Goal: Task Accomplishment & Management: Use online tool/utility

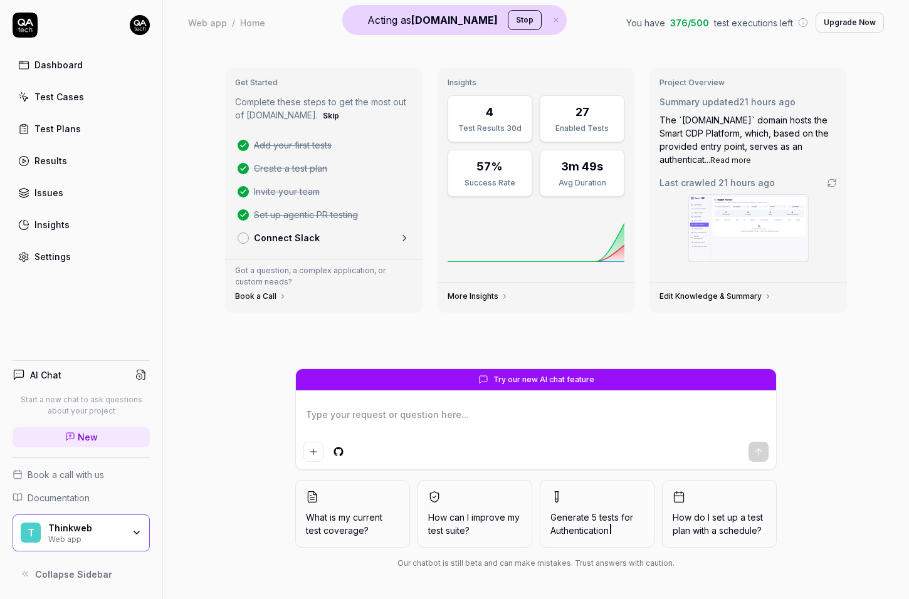
click at [103, 532] on div "Thinkweb" at bounding box center [85, 528] width 75 height 11
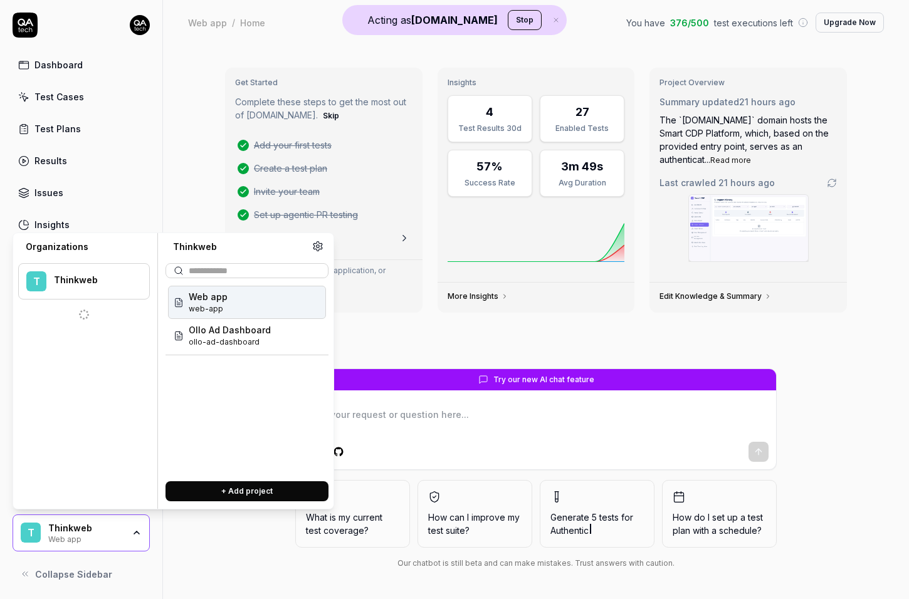
click at [107, 530] on div "Thinkweb" at bounding box center [85, 528] width 75 height 11
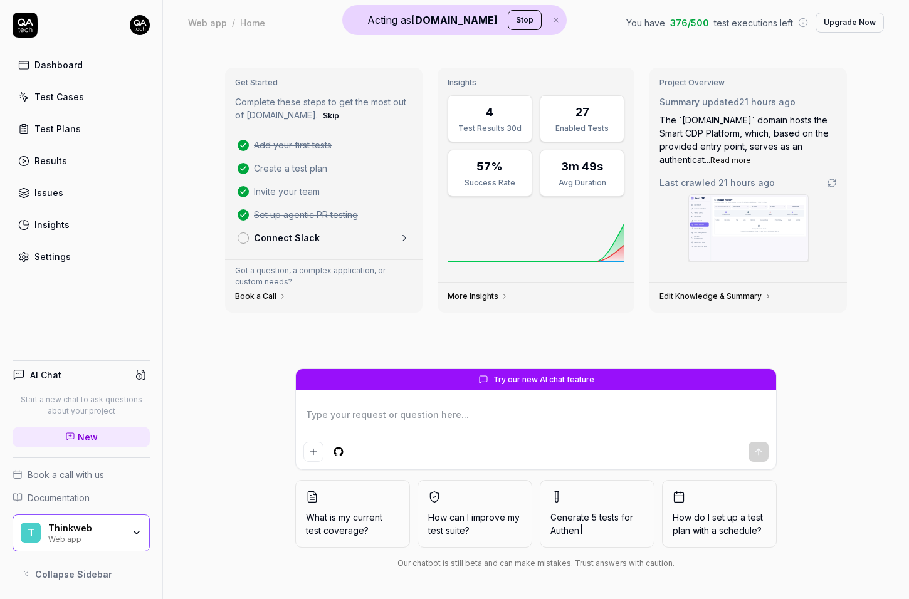
click at [508, 19] on button "Stop" at bounding box center [525, 20] width 34 height 20
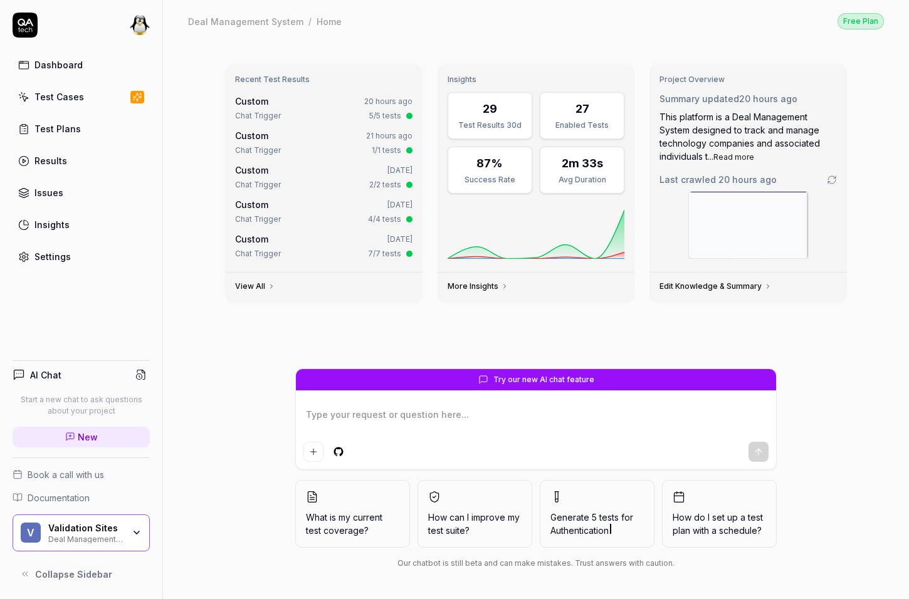
click at [67, 576] on span "Collapse Sidebar" at bounding box center [73, 574] width 77 height 13
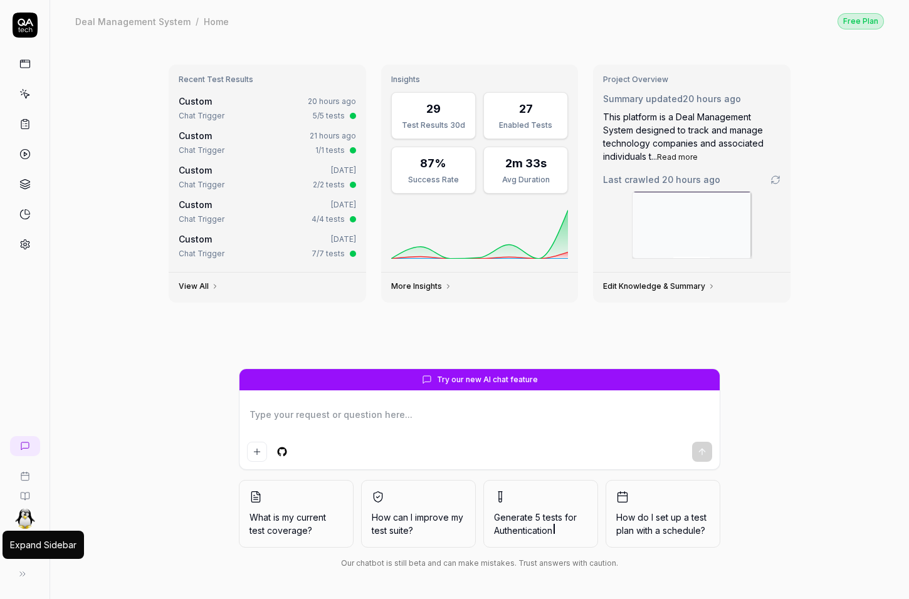
click at [24, 525] on html "V Expand Sidebar Expand Sidebar Deal Management System / Home Free Plan Deal Ma…" at bounding box center [454, 299] width 909 height 599
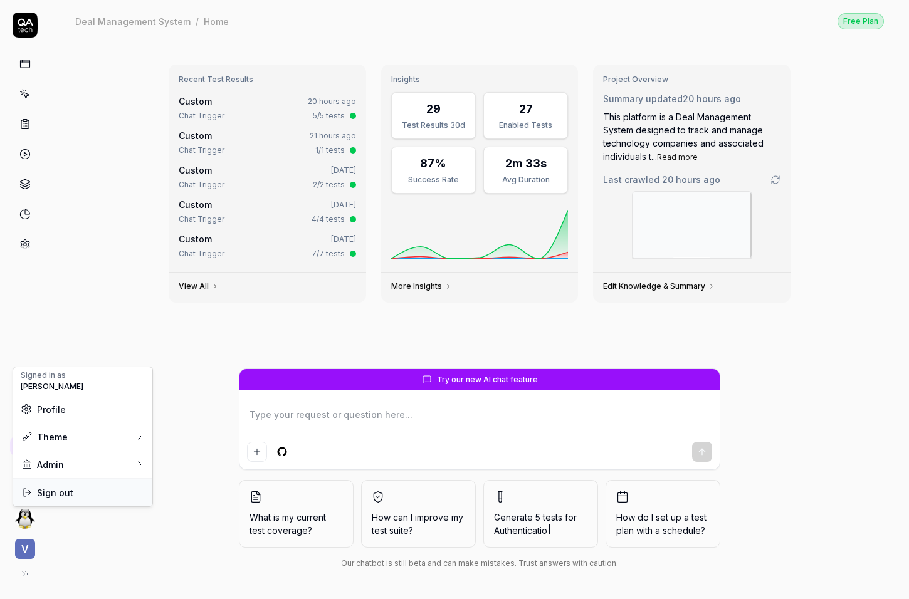
click at [49, 490] on span "Sign out" at bounding box center [55, 493] width 36 height 13
type textarea "*"
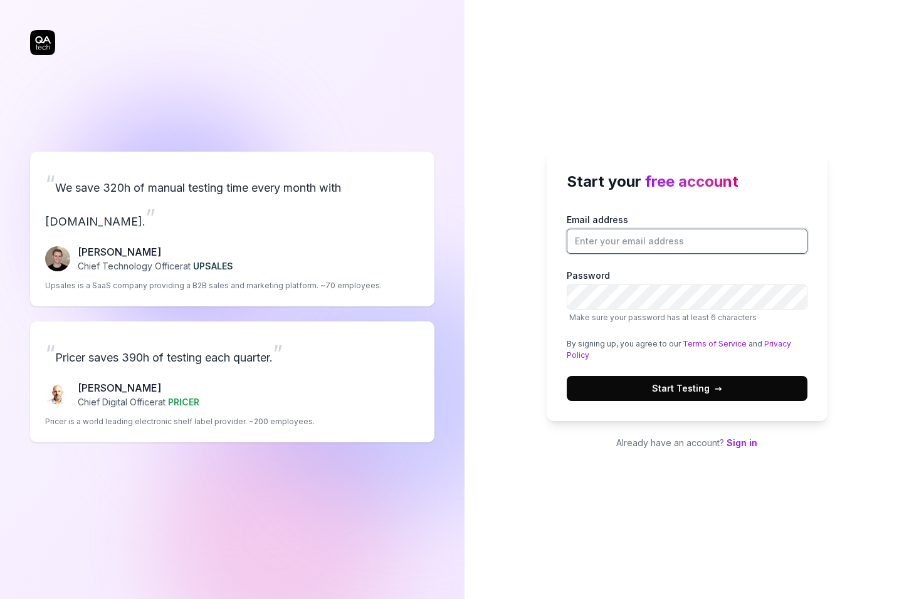
click at [647, 241] on input "Email address" at bounding box center [687, 241] width 241 height 25
type input "[PERSON_NAME][EMAIL_ADDRESS][DOMAIN_NAME]"
click at [567, 376] on button "Start Testing →" at bounding box center [687, 388] width 241 height 25
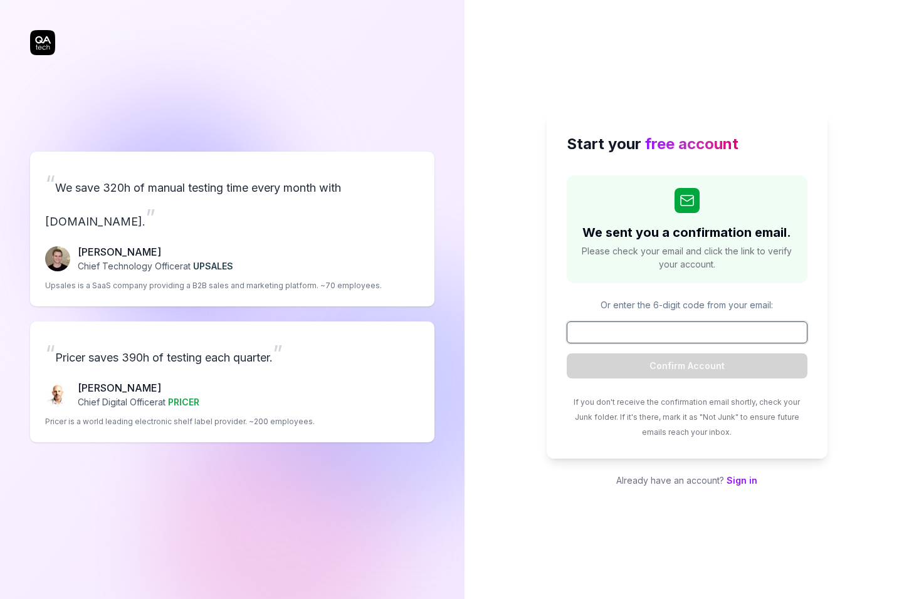
paste input "543595"
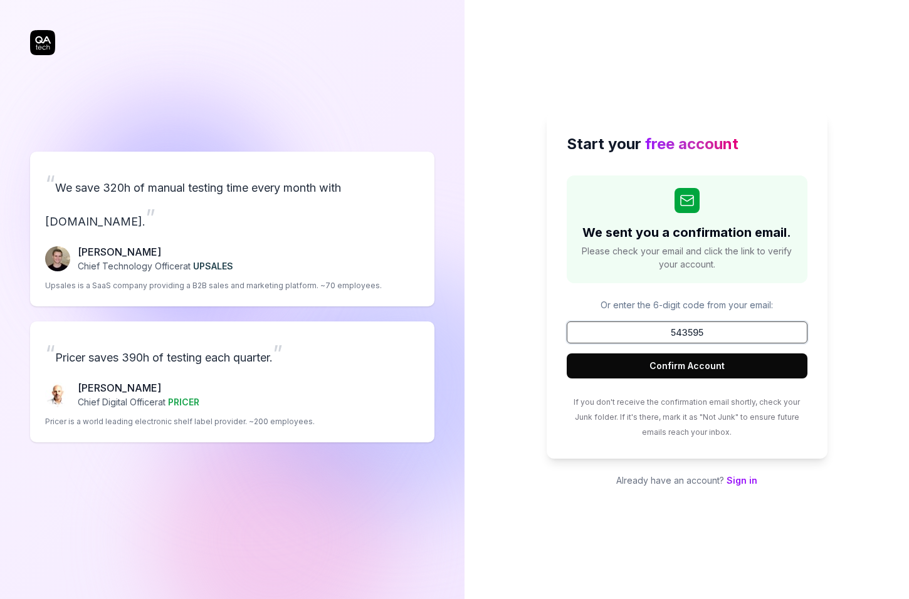
type input "543595"
click at [567, 354] on button "Confirm Account" at bounding box center [687, 366] width 241 height 25
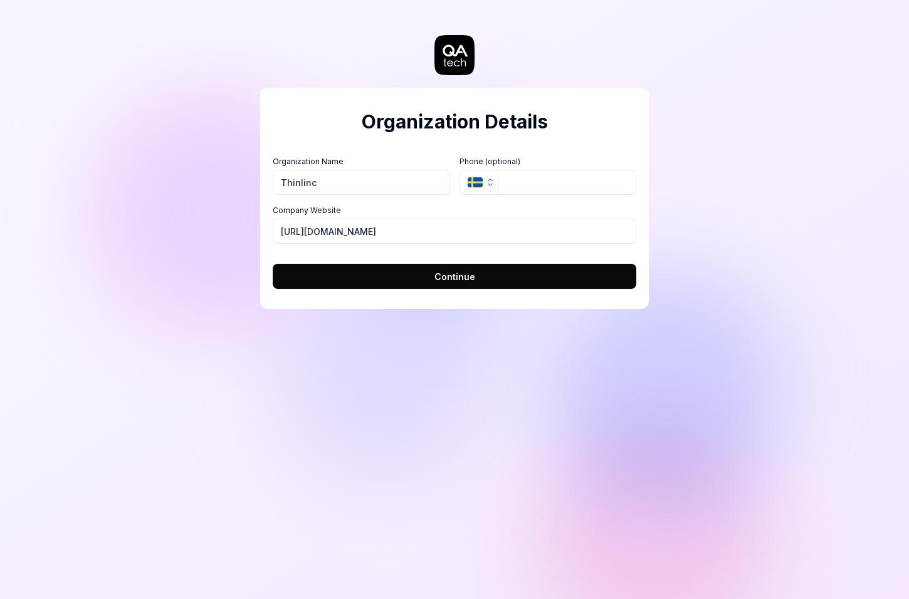
type input "Thinlinc"
click at [353, 239] on input "[URL][DOMAIN_NAME]" at bounding box center [455, 231] width 364 height 25
type input "[URL][DOMAIN_NAME]"
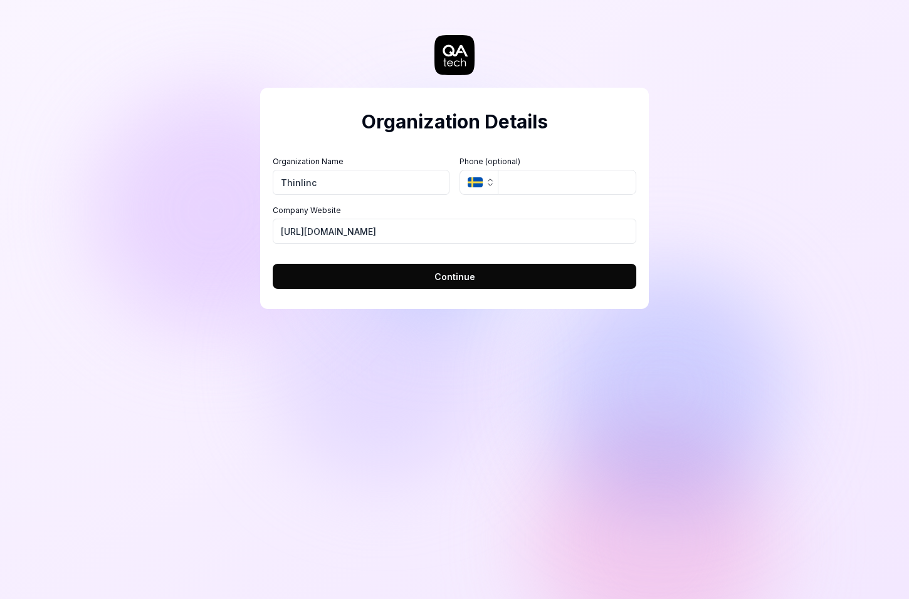
click at [459, 283] on span "Continue" at bounding box center [455, 276] width 41 height 13
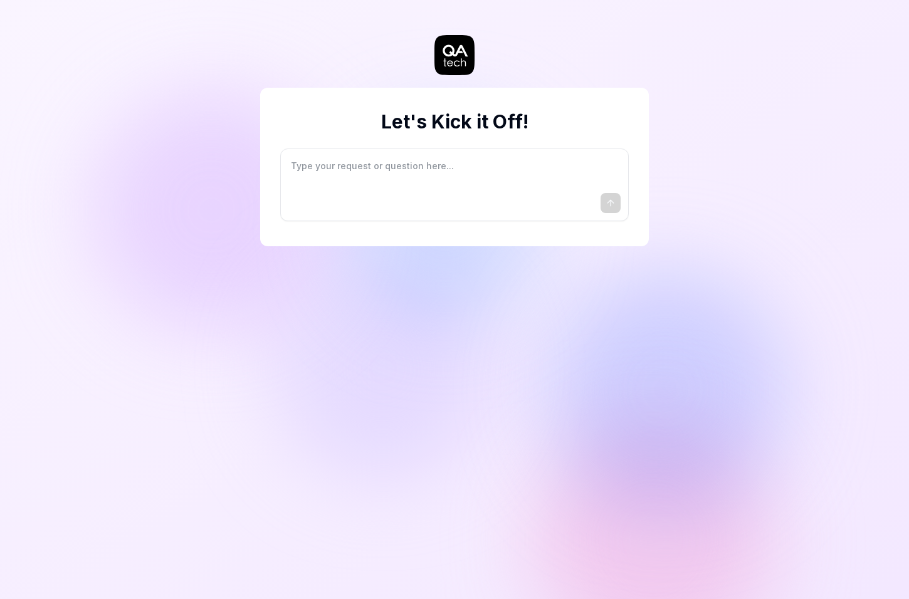
type textarea "*"
type textarea "I"
type textarea "*"
type textarea "I"
type textarea "*"
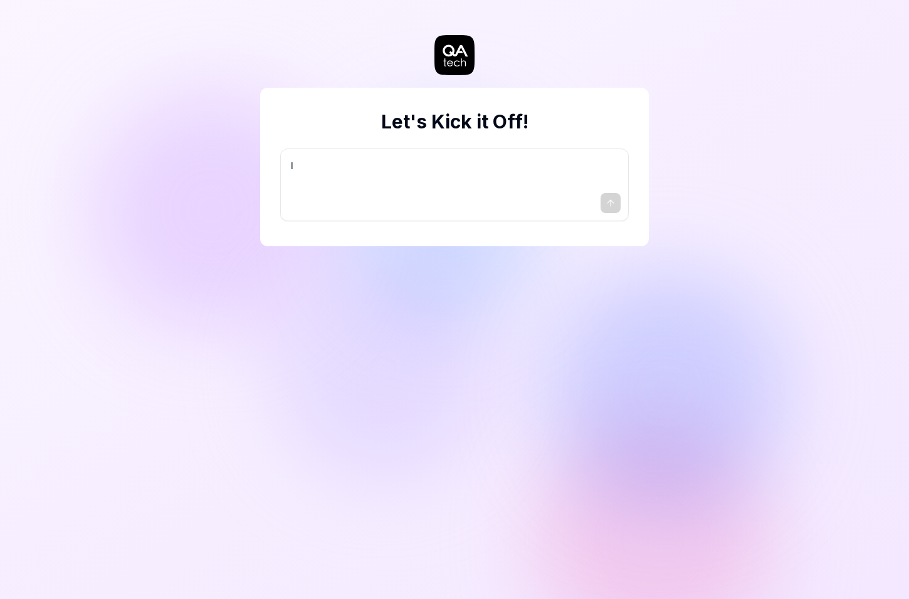
type textarea "I w"
type textarea "*"
type textarea "I wa"
type textarea "*"
type textarea "I wan"
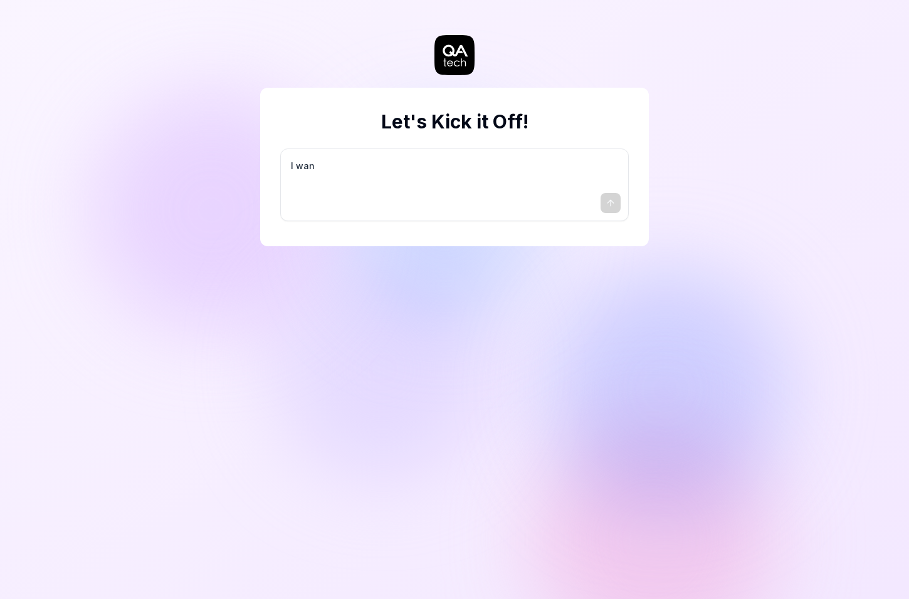
type textarea "*"
type textarea "I want"
type textarea "*"
type textarea "I want"
type textarea "*"
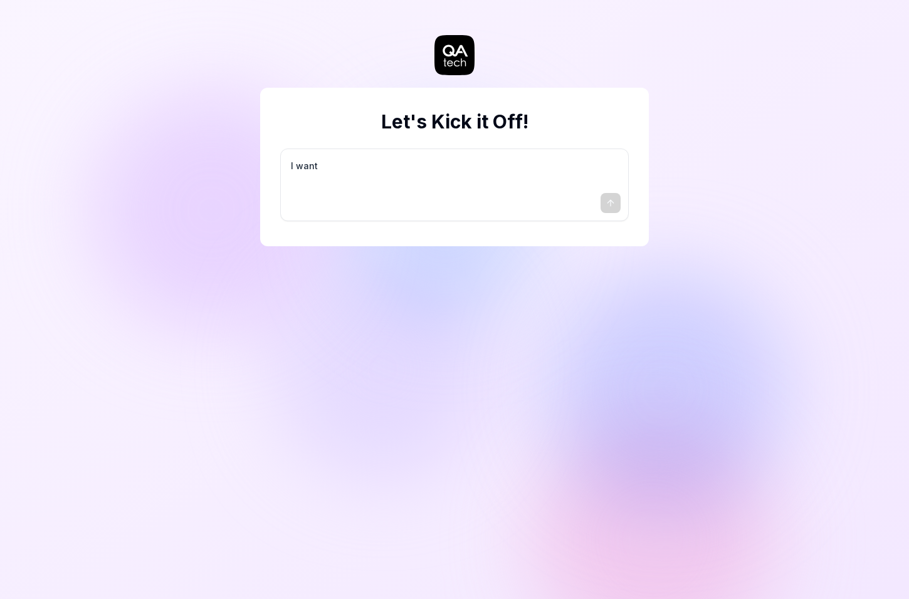
type textarea "I want a"
type textarea "*"
type textarea "I want a"
type textarea "*"
type textarea "I want a g"
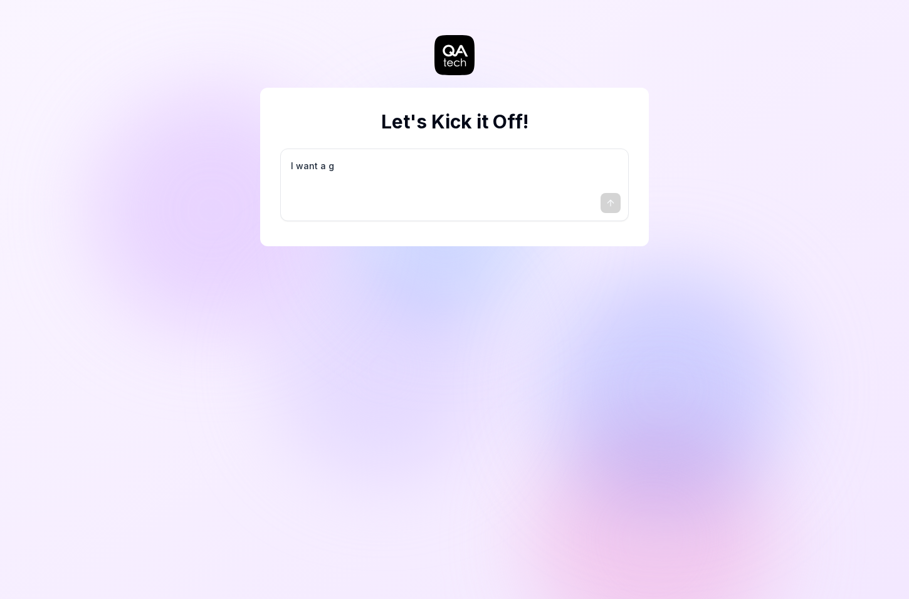
type textarea "*"
type textarea "I want a go"
type textarea "*"
type textarea "I want a goo"
type textarea "*"
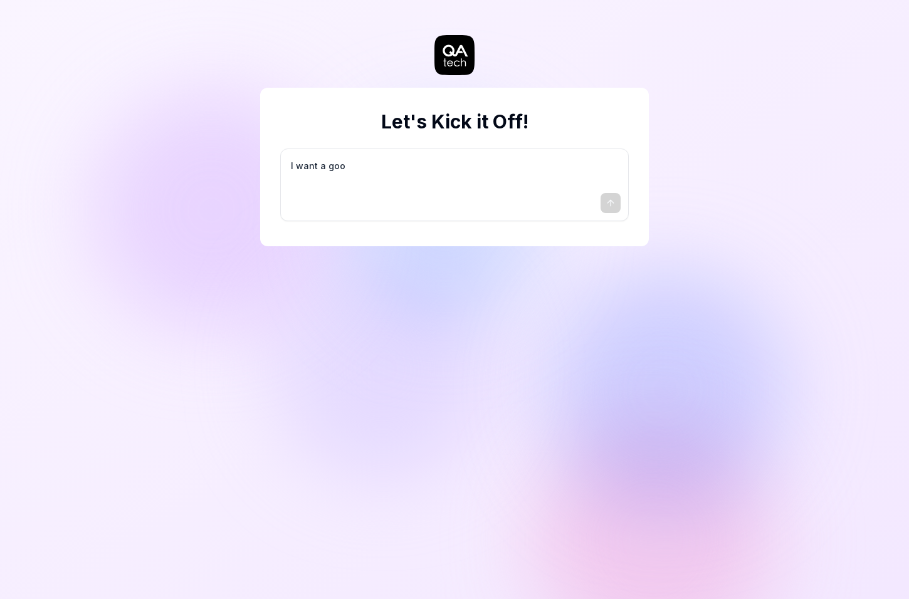
type textarea "I want a good"
type textarea "*"
type textarea "I want a good"
type textarea "*"
type textarea "I want a good t"
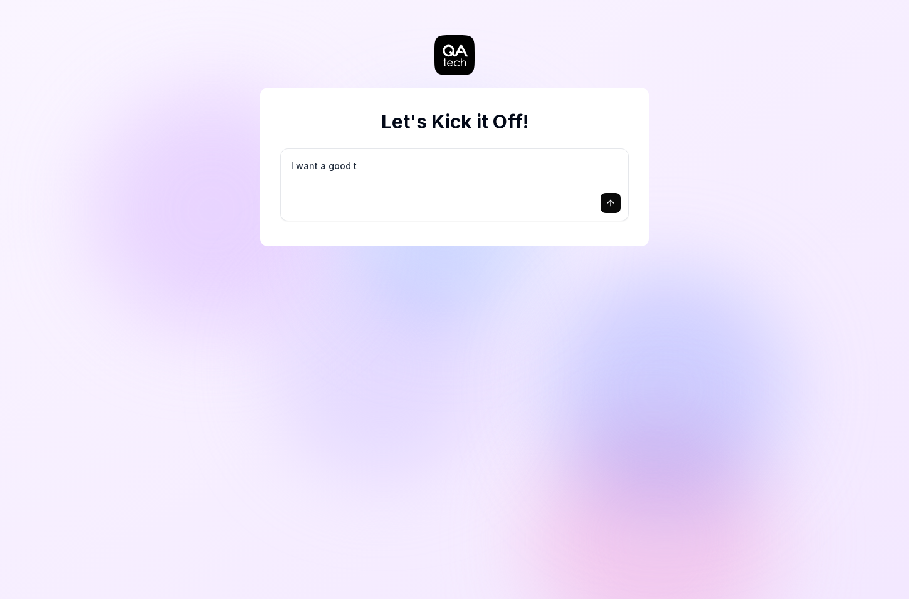
type textarea "*"
type textarea "I want a good te"
type textarea "*"
type textarea "I want a good tes"
type textarea "*"
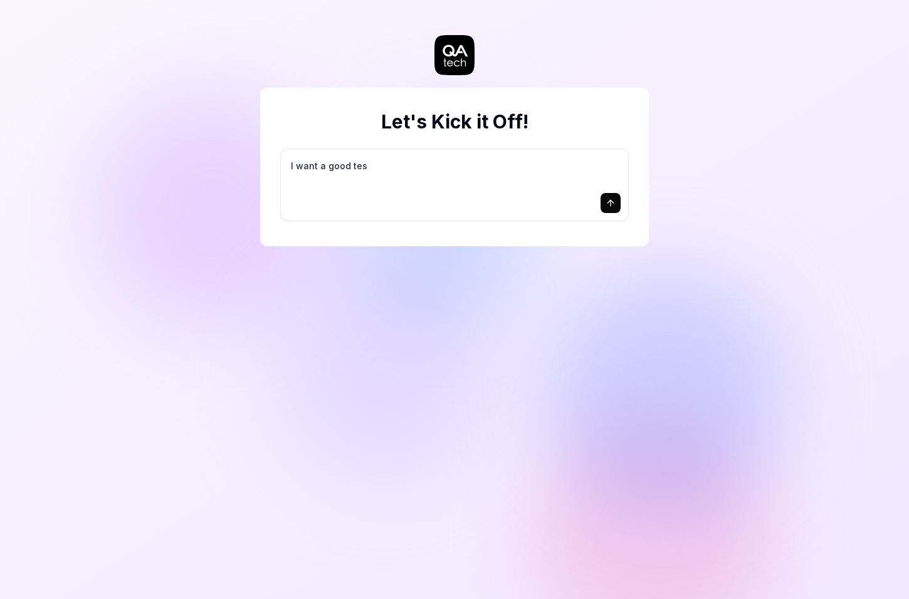
type textarea "I want a good test"
type textarea "*"
type textarea "I want a good test"
type textarea "*"
type textarea "I want a good test s"
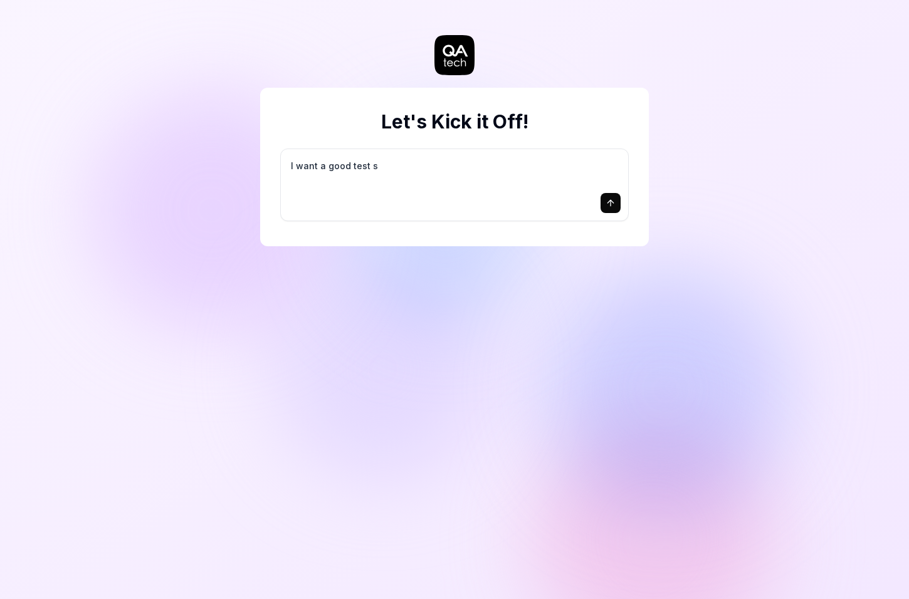
type textarea "*"
type textarea "I want a good test se"
type textarea "*"
type textarea "I want a good test set"
type textarea "*"
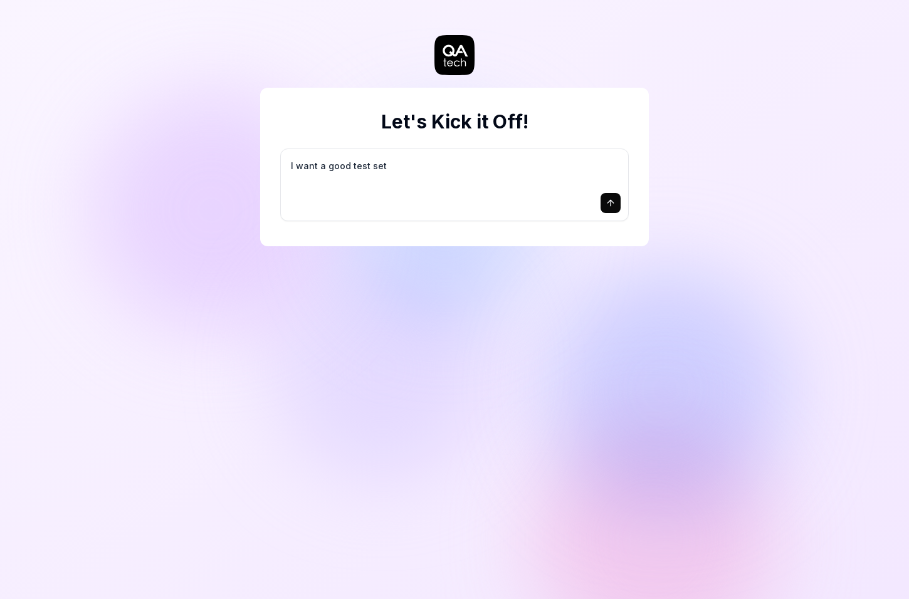
type textarea "I want a good test setu"
type textarea "*"
type textarea "I want a good test setup"
type textarea "*"
type textarea "I want a good test setup"
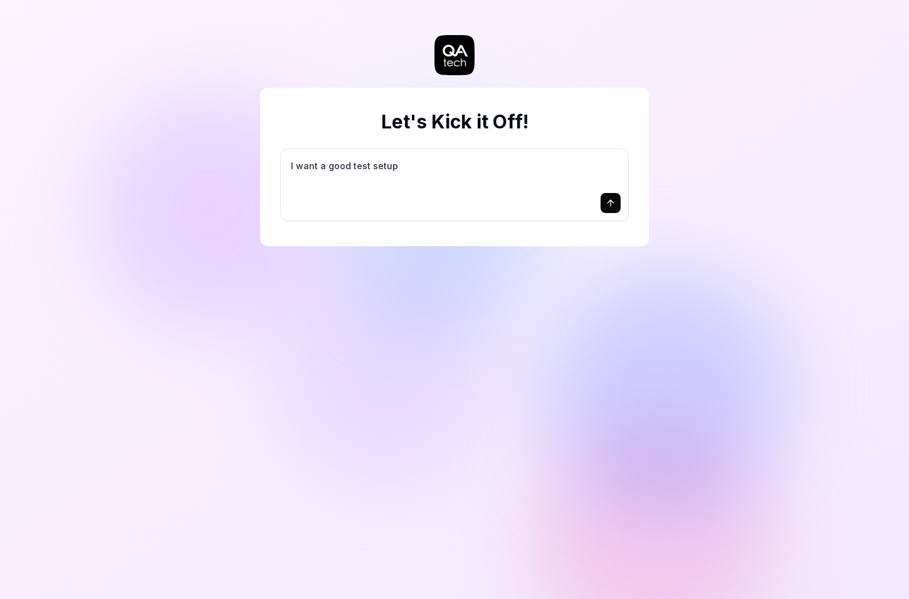
type textarea "*"
type textarea "I want a good test setup f"
type textarea "*"
type textarea "I want a good test setup fo"
type textarea "*"
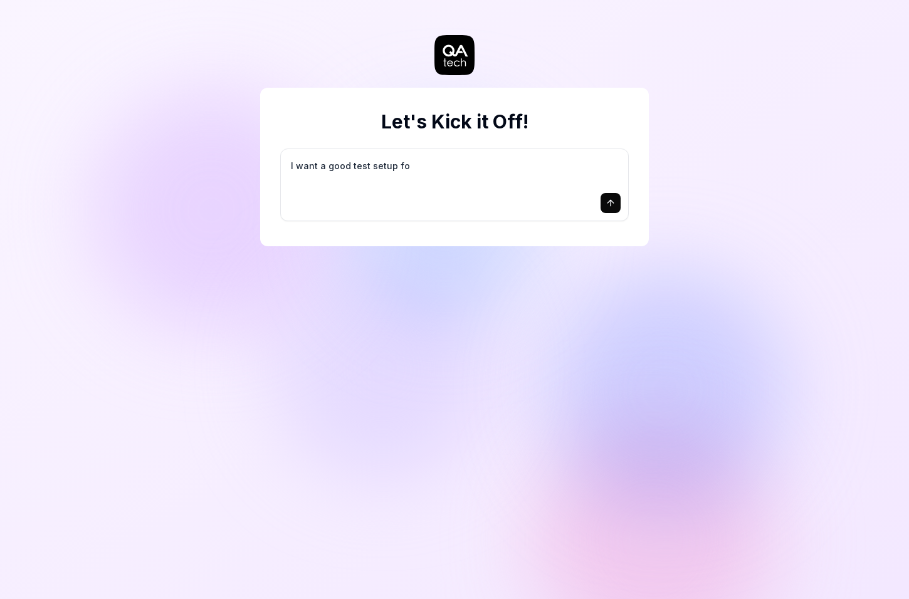
type textarea "I want a good test setup for"
type textarea "*"
type textarea "I want a good test setup for"
type textarea "*"
type textarea "I want a good test setup for m"
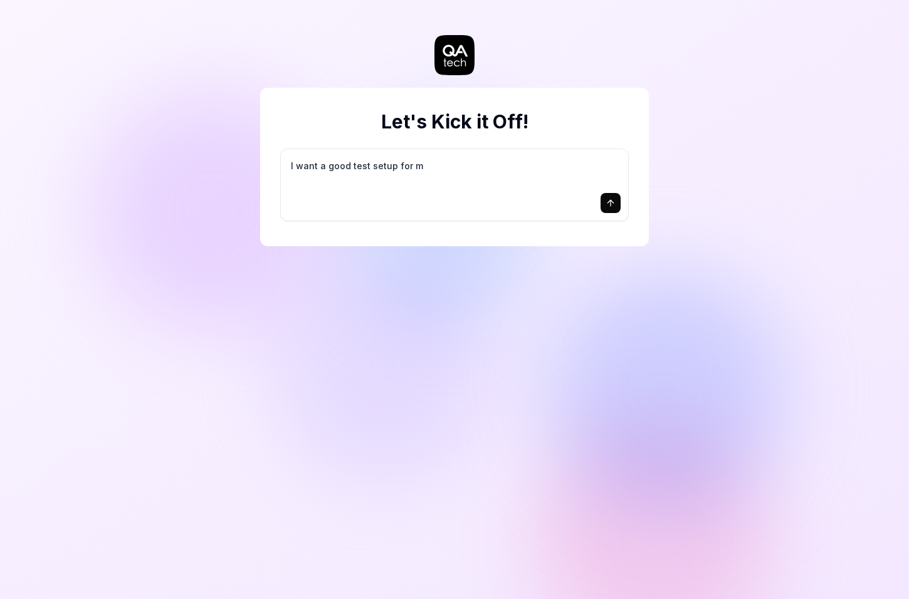
type textarea "*"
type textarea "I want a good test setup for my"
type textarea "*"
type textarea "I want a good test setup for my"
type textarea "*"
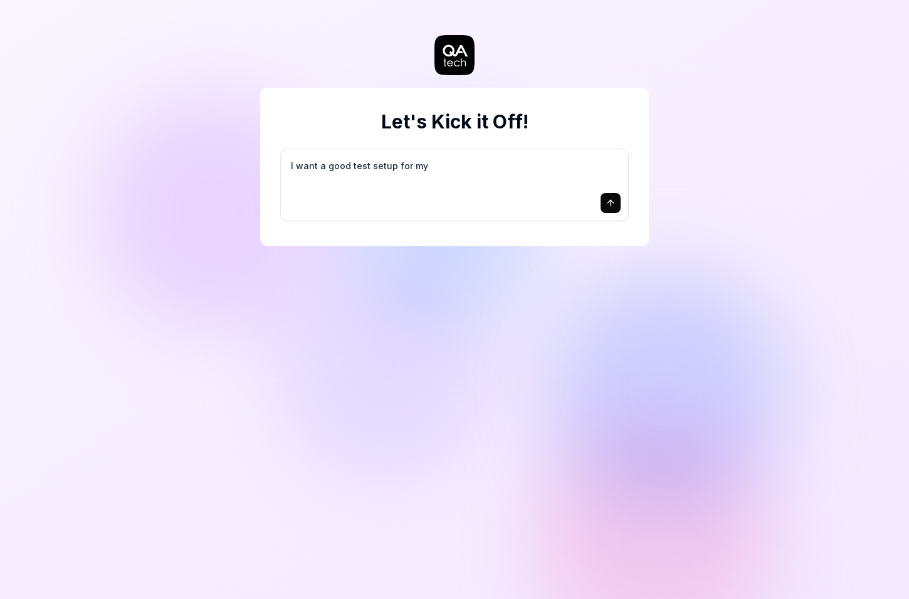
type textarea "I want a good test setup for my s"
type textarea "*"
type textarea "I want a good test setup for my si"
type textarea "*"
type textarea "I want a good test setup for my sit"
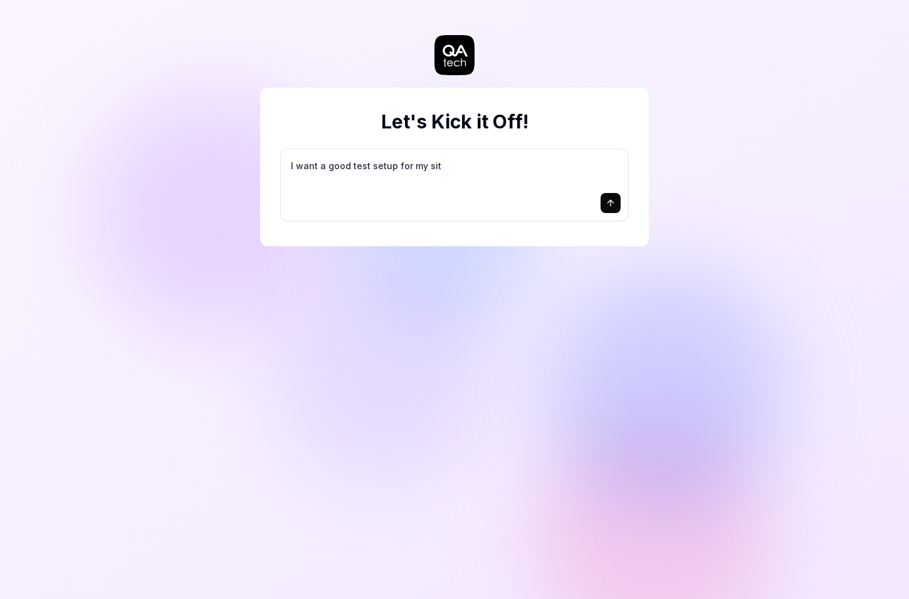
type textarea "*"
type textarea "I want a good test setup for my site"
type textarea "*"
type textarea "I want a good test setup for my site"
type textarea "*"
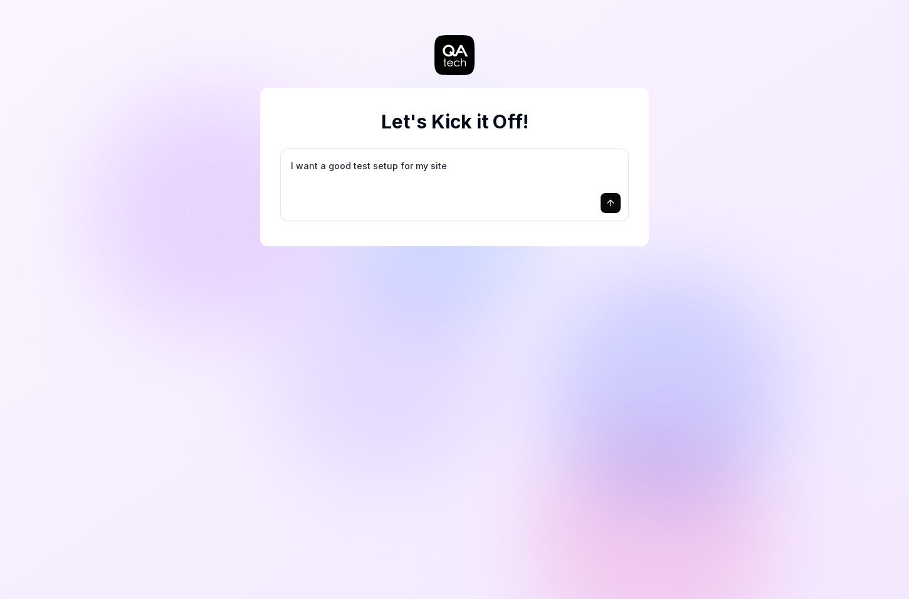
type textarea "I want a good test setup for my site -"
type textarea "*"
type textarea "I want a good test setup for my site -"
type textarea "*"
type textarea "I want a good test setup for my site - h"
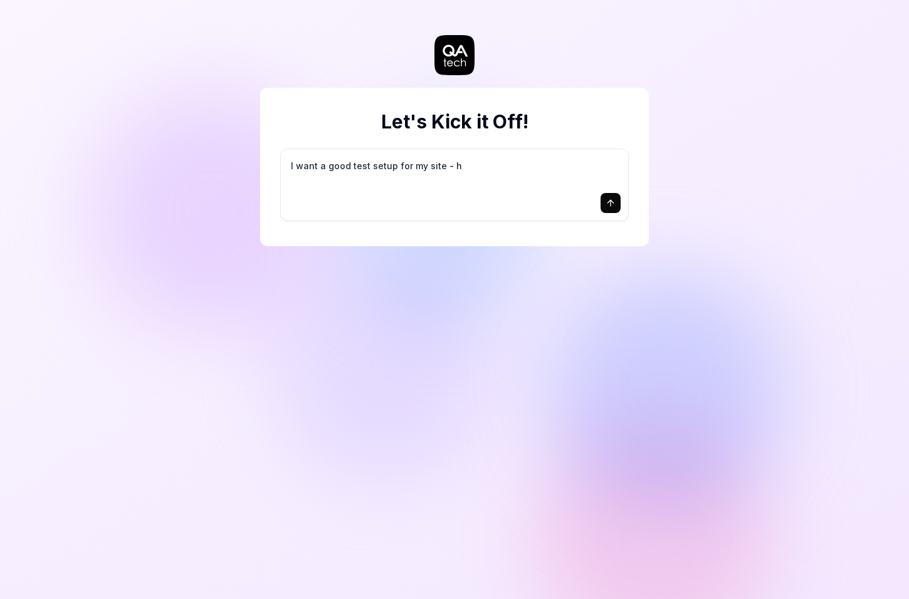
type textarea "*"
type textarea "I want a good test setup for my site - he"
type textarea "*"
type textarea "I want a good test setup for my site - hel"
type textarea "*"
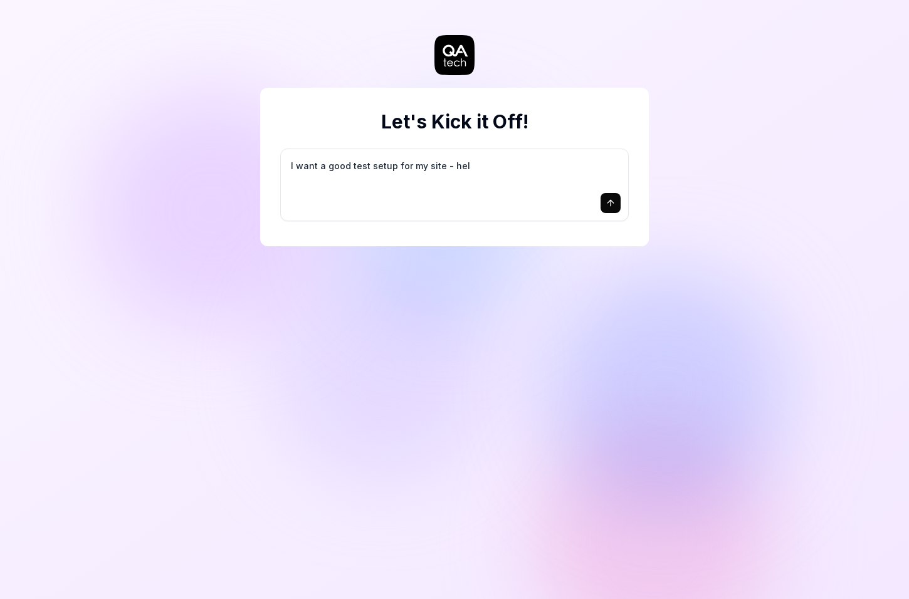
type textarea "I want a good test setup for my site - help"
type textarea "*"
type textarea "I want a good test setup for my site - help"
type textarea "*"
type textarea "I want a good test setup for my site - help m"
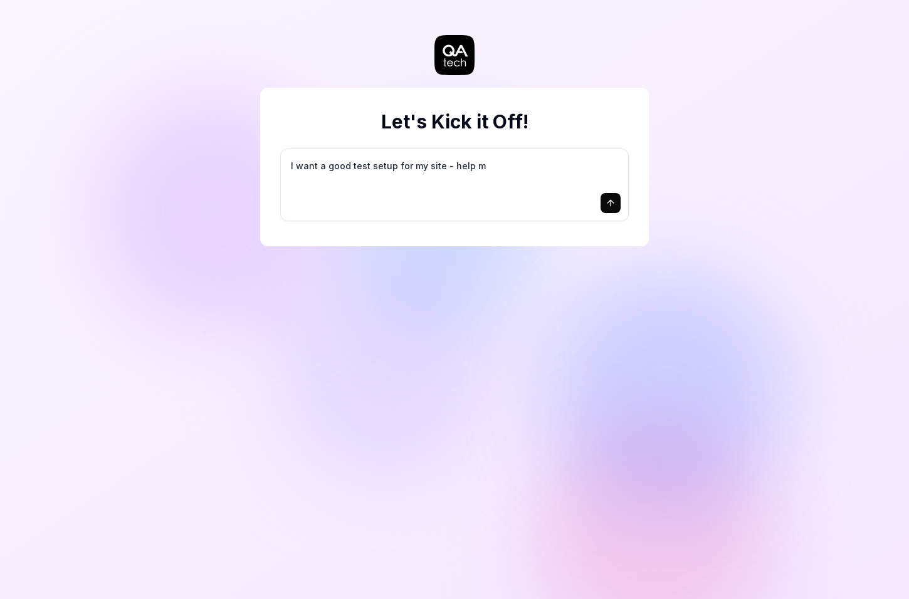
type textarea "*"
type textarea "I want a good test setup for my site - help me"
type textarea "*"
type textarea "I want a good test setup for my site - help me"
type textarea "*"
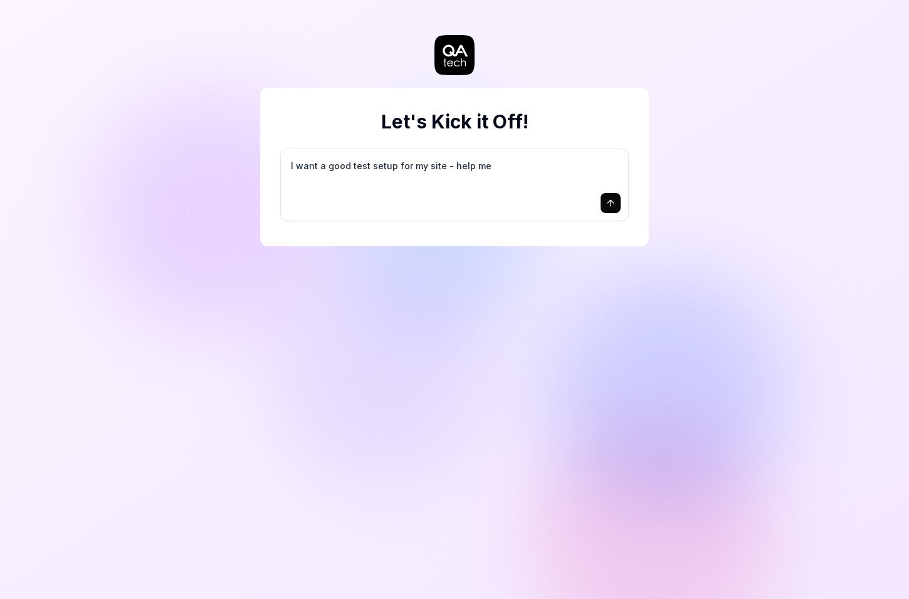
type textarea "I want a good test setup for my site - help me c"
type textarea "*"
type textarea "I want a good test setup for my site - help me cr"
type textarea "*"
type textarea "I want a good test setup for my site - help me cre"
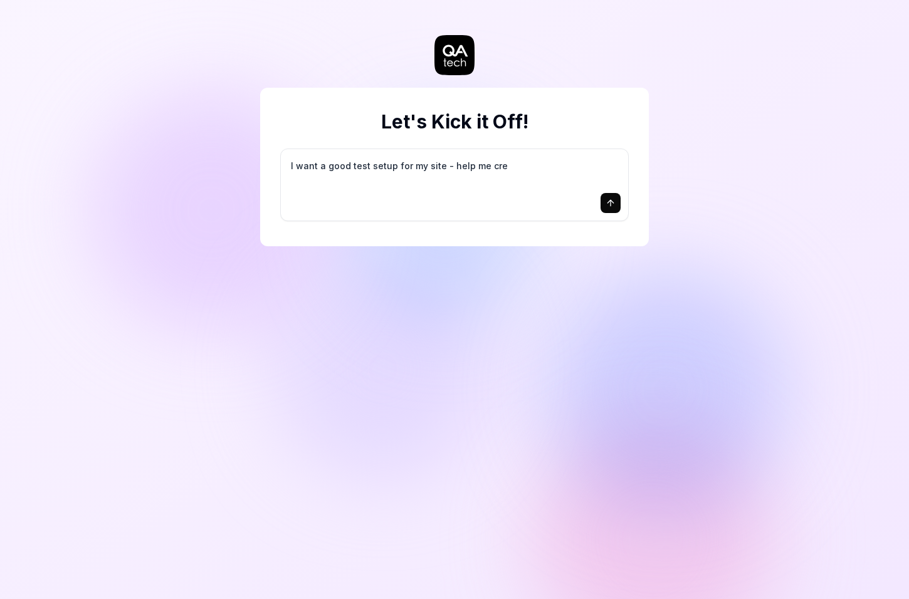
type textarea "*"
type textarea "I want a good test setup for my site - help me crea"
type textarea "*"
type textarea "I want a good test setup for my site - help me creat"
type textarea "*"
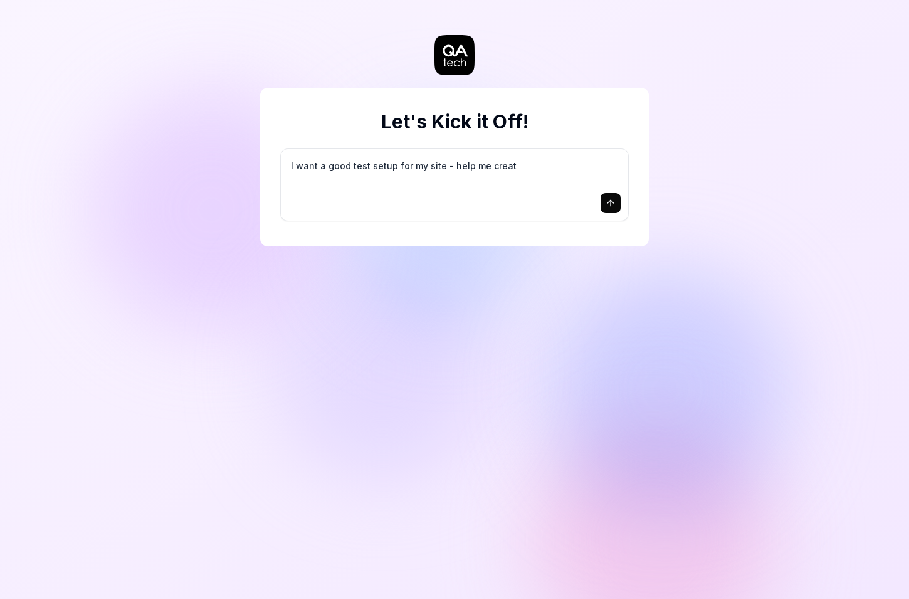
type textarea "I want a good test setup for my site - help me create"
type textarea "*"
type textarea "I want a good test setup for my site - help me create"
type textarea "*"
type textarea "I want a good test setup for my site - help me create t"
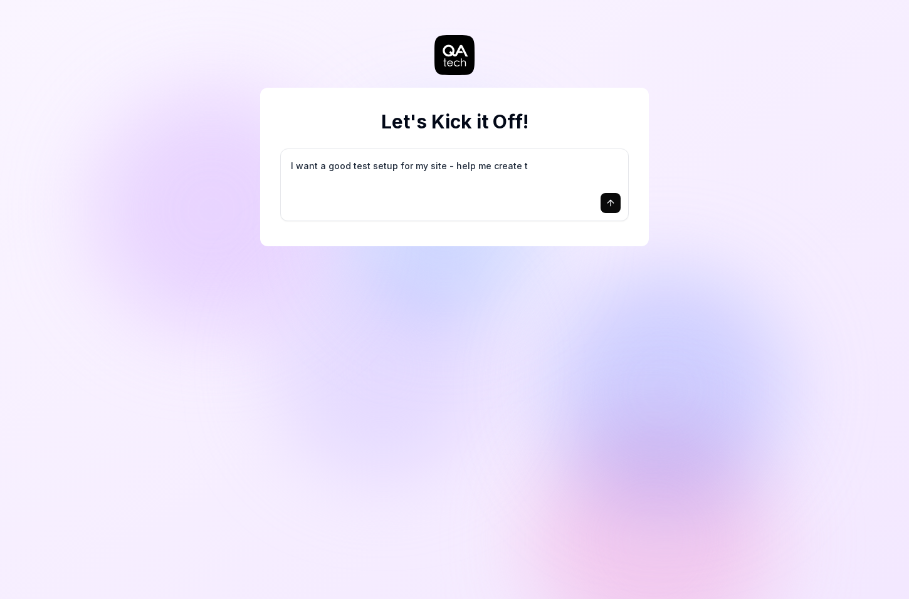
type textarea "*"
type textarea "I want a good test setup for my site - help me create th"
type textarea "*"
type textarea "I want a good test setup for my site - help me create the"
type textarea "*"
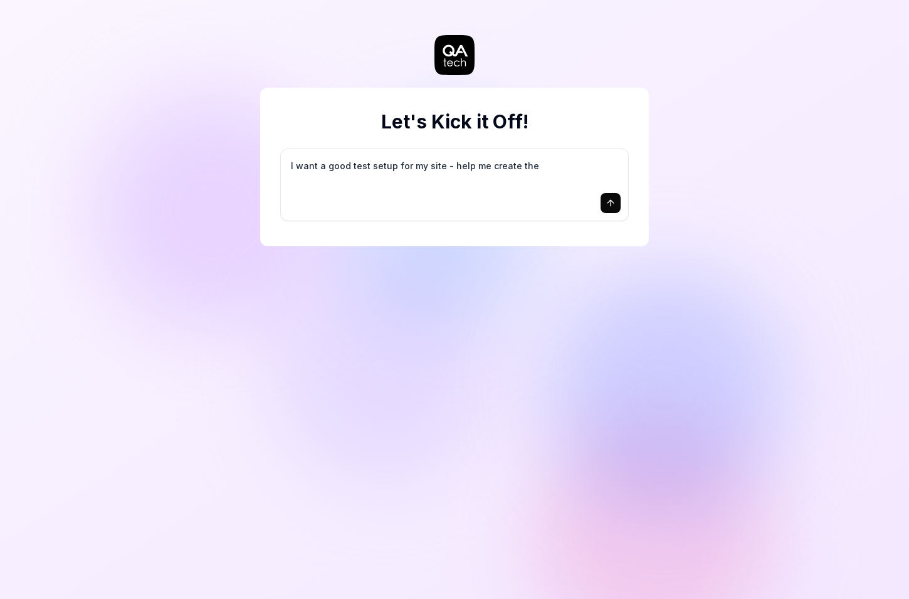
type textarea "I want a good test setup for my site - help me create the"
type textarea "*"
type textarea "I want a good test setup for my site - help me create the f"
type textarea "*"
type textarea "I want a good test setup for my site - help me create the fi"
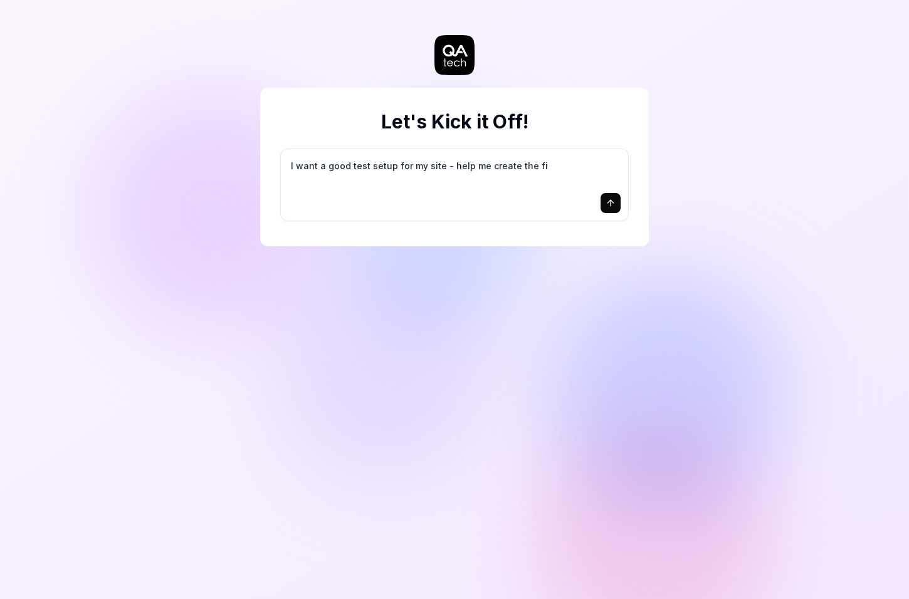
type textarea "*"
type textarea "I want a good test setup for my site - help me create the fir"
type textarea "*"
type textarea "I want a good test setup for my site - help me create the firs"
type textarea "*"
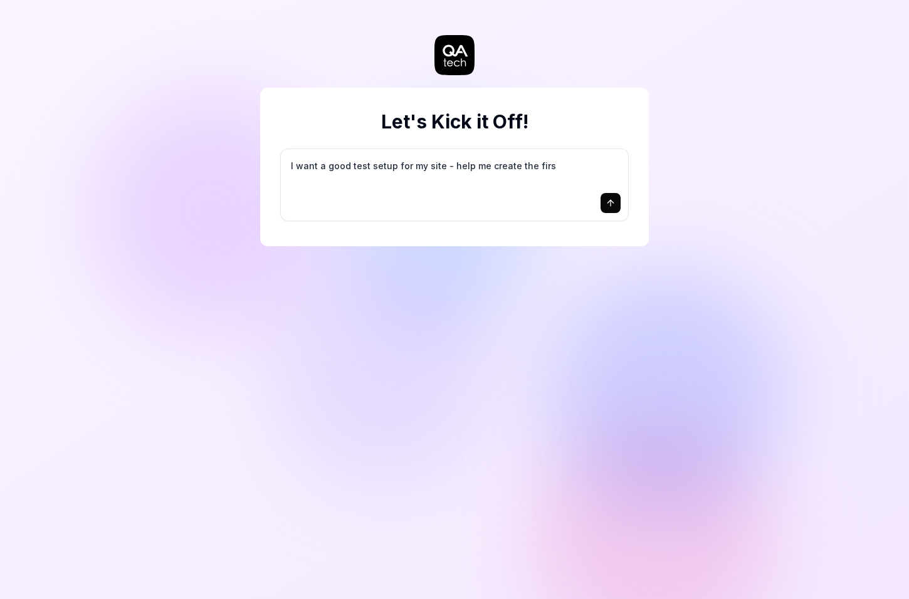
type textarea "I want a good test setup for my site - help me create the first"
type textarea "*"
type textarea "I want a good test setup for my site - help me create the first"
type textarea "*"
type textarea "I want a good test setup for my site - help me create the first 3"
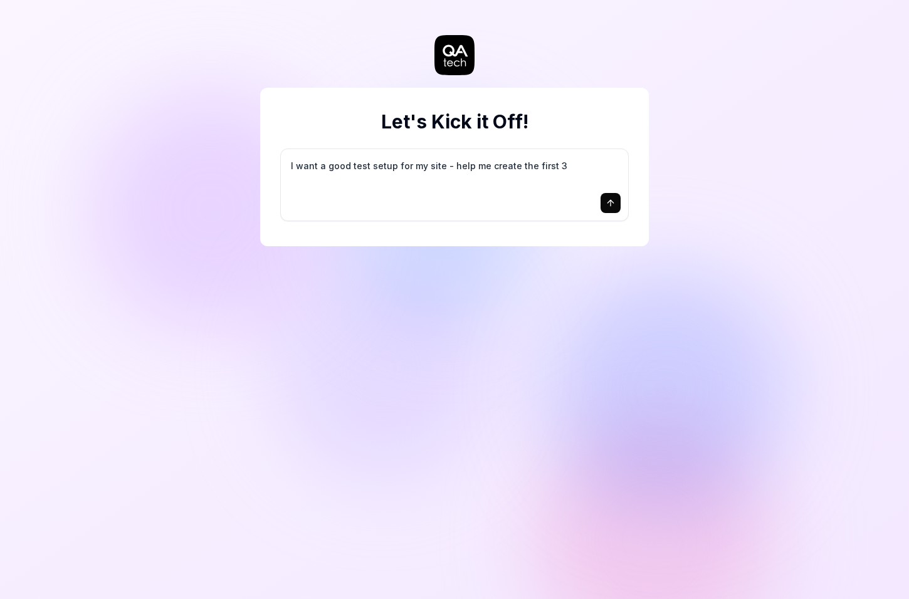
type textarea "*"
type textarea "I want a good test setup for my site - help me create the first 3-"
type textarea "*"
type textarea "I want a good test setup for my site - help me create the first 3-5"
type textarea "*"
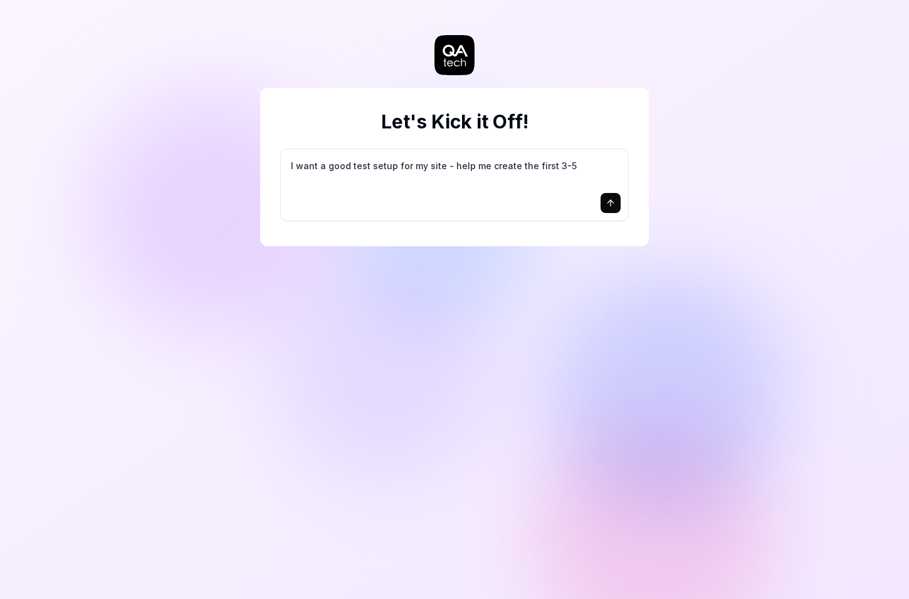
type textarea "I want a good test setup for my site - help me create the first 3-5"
type textarea "*"
type textarea "I want a good test setup for my site - help me create the first 3-5 t"
type textarea "*"
type textarea "I want a good test setup for my site - help me create the first 3-5 te"
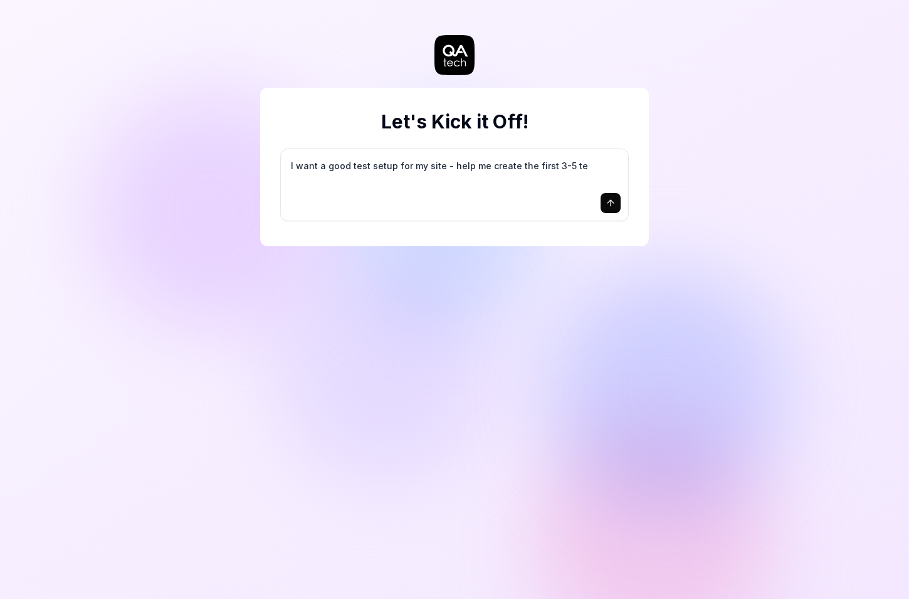
type textarea "*"
type textarea "I want a good test setup for my site - help me create the first 3-5 tes"
type textarea "*"
type textarea "I want a good test setup for my site - help me create the first 3-5 test"
type textarea "*"
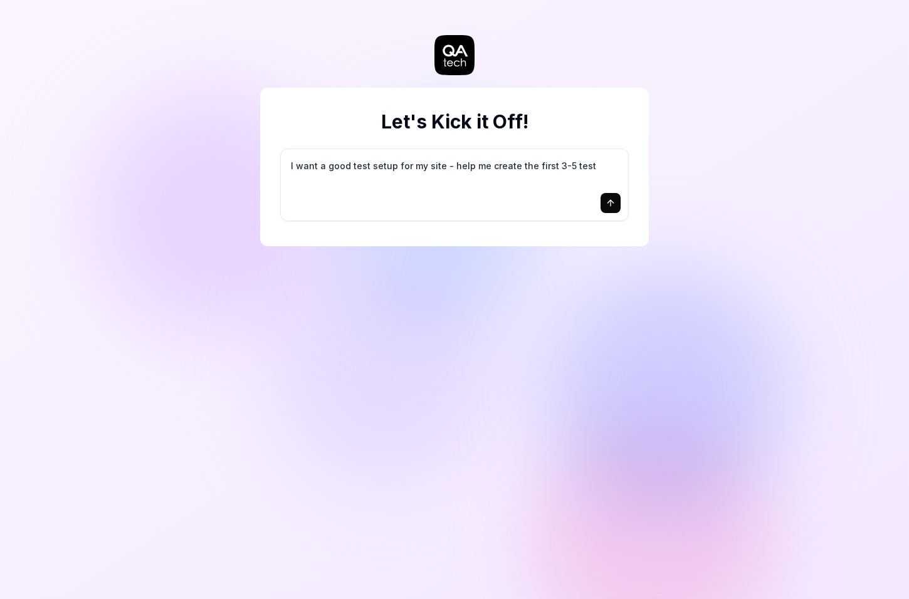
type textarea "I want a good test setup for my site - help me create the first 3-5 test"
type textarea "*"
type textarea "I want a good test setup for my site - help me create the first 3-5 test c"
type textarea "*"
type textarea "I want a good test setup for my site - help me create the first 3-5 test ca"
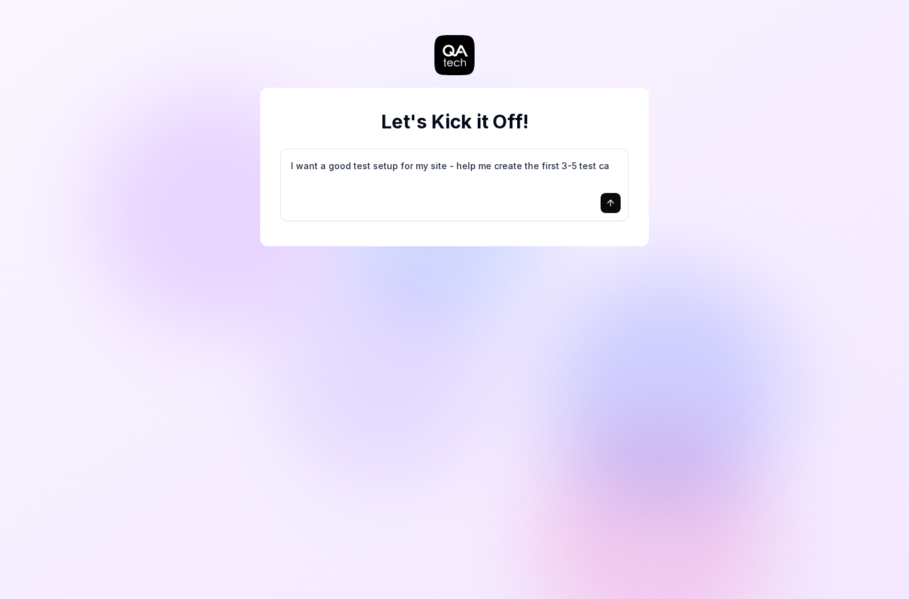
type textarea "*"
type textarea "I want a good test setup for my site - help me create the first 3-5 test cas"
type textarea "*"
type textarea "I want a good test setup for my site - help me create the first 3-5 test case"
type textarea "*"
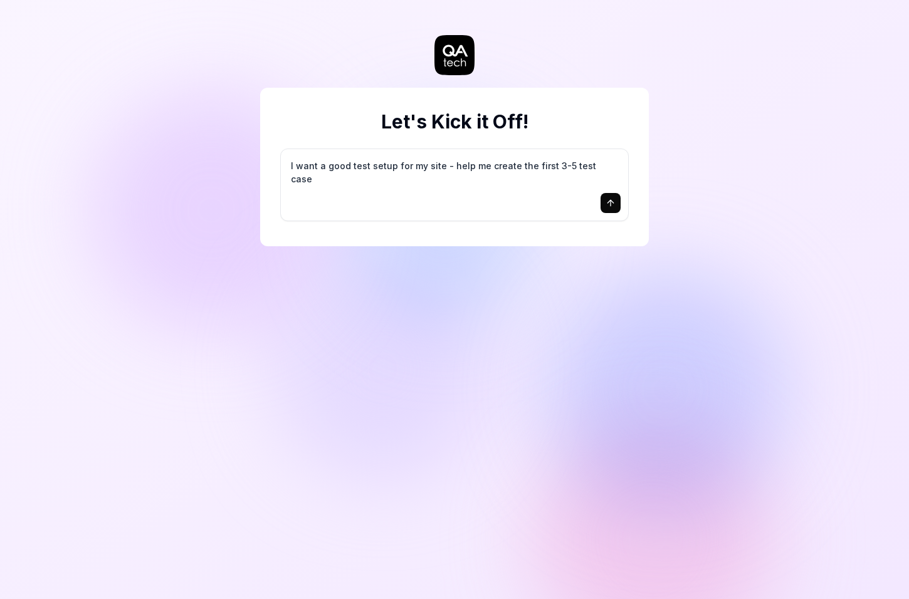
type textarea "I want a good test setup for my site - help me create the first 3-5 test cases"
click at [607, 202] on icon "submit" at bounding box center [611, 203] width 10 height 10
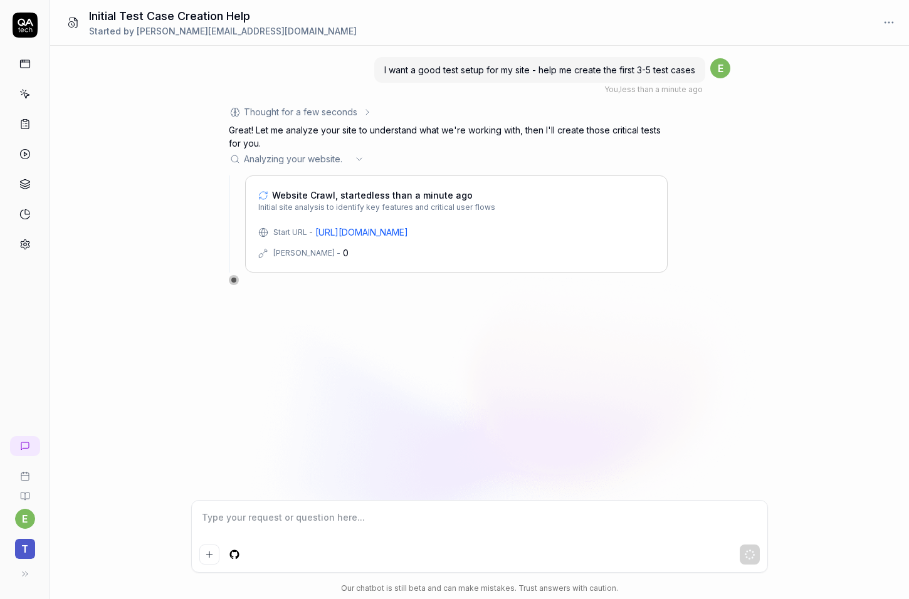
click at [732, 138] on div "I want a good test setup for my site - help me create the first 3-5 test cases …" at bounding box center [479, 273] width 859 height 455
click at [577, 176] on div "Website Crawl, started less than a minute ago Initial site analysis to identify…" at bounding box center [456, 224] width 423 height 97
click at [335, 157] on div "Website analysis complete" at bounding box center [299, 158] width 110 height 13
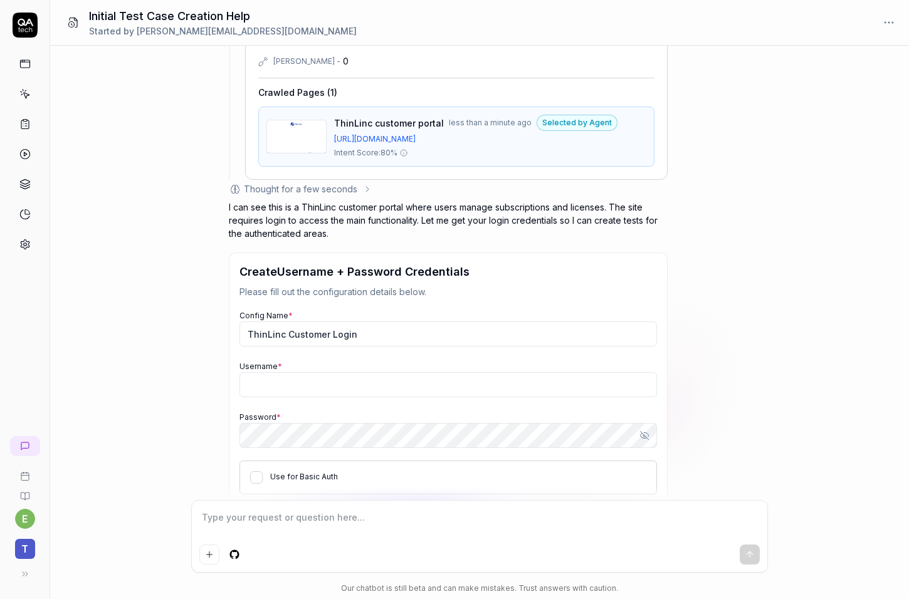
scroll to position [183, 0]
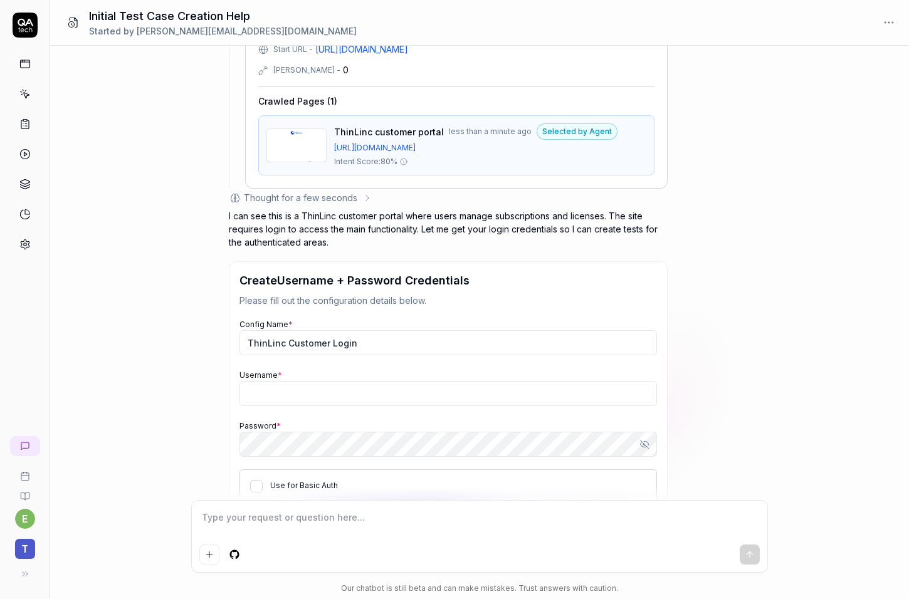
click at [301, 143] on img at bounding box center [296, 145] width 59 height 33
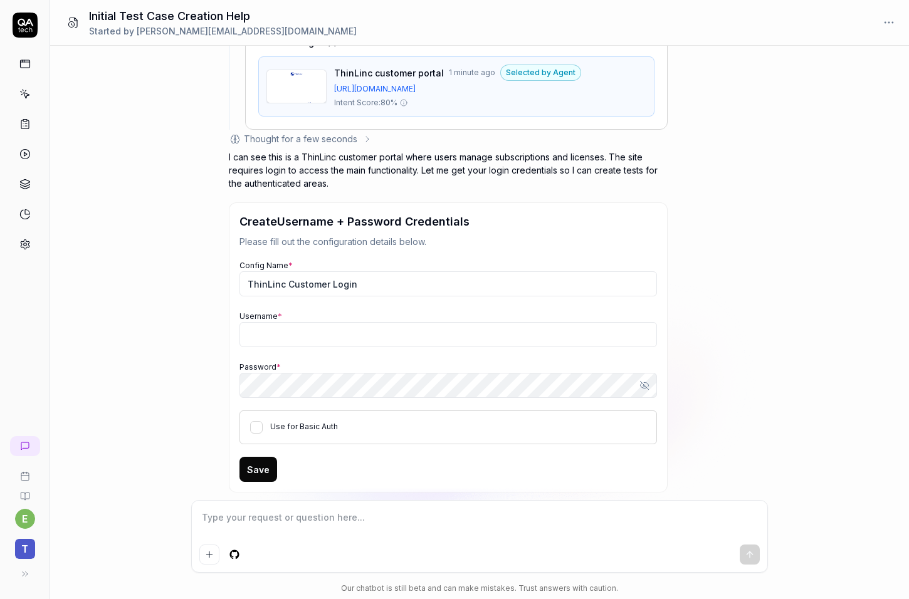
scroll to position [264, 0]
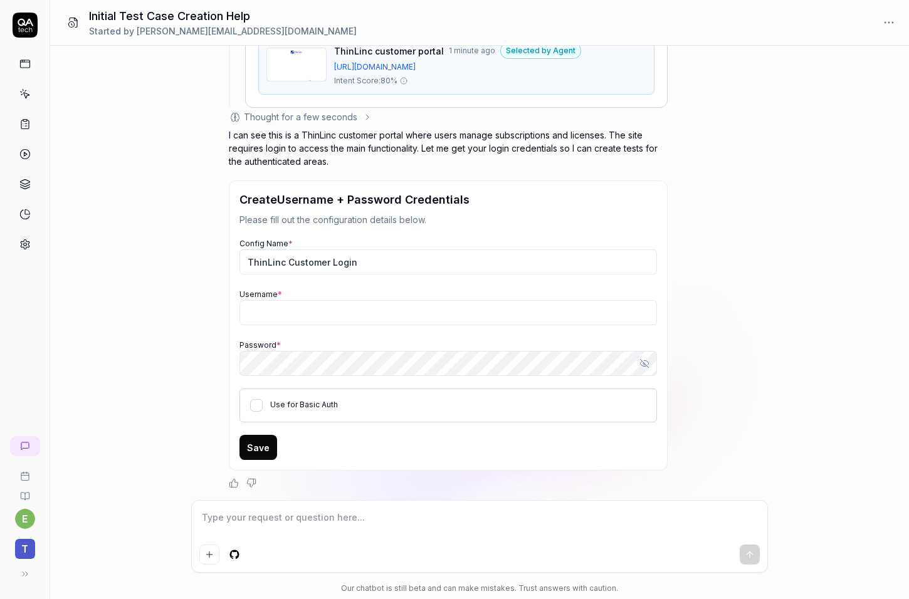
click at [266, 517] on textarea at bounding box center [479, 524] width 561 height 31
type textarea "*"
click at [30, 546] on span "T" at bounding box center [25, 549] width 20 height 20
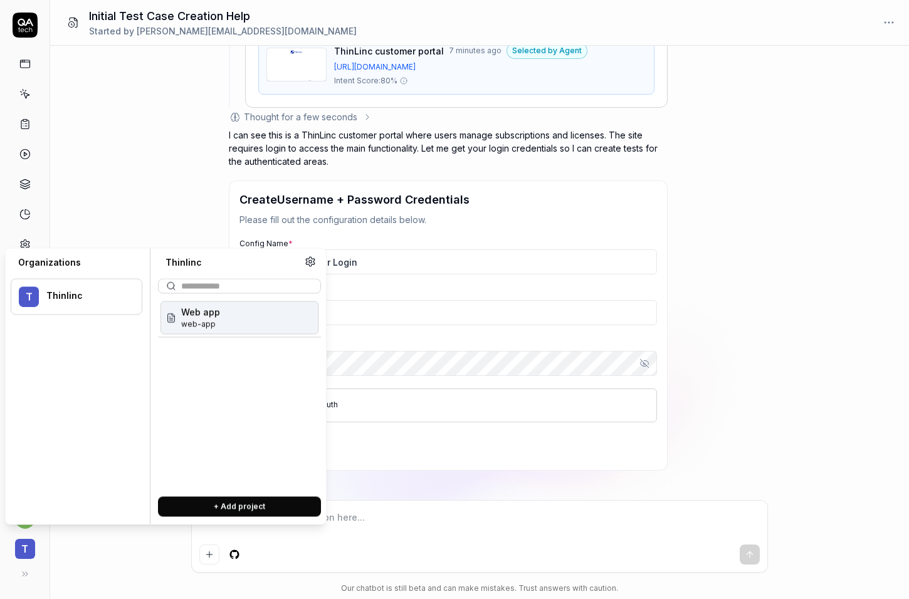
click at [108, 211] on div "I want a good test setup for my site - help me create the first 3-5 test cases …" at bounding box center [479, 273] width 859 height 455
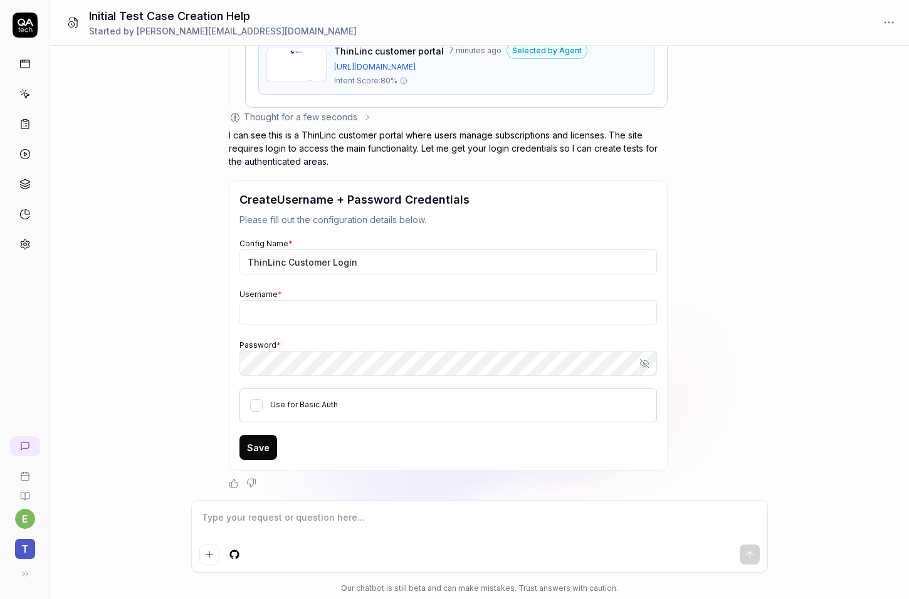
click at [26, 520] on html "e T Initial Test Case Creation Help Started by [PERSON_NAME][EMAIL_ADDRESS][DOM…" at bounding box center [454, 299] width 909 height 599
click at [36, 504] on div "Sign out" at bounding box center [117, 493] width 209 height 28
click at [30, 519] on html "e T Initial Test Case Creation Help Started by [PERSON_NAME][EMAIL_ADDRESS][DOM…" at bounding box center [454, 299] width 909 height 599
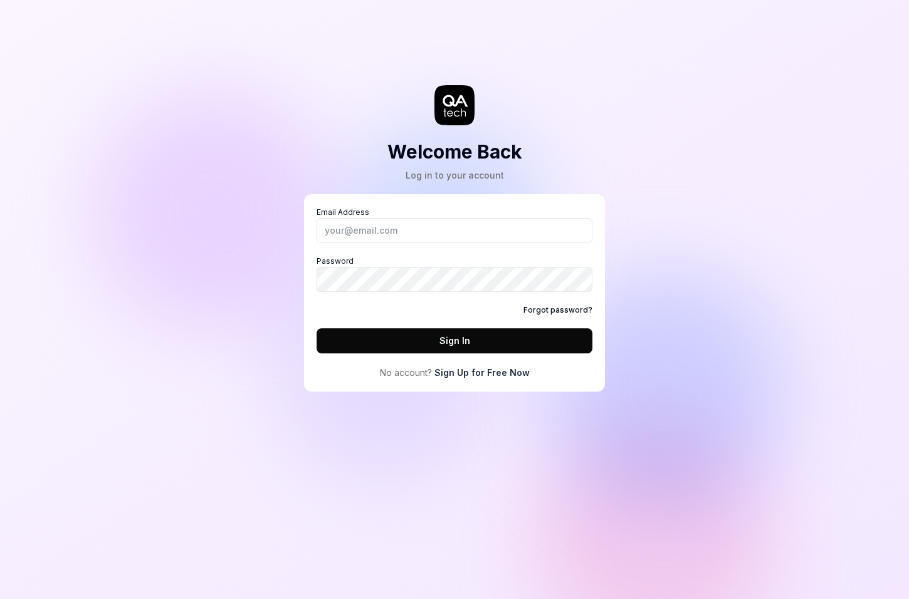
click at [45, 490] on div "Welcome Back Log in to your account Email Address Password Forgot password? Sig…" at bounding box center [454, 299] width 909 height 599
click at [423, 231] on input "Email Address" at bounding box center [455, 230] width 276 height 25
type input "[PERSON_NAME][EMAIL_ADDRESS][DOMAIN_NAME]"
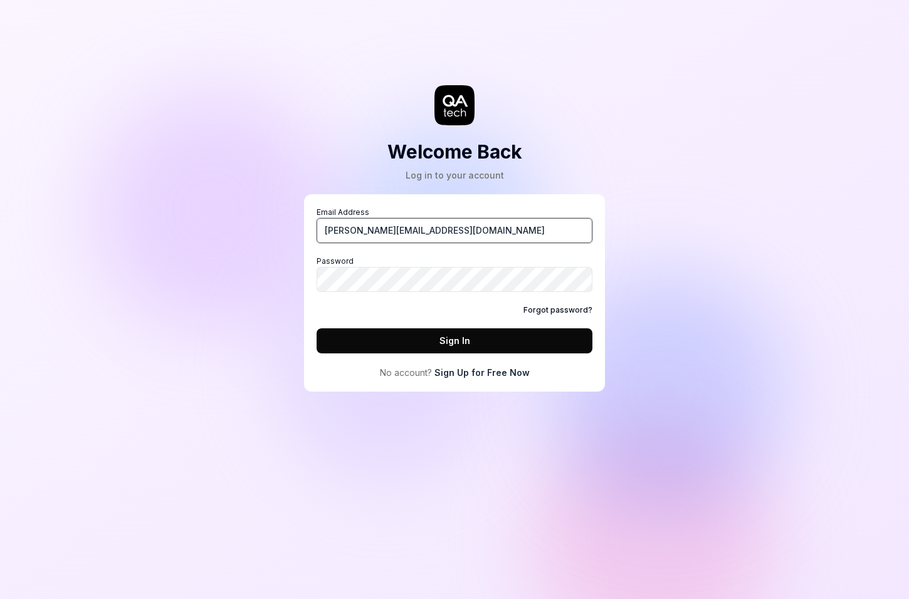
click at [317, 329] on button "Sign In" at bounding box center [455, 341] width 276 height 25
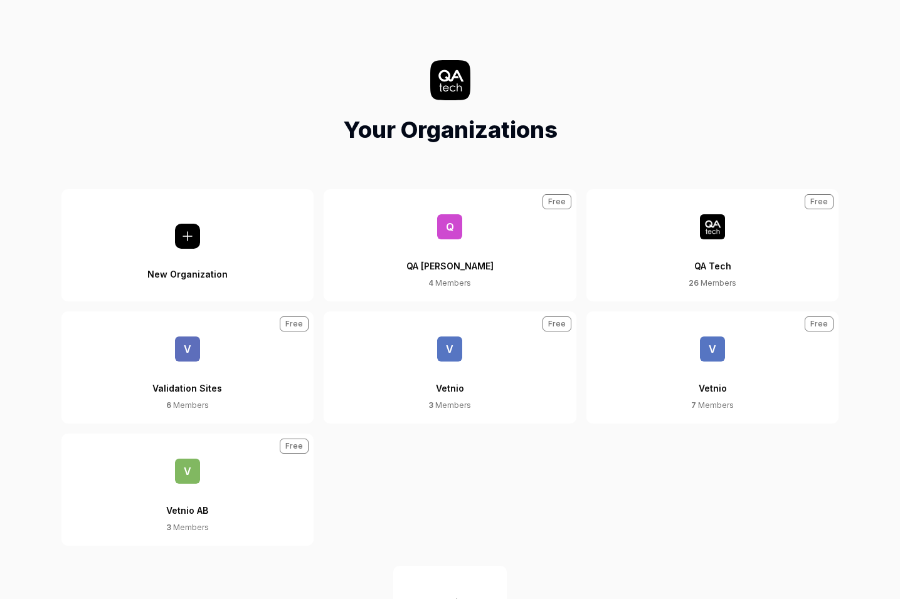
click at [614, 265] on button "QA Tech 26 Members Free" at bounding box center [712, 245] width 253 height 112
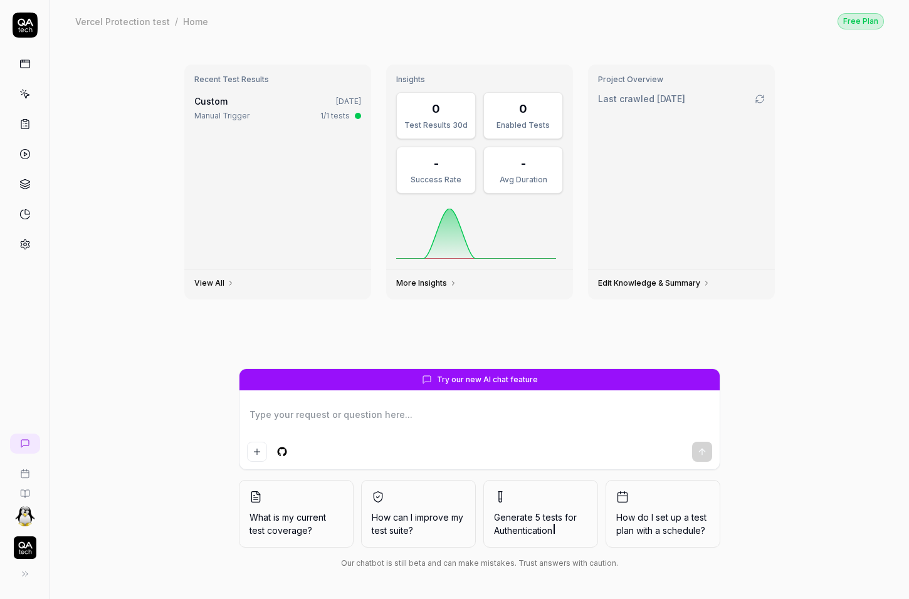
type textarea "*"
click at [32, 96] on link at bounding box center [25, 94] width 23 height 23
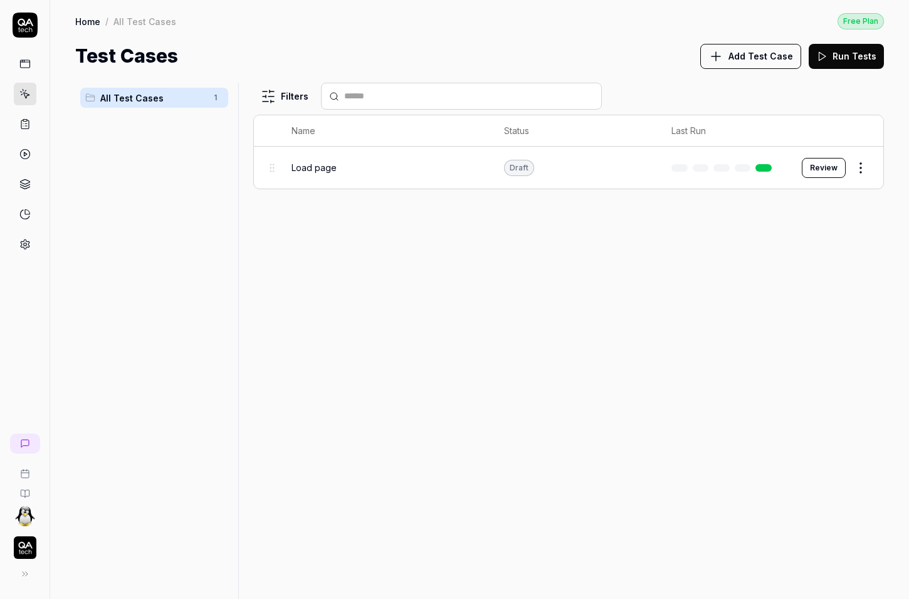
click at [25, 552] on img "button" at bounding box center [25, 548] width 23 height 23
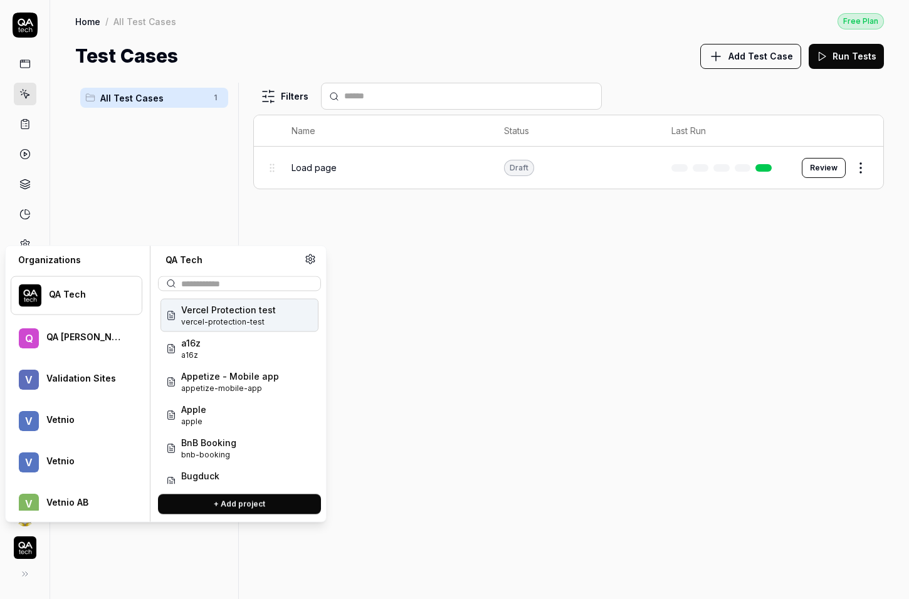
click at [88, 301] on div at bounding box center [87, 301] width 76 height 3
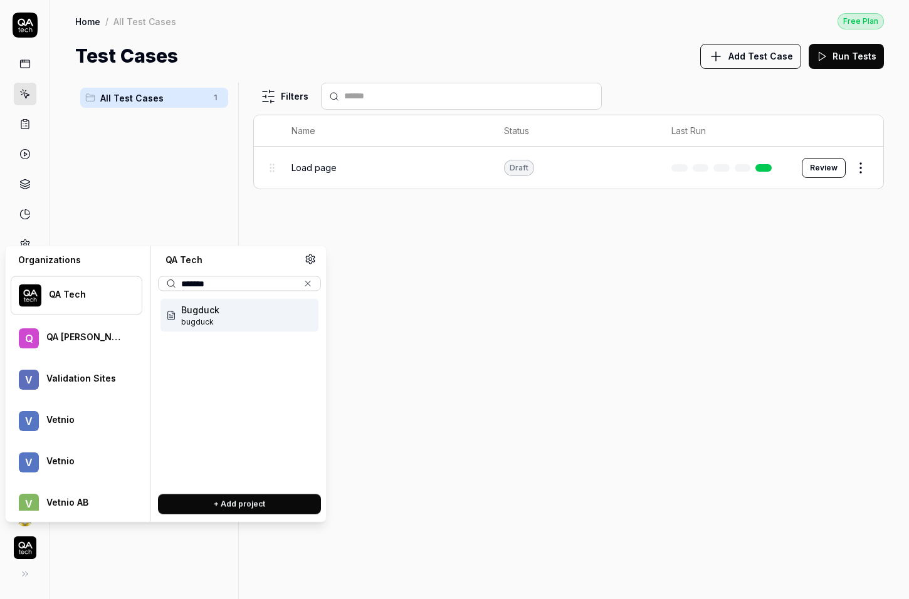
type input "*******"
click at [199, 314] on span "Bugduck" at bounding box center [200, 309] width 38 height 13
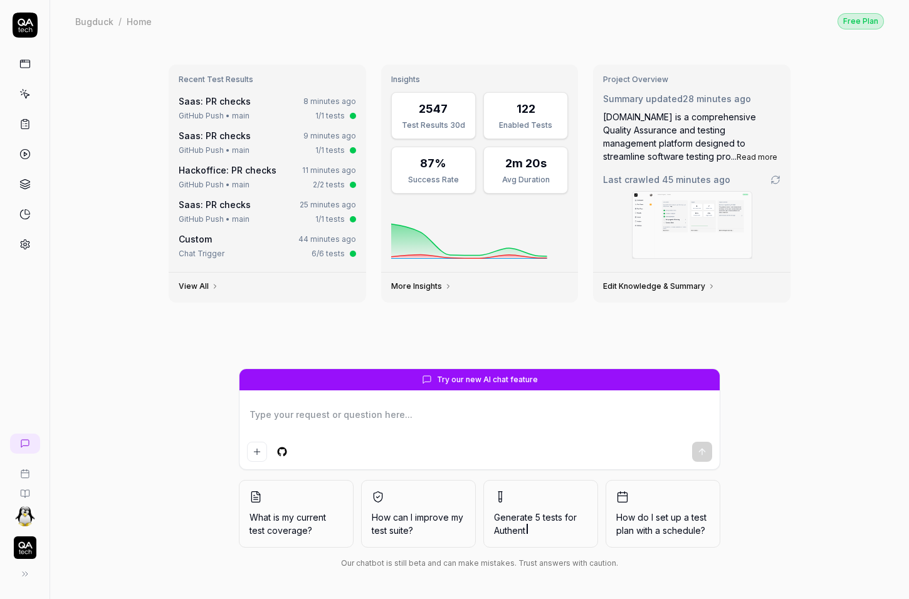
type textarea "*"
click at [25, 92] on icon at bounding box center [24, 93] width 11 height 11
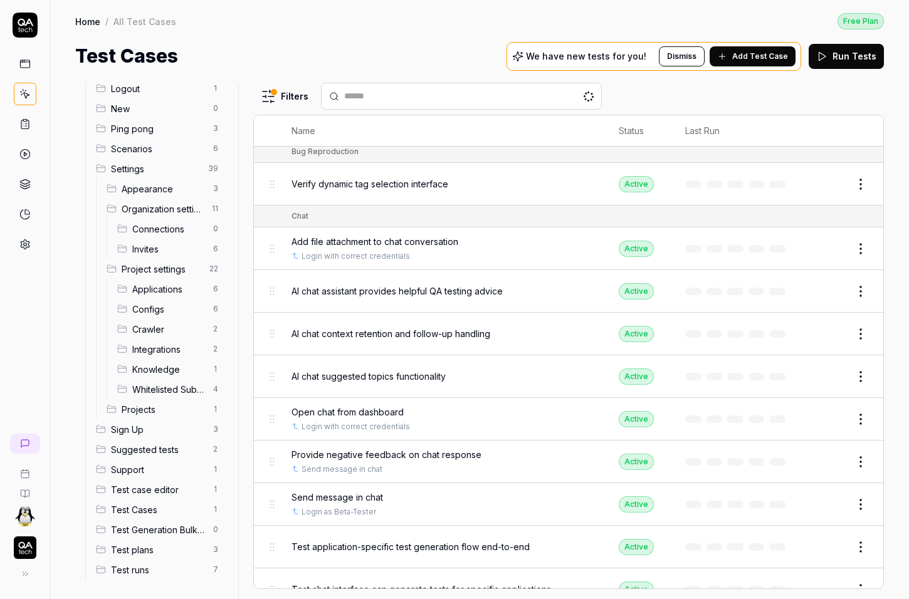
scroll to position [87, 0]
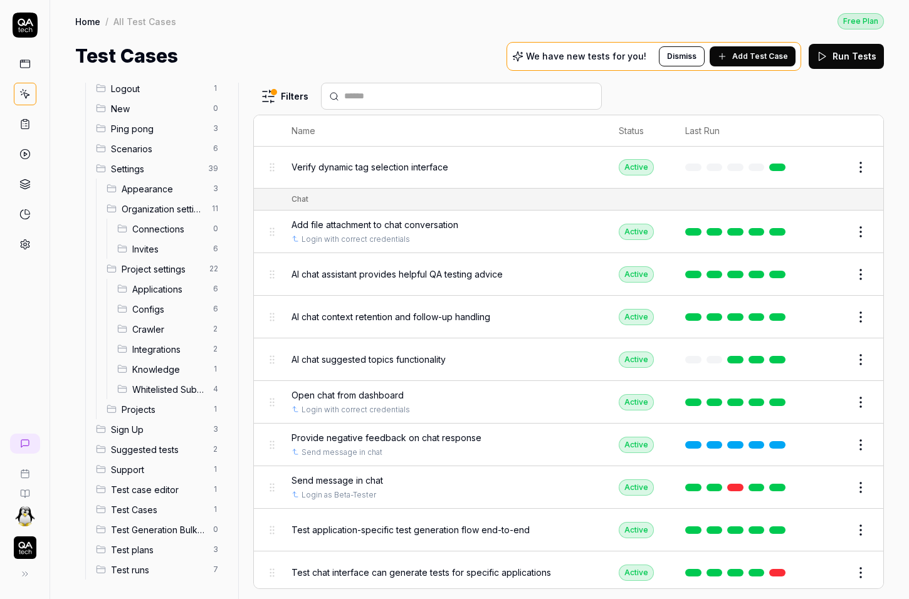
click at [529, 93] on input "text" at bounding box center [469, 96] width 250 height 13
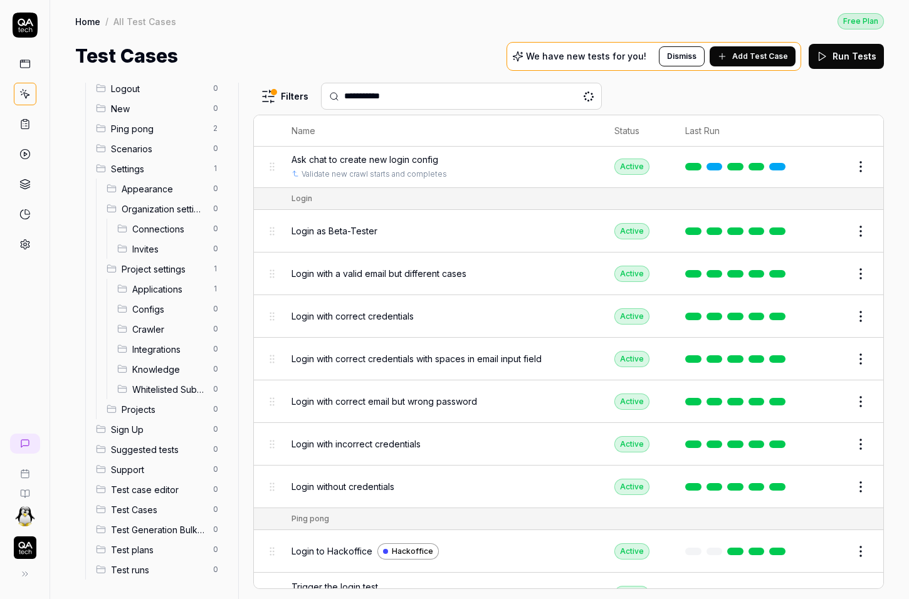
scroll to position [0, 0]
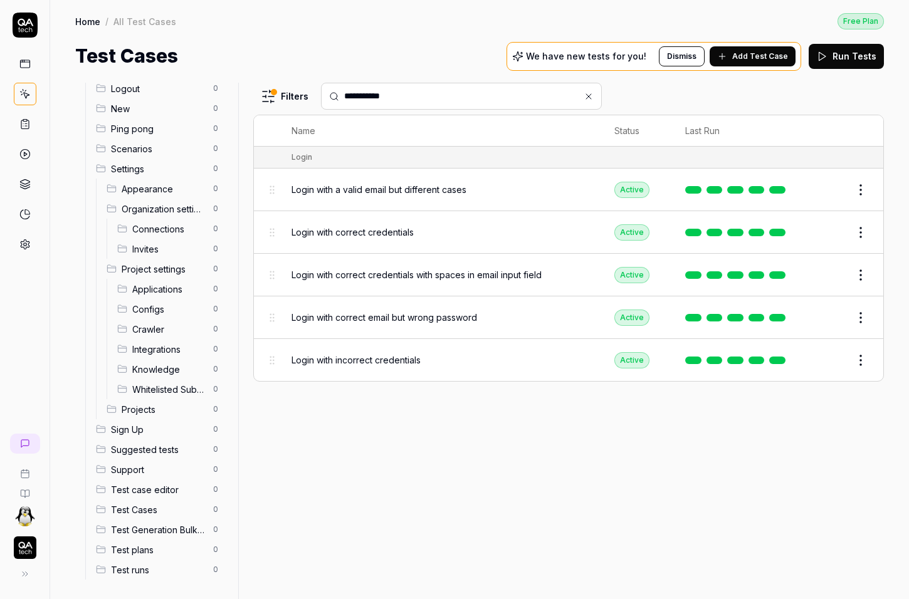
type input "**********"
click at [855, 229] on html "**********" at bounding box center [454, 299] width 909 height 599
click at [798, 340] on div "Edit" at bounding box center [808, 339] width 119 height 28
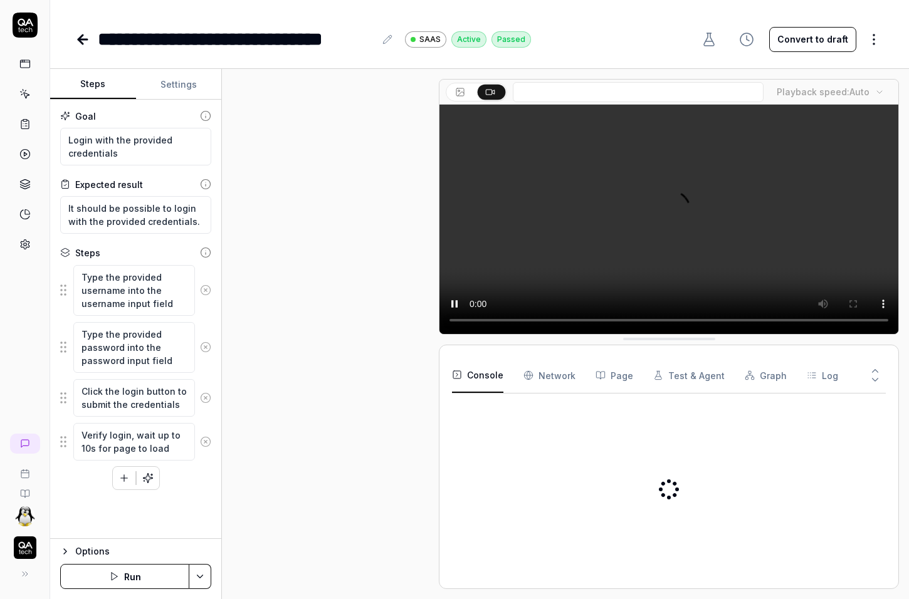
scroll to position [132, 0]
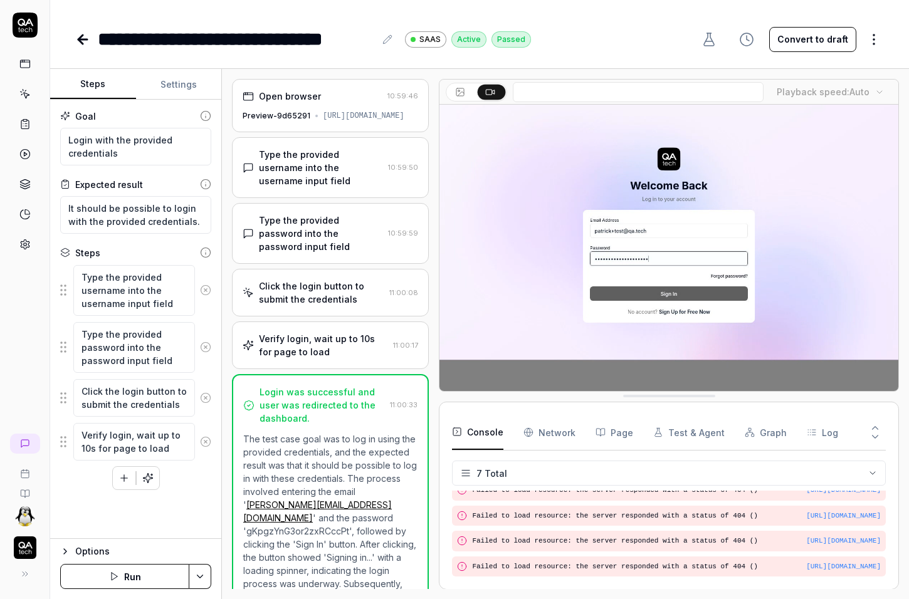
type textarea "*"
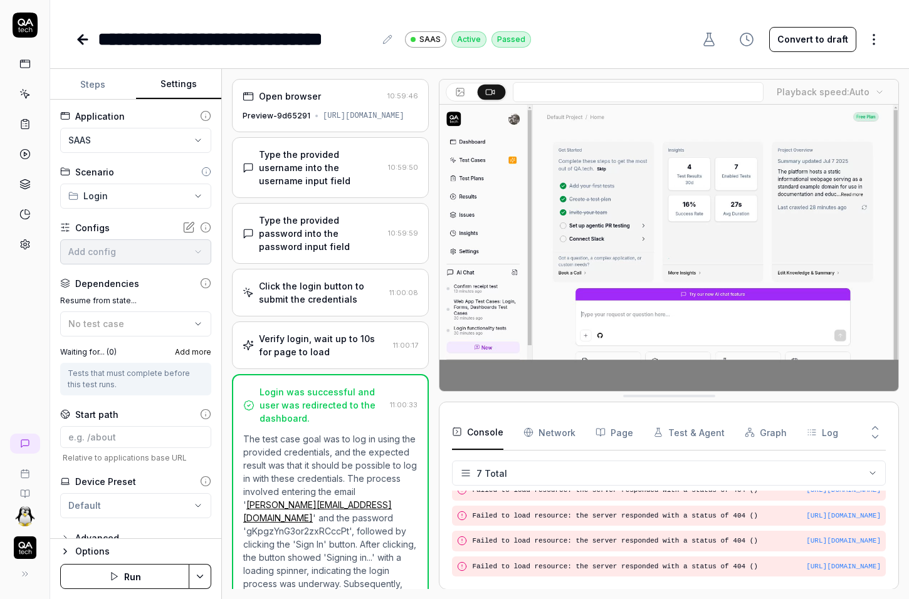
click at [190, 88] on button "Settings" at bounding box center [179, 85] width 86 height 30
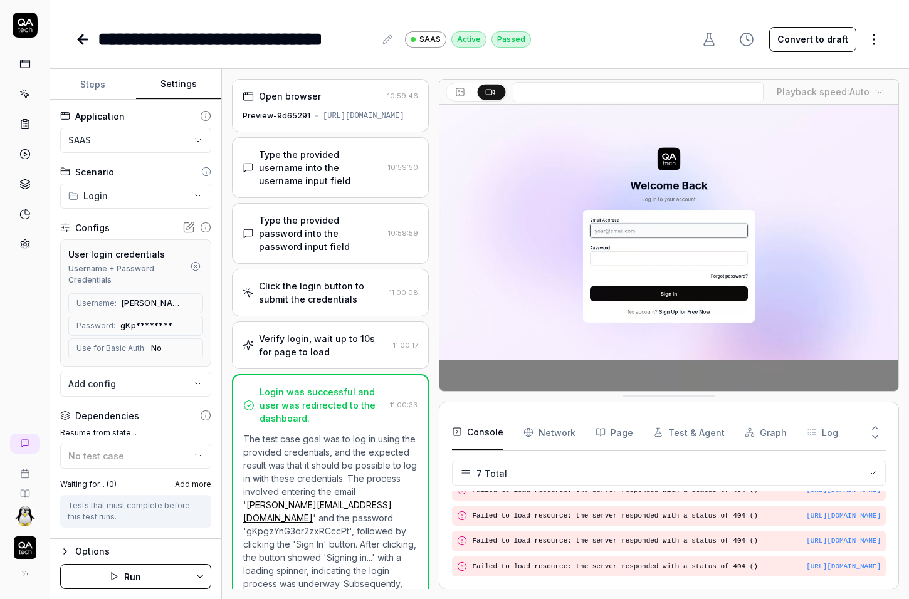
click at [108, 387] on body "**********" at bounding box center [454, 299] width 909 height 599
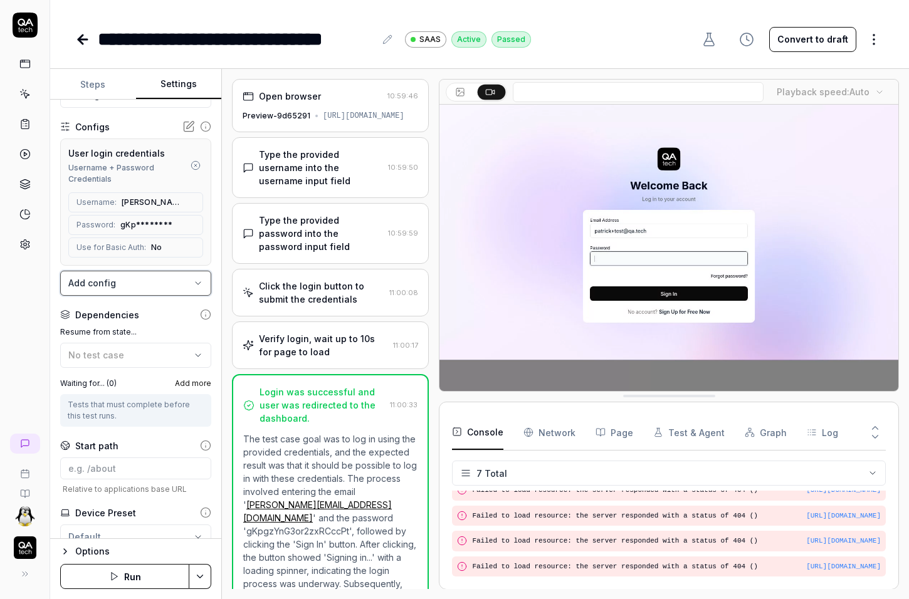
scroll to position [112, 0]
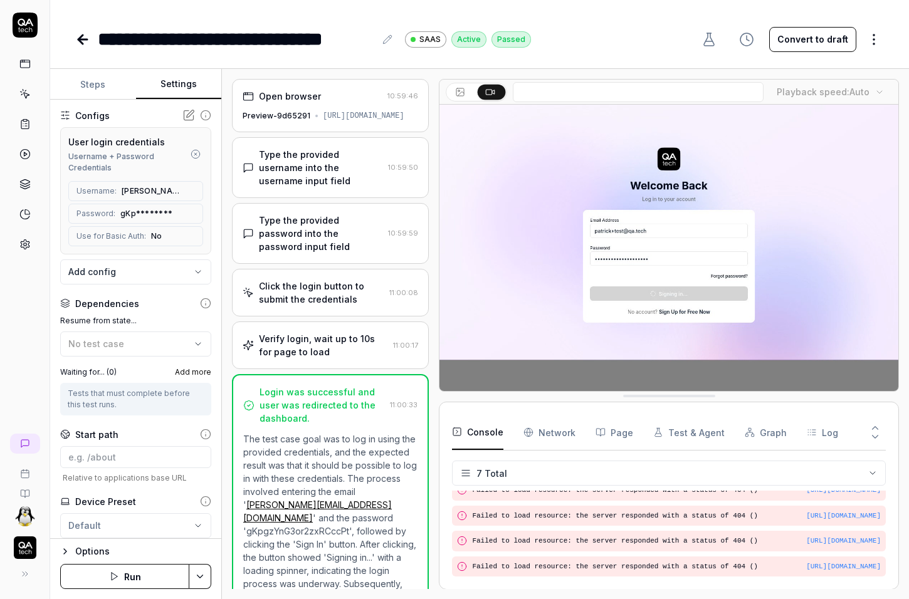
click at [81, 41] on icon at bounding box center [80, 39] width 4 height 9
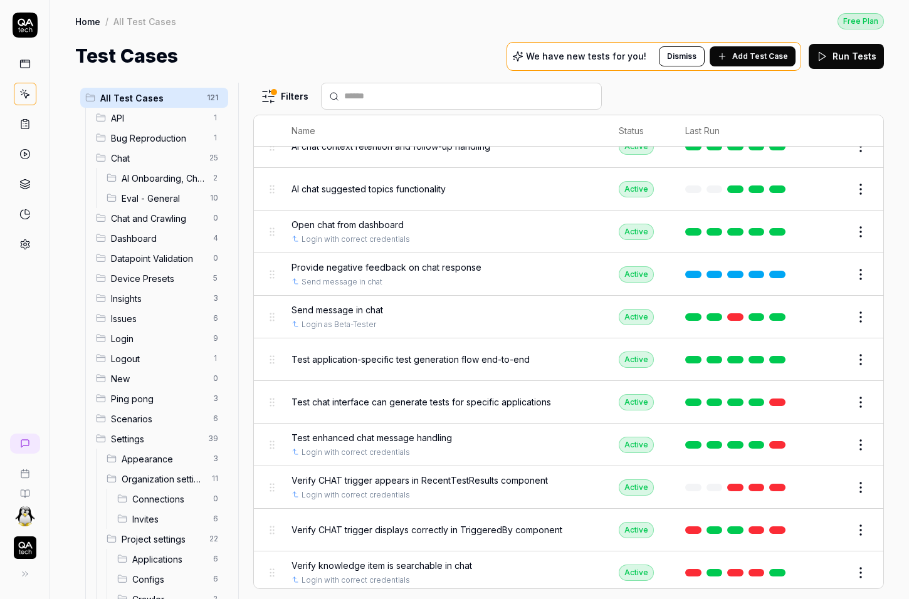
scroll to position [267, 0]
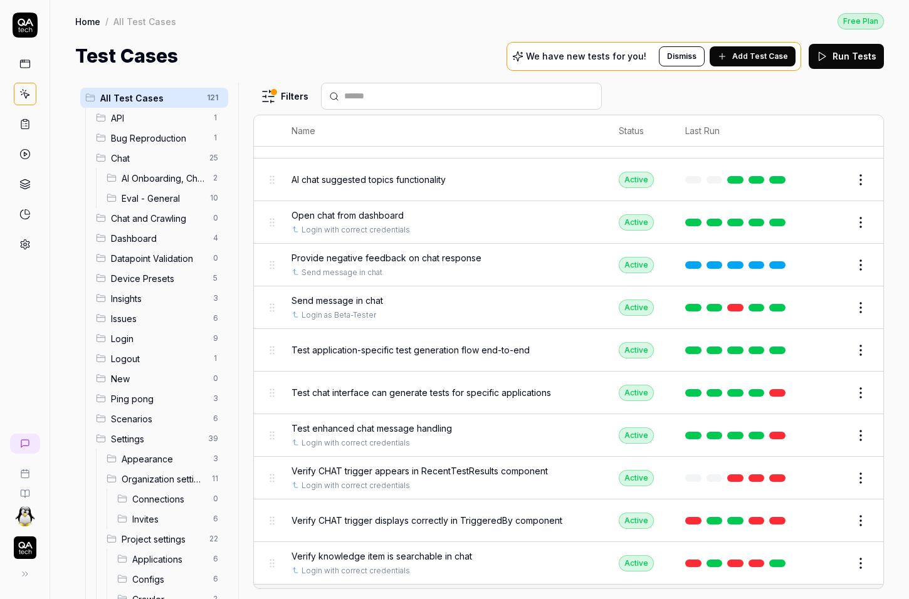
click at [851, 312] on body "Home / All Test Cases Free Plan Home / All Test Cases Free Plan Test Cases We h…" at bounding box center [454, 299] width 909 height 599
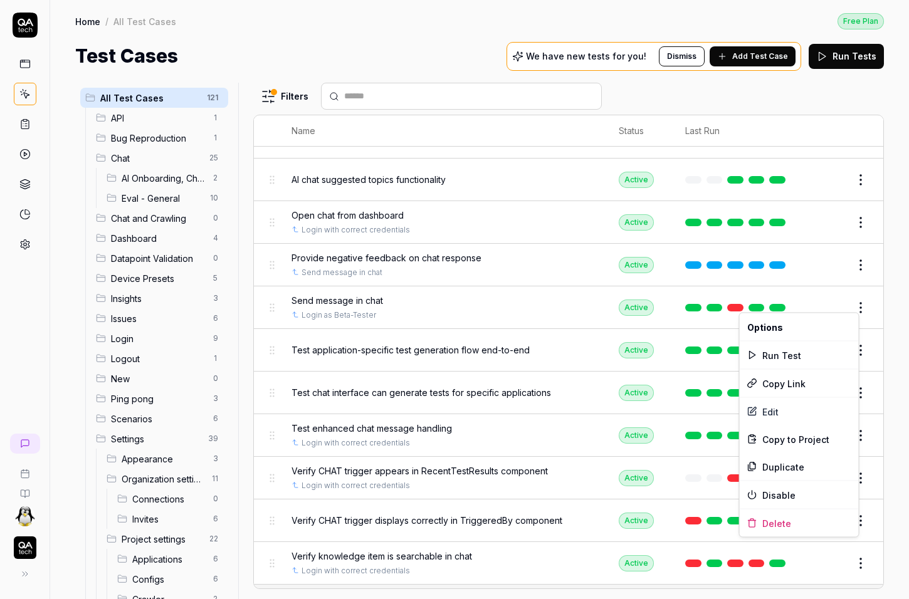
click at [856, 300] on html "Home / All Test Cases Free Plan Home / All Test Cases Free Plan Test Cases We h…" at bounding box center [454, 299] width 909 height 599
click at [803, 408] on div "Edit" at bounding box center [799, 412] width 119 height 28
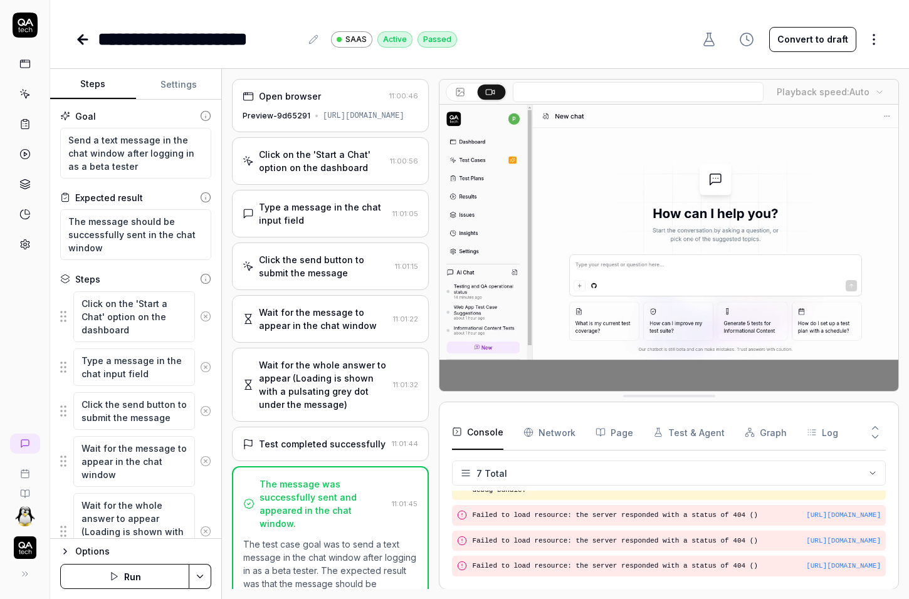
click at [285, 122] on div "Preview-9d65291 [URL][DOMAIN_NAME]" at bounding box center [331, 115] width 176 height 11
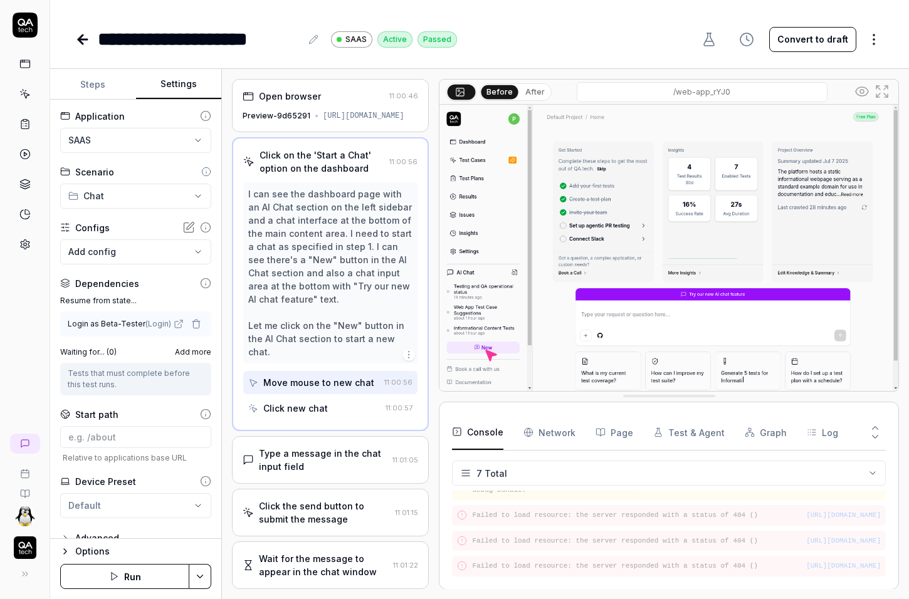
click at [181, 83] on button "Settings" at bounding box center [179, 85] width 86 height 30
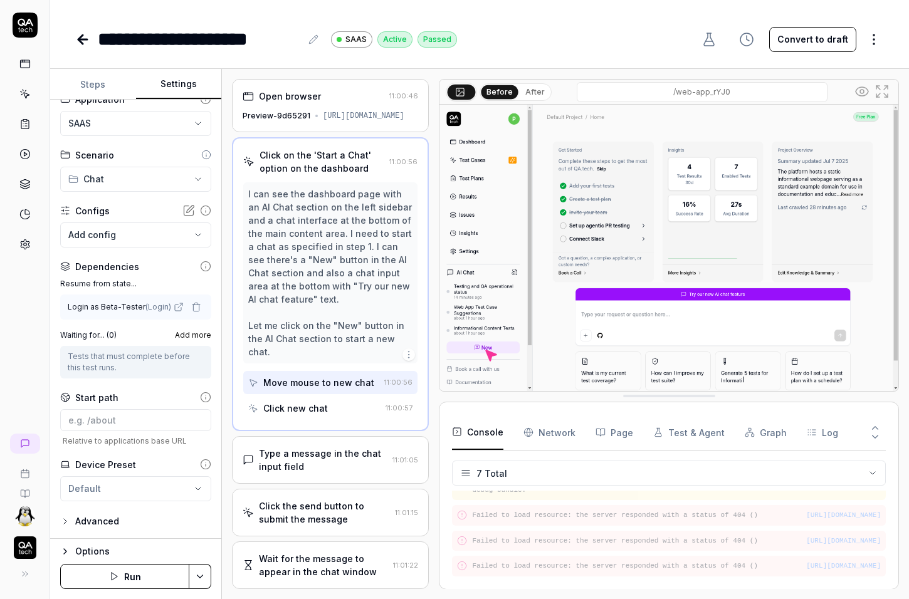
click at [74, 306] on div "Login as Beta-Tester ( Login )" at bounding box center [119, 307] width 103 height 11
drag, startPoint x: 74, startPoint y: 306, endPoint x: 135, endPoint y: 306, distance: 61.4
click at [135, 306] on div "Login as Beta-Tester ( Login )" at bounding box center [119, 307] width 103 height 11
click at [131, 492] on html "**********" at bounding box center [454, 299] width 909 height 599
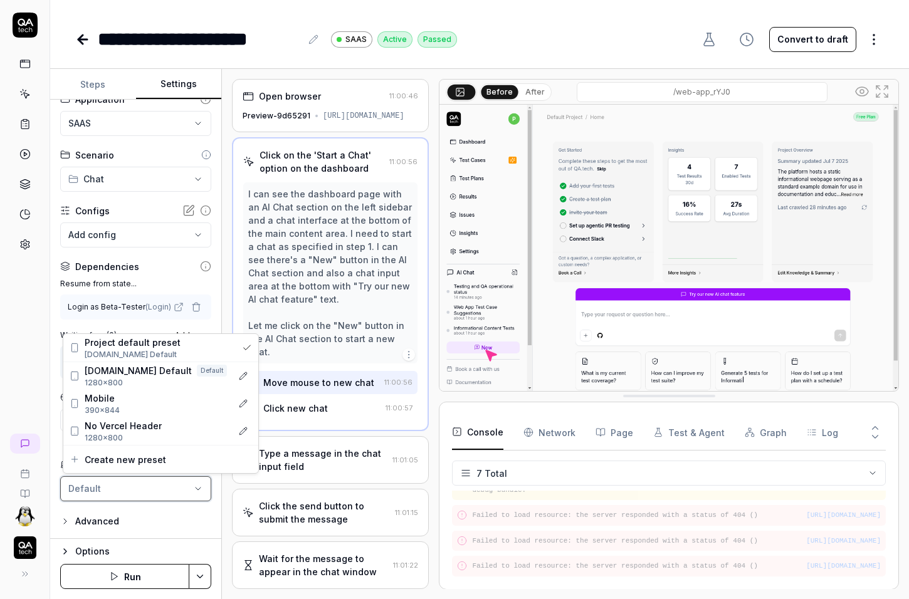
click at [108, 489] on html "**********" at bounding box center [454, 299] width 909 height 599
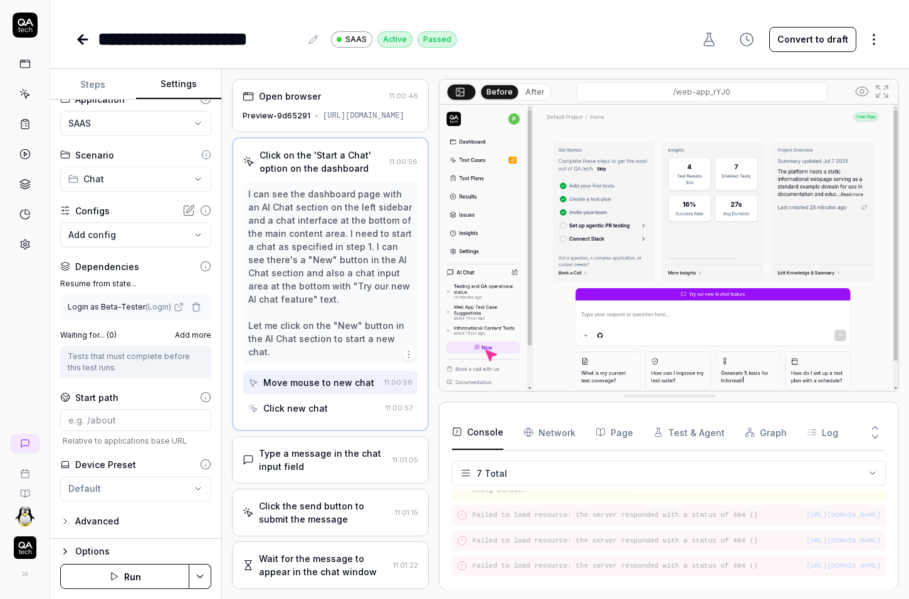
scroll to position [0, 0]
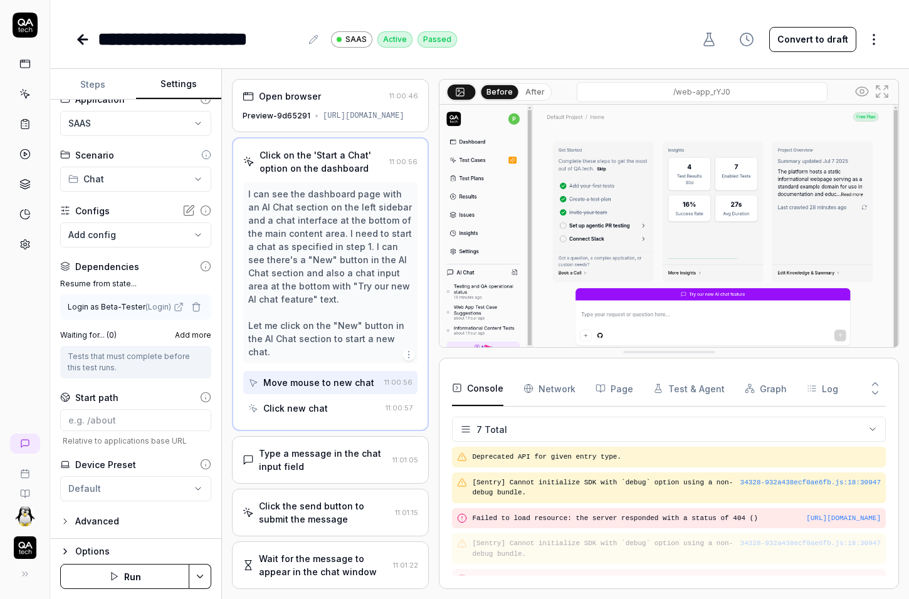
drag, startPoint x: 621, startPoint y: 399, endPoint x: 623, endPoint y: 354, distance: 44.6
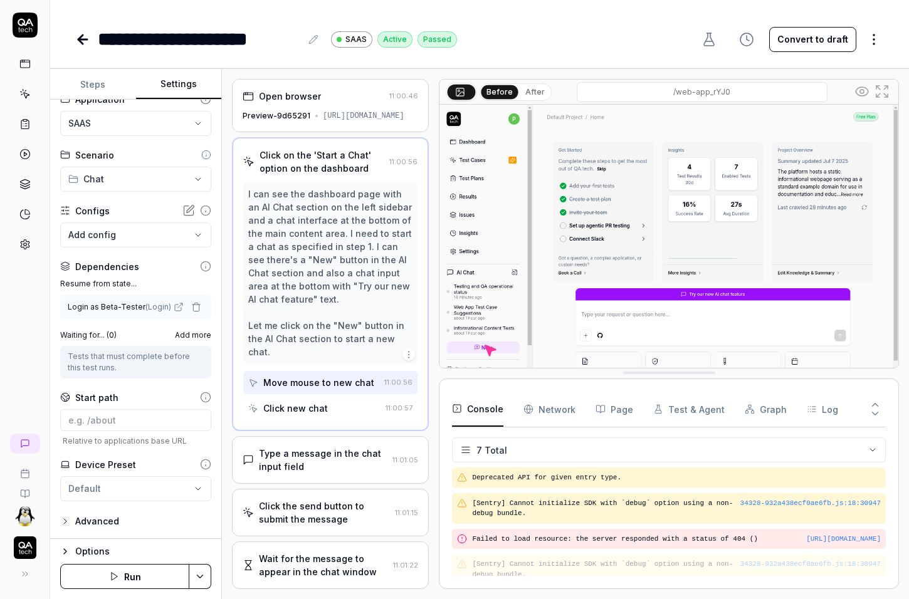
drag, startPoint x: 623, startPoint y: 354, endPoint x: 623, endPoint y: 376, distance: 21.3
click at [296, 103] on div "Open browser 11:00:46 Preview-9d65291 [URL][DOMAIN_NAME]" at bounding box center [330, 105] width 197 height 53
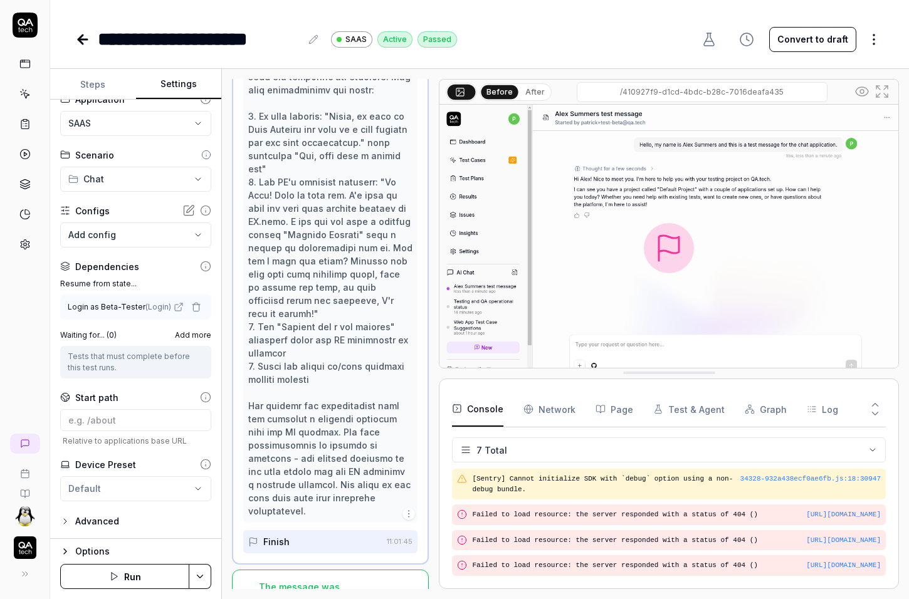
scroll to position [473, 0]
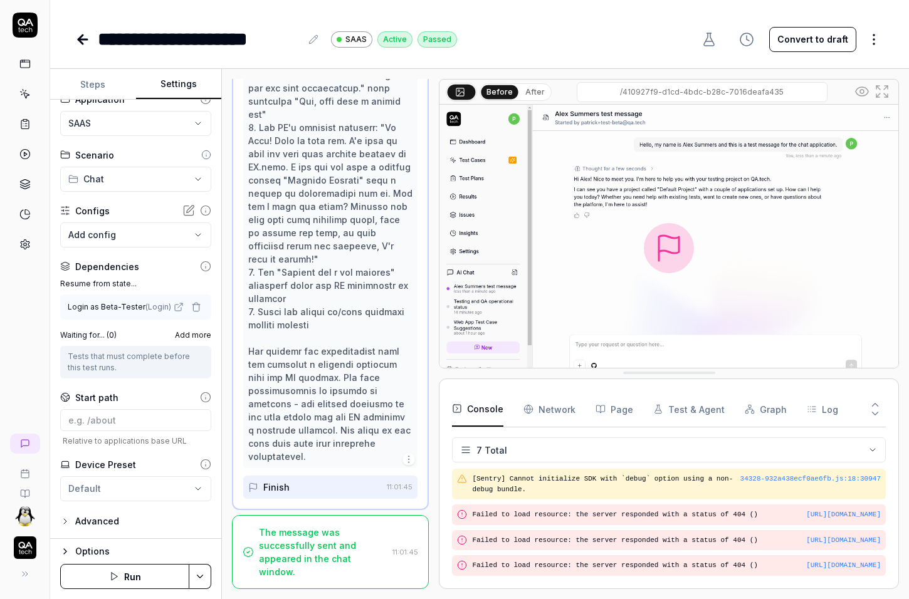
click at [297, 552] on div "The message was successfully sent and appeared in the chat window." at bounding box center [323, 552] width 129 height 53
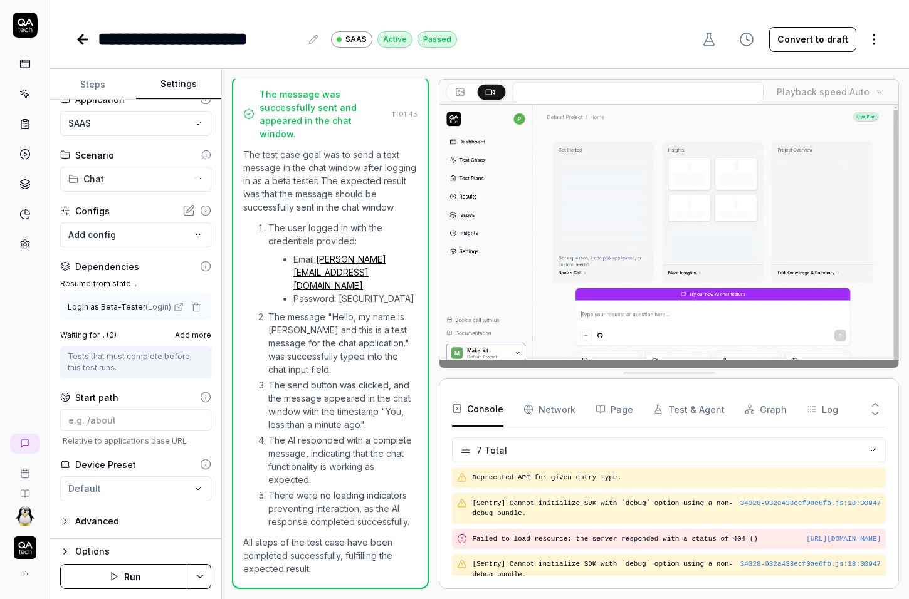
scroll to position [0, 0]
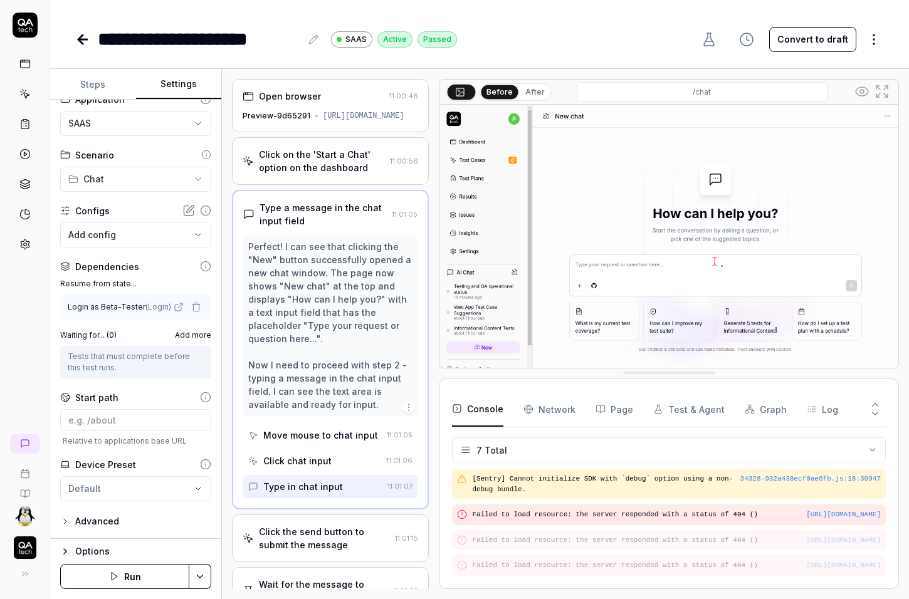
click at [323, 117] on div "[URL][DOMAIN_NAME]" at bounding box center [364, 115] width 82 height 11
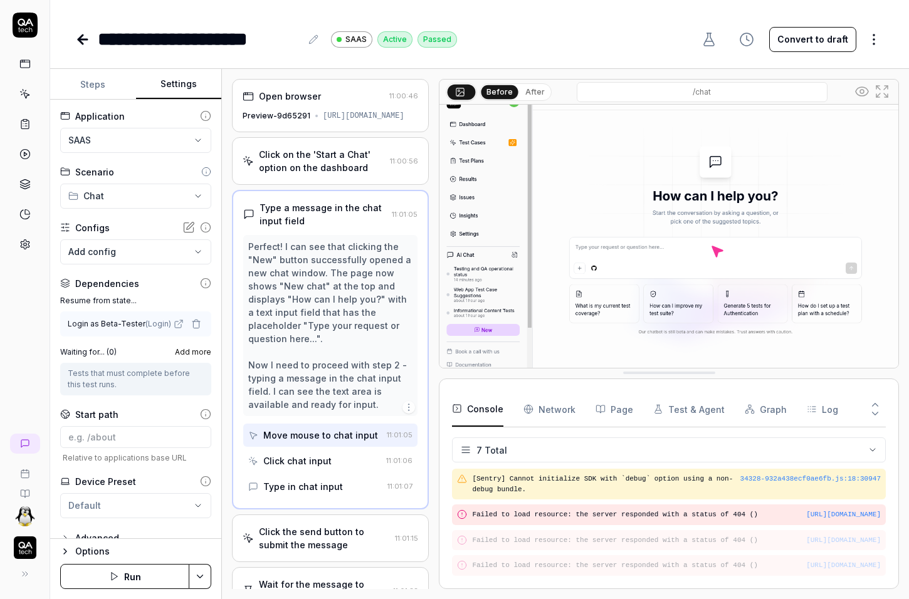
click at [337, 122] on div "Preview-9d65291 [URL][DOMAIN_NAME]" at bounding box center [331, 115] width 176 height 11
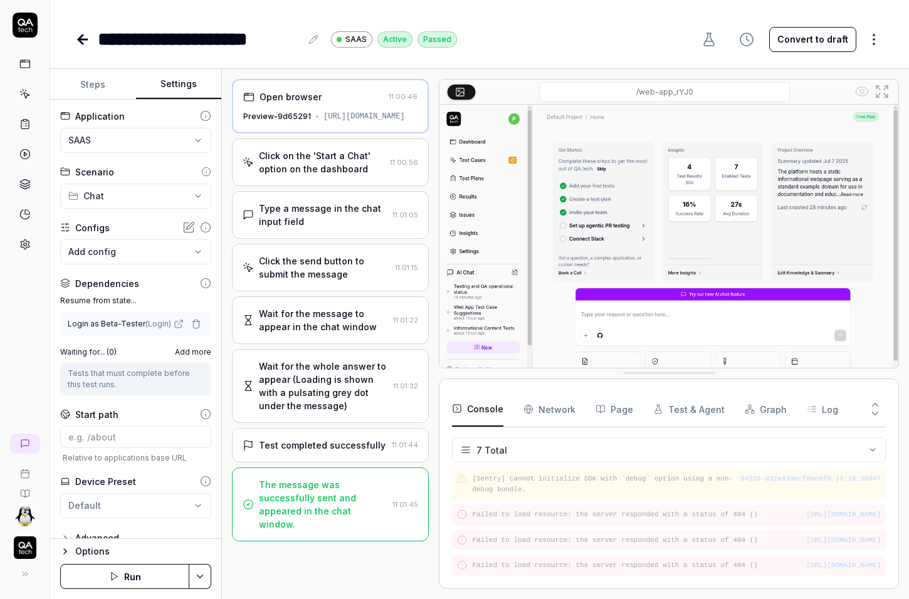
click at [23, 328] on div at bounding box center [25, 299] width 50 height 599
click at [26, 341] on div at bounding box center [25, 299] width 50 height 599
click at [379, 164] on div "Click on the 'Start a Chat' option on the dashboard" at bounding box center [322, 162] width 126 height 26
click at [225, 304] on div "Open browser 11:00:46 Preview-9d65291 [URL][DOMAIN_NAME] Click on the 'Start a …" at bounding box center [565, 334] width 687 height 530
click at [132, 204] on html "**********" at bounding box center [454, 299] width 909 height 599
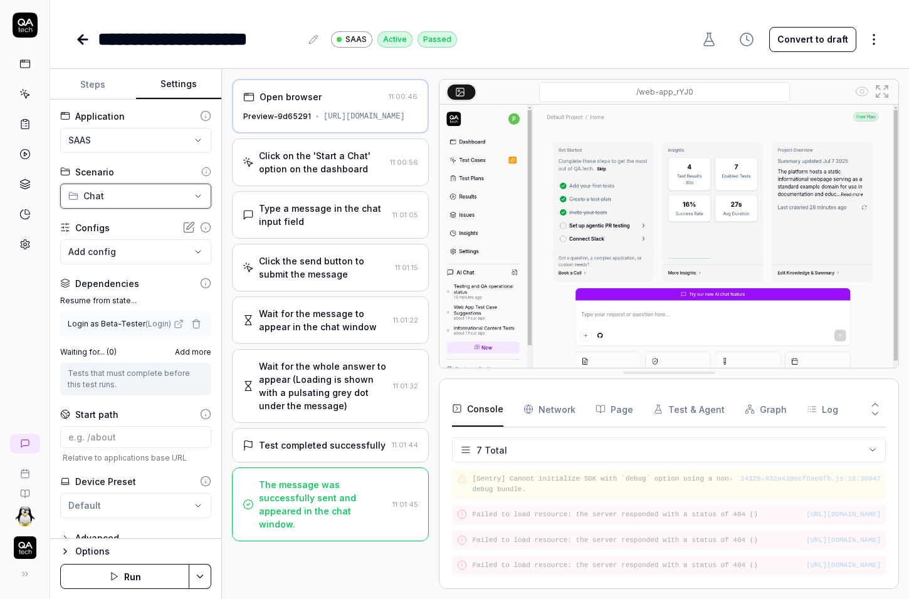
click at [137, 196] on html "**********" at bounding box center [454, 299] width 909 height 599
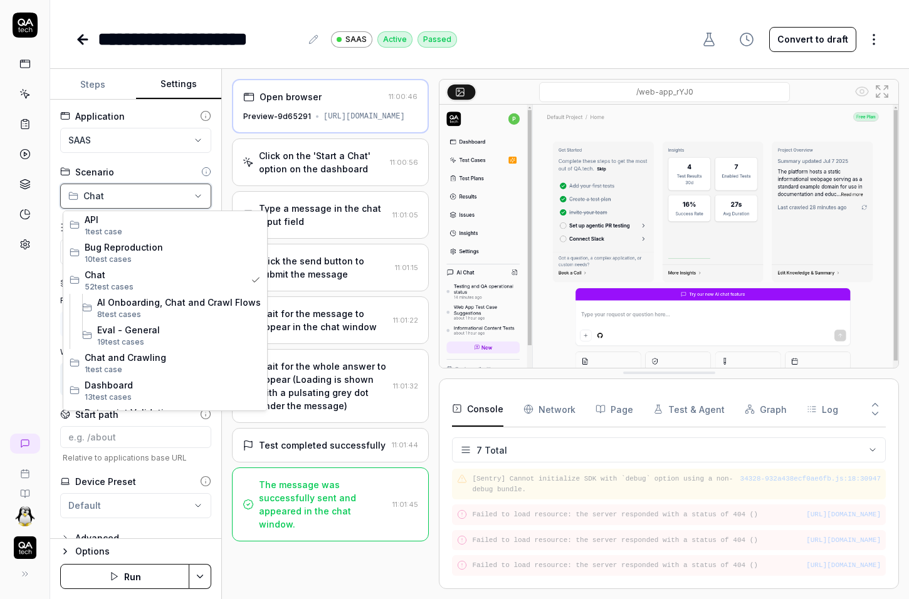
click at [117, 201] on html "**********" at bounding box center [454, 299] width 909 height 599
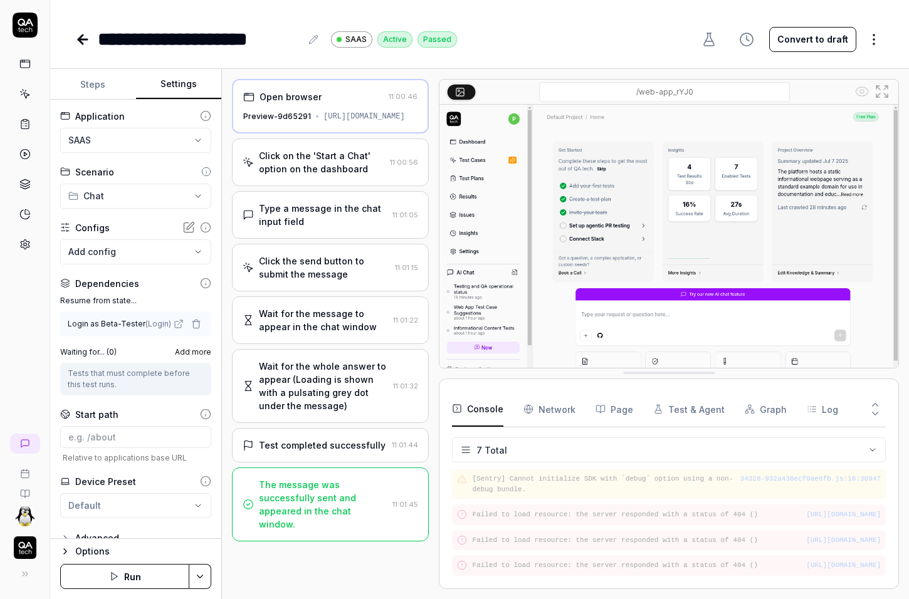
click at [108, 85] on button "Steps" at bounding box center [93, 85] width 86 height 30
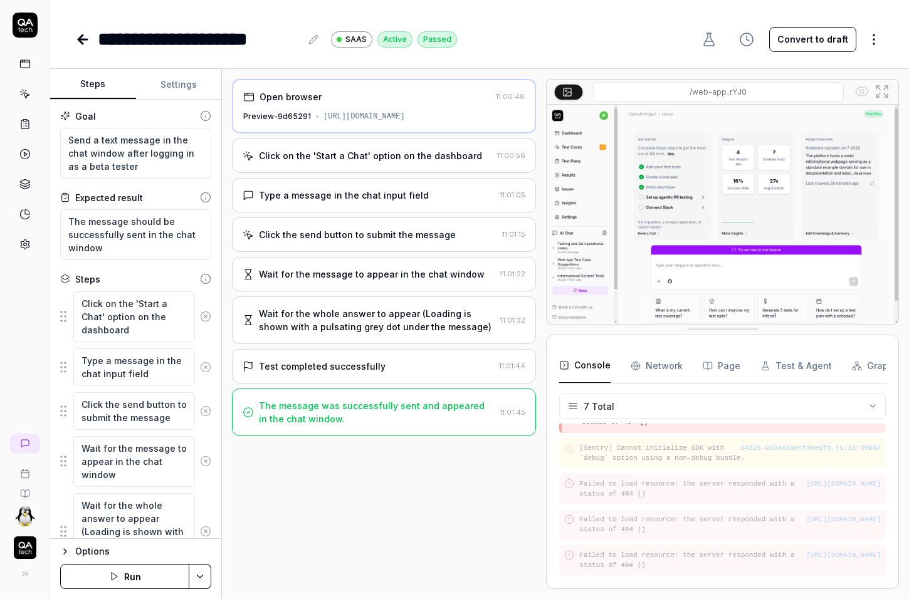
click at [542, 310] on div at bounding box center [541, 334] width 10 height 510
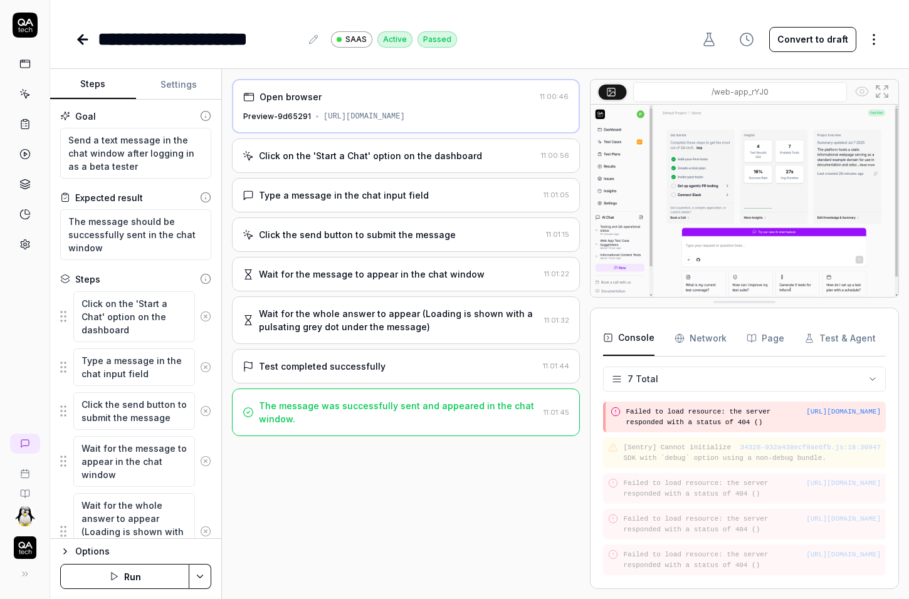
scroll to position [125, 0]
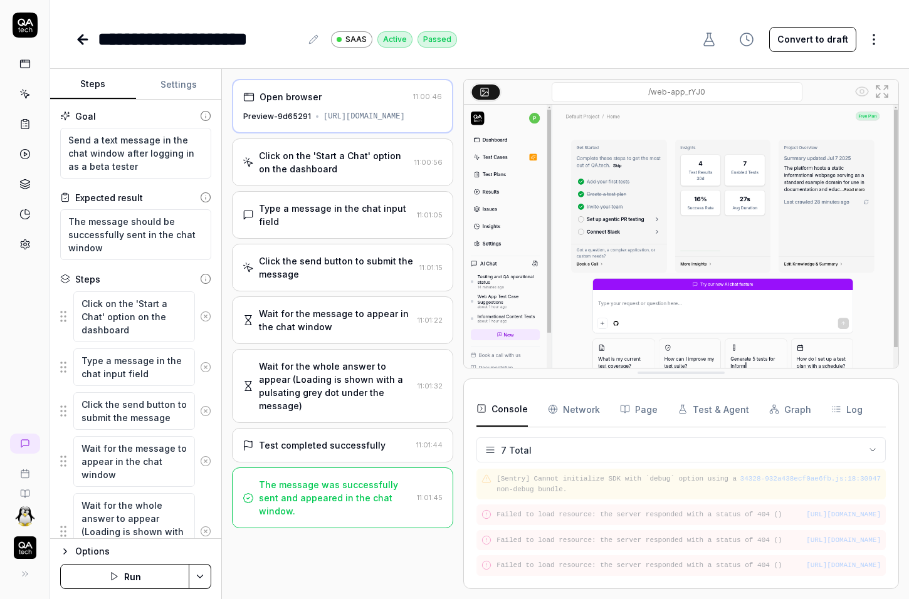
click at [463, 319] on div at bounding box center [458, 334] width 10 height 510
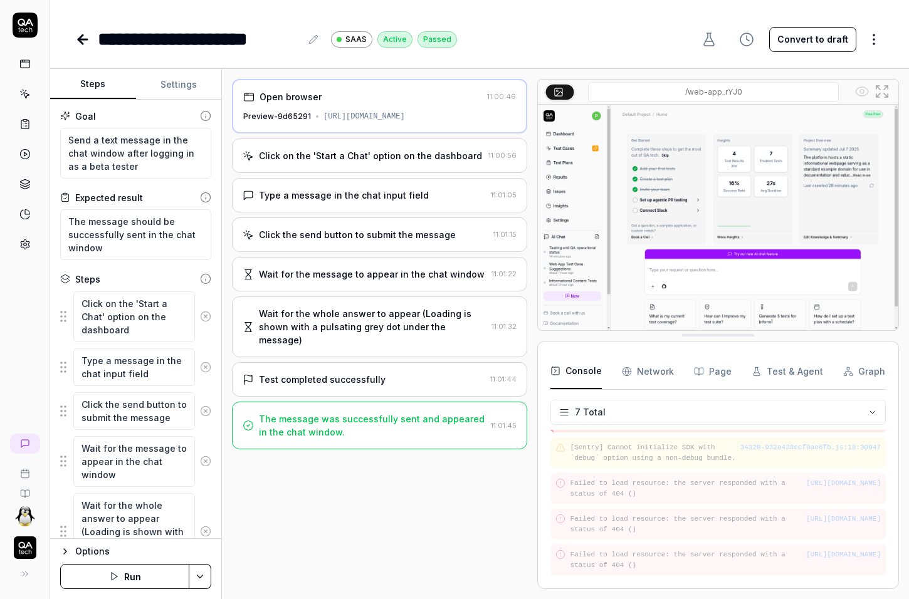
scroll to position [99, 0]
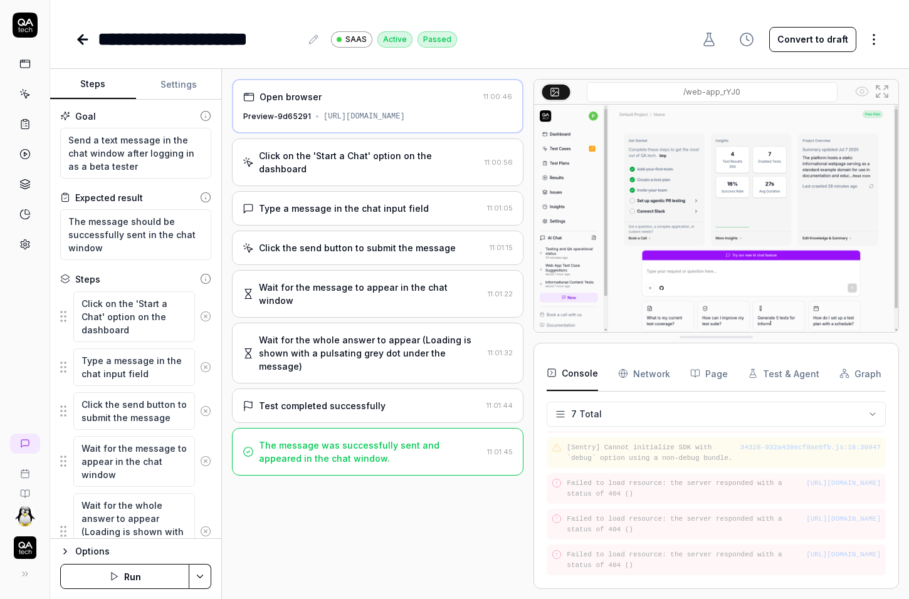
click at [529, 327] on div at bounding box center [529, 334] width 10 height 510
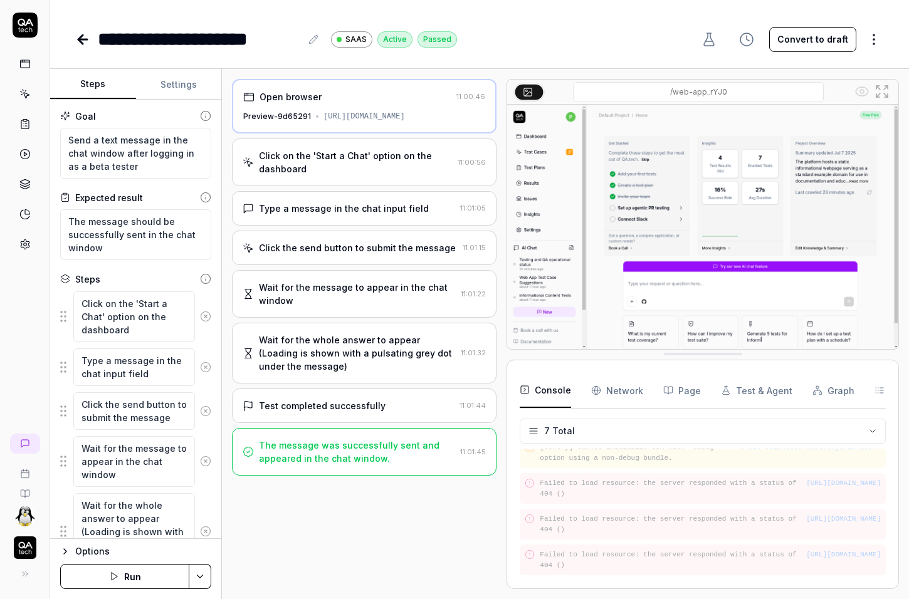
scroll to position [125, 0]
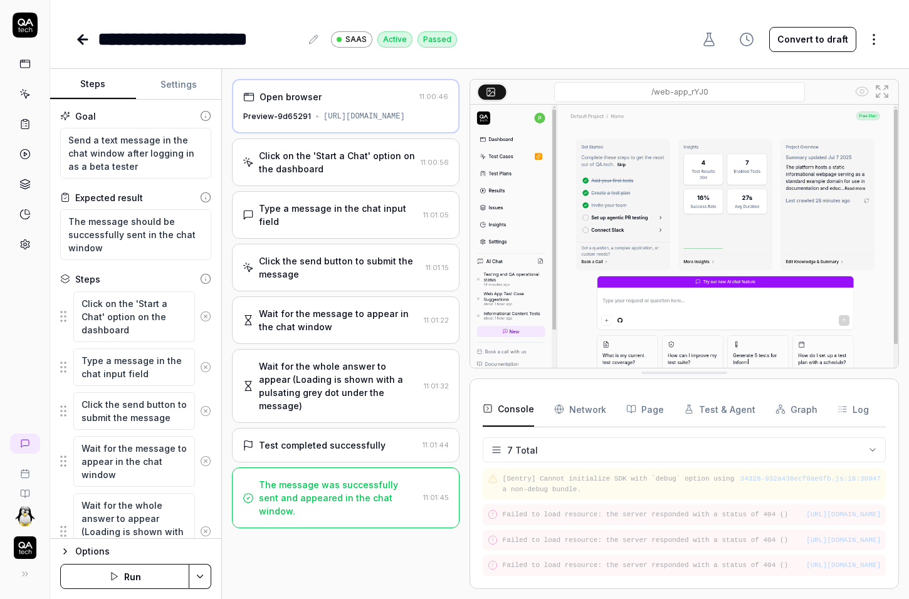
click at [463, 325] on div at bounding box center [465, 334] width 10 height 510
click at [410, 169] on div "Click on the 'Start a Chat' option on the dashboard" at bounding box center [337, 162] width 157 height 26
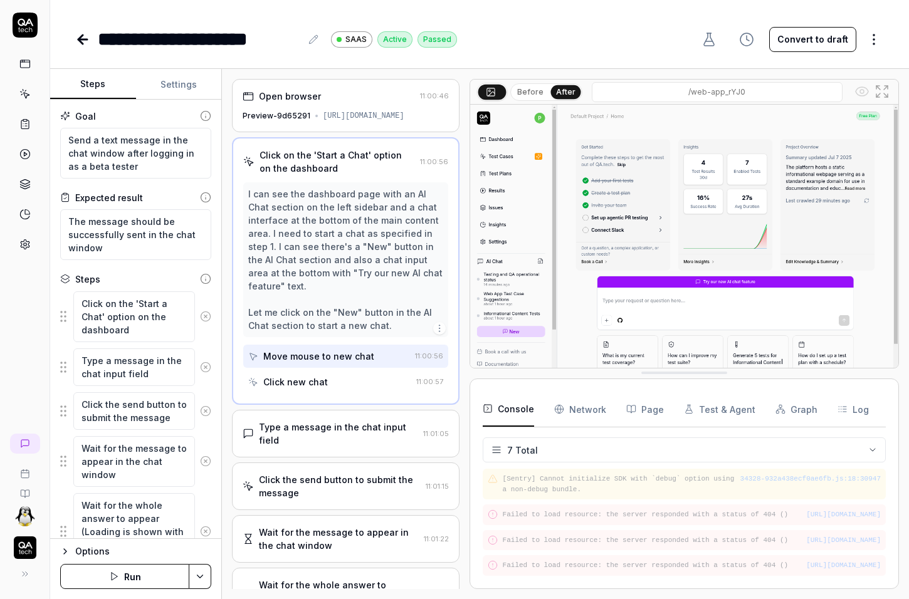
scroll to position [71, 0]
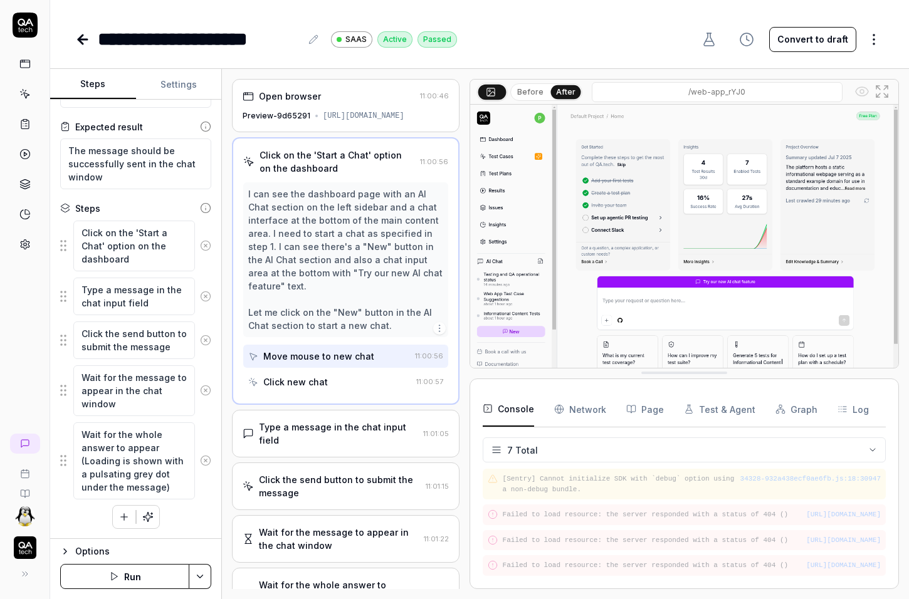
click at [31, 35] on icon at bounding box center [25, 25] width 25 height 25
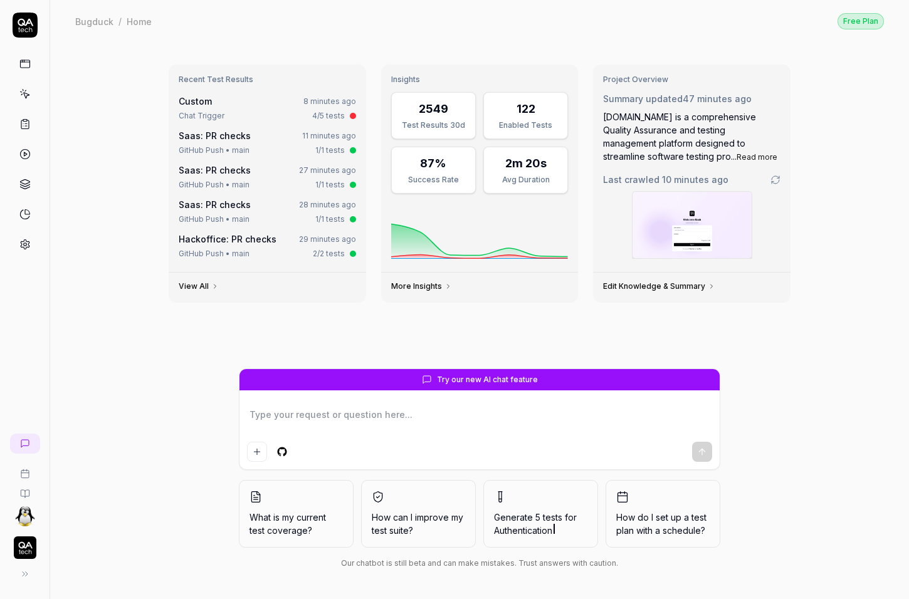
click at [119, 349] on div "Recent Test Results Custom 8 minutes ago Chat Trigger 4/5 tests Saas: PR checks…" at bounding box center [479, 320] width 859 height 557
click at [142, 405] on div "Recent Test Results Custom 8 minutes ago Chat Trigger 4/5 tests Saas: PR checks…" at bounding box center [479, 320] width 859 height 557
type textarea "*"
click at [30, 93] on icon at bounding box center [24, 93] width 11 height 11
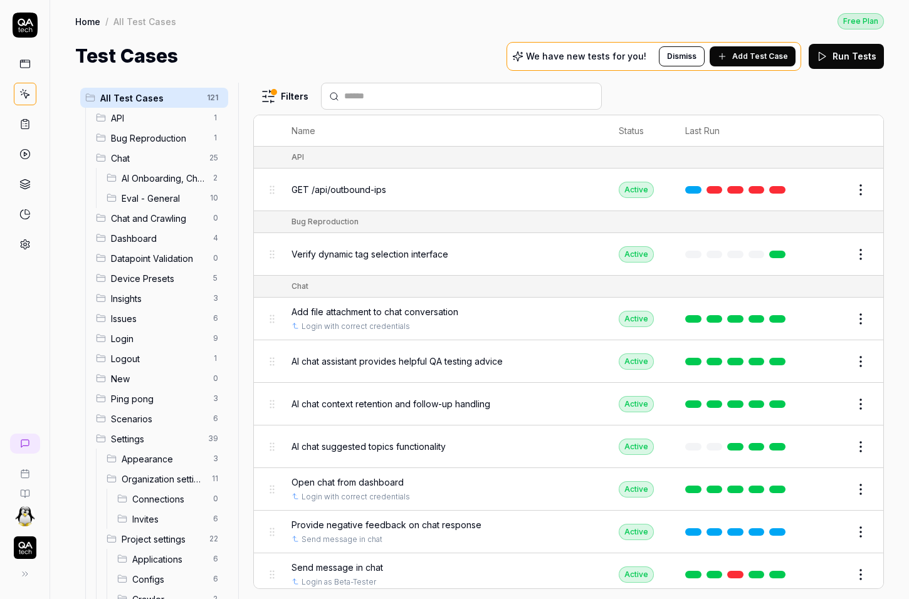
click at [411, 95] on input "text" at bounding box center [469, 96] width 250 height 13
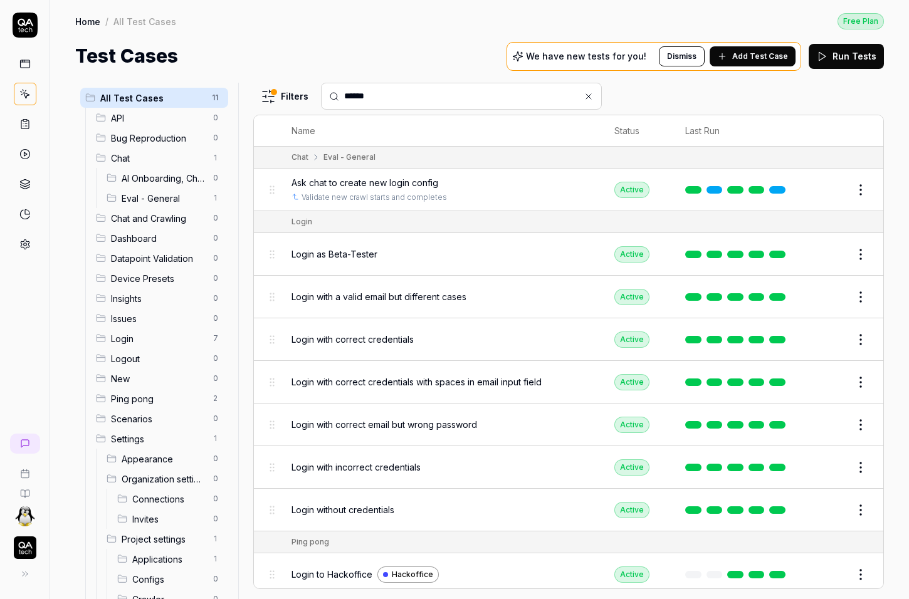
type input "*****"
click at [854, 335] on html "Home / All Test Cases Free Plan Home / All Test Cases Free Plan Test Cases We h…" at bounding box center [454, 299] width 909 height 599
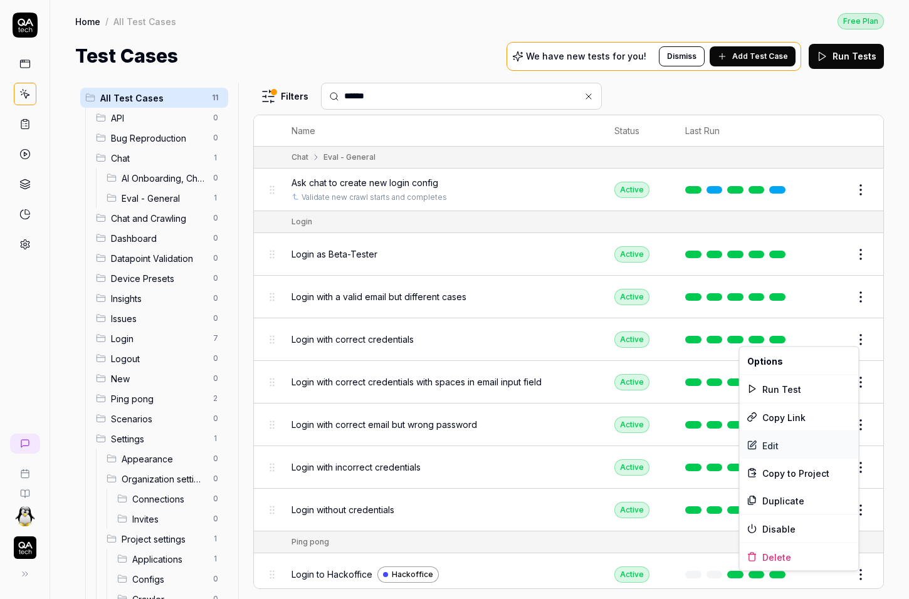
click at [780, 443] on div "Edit" at bounding box center [799, 446] width 119 height 28
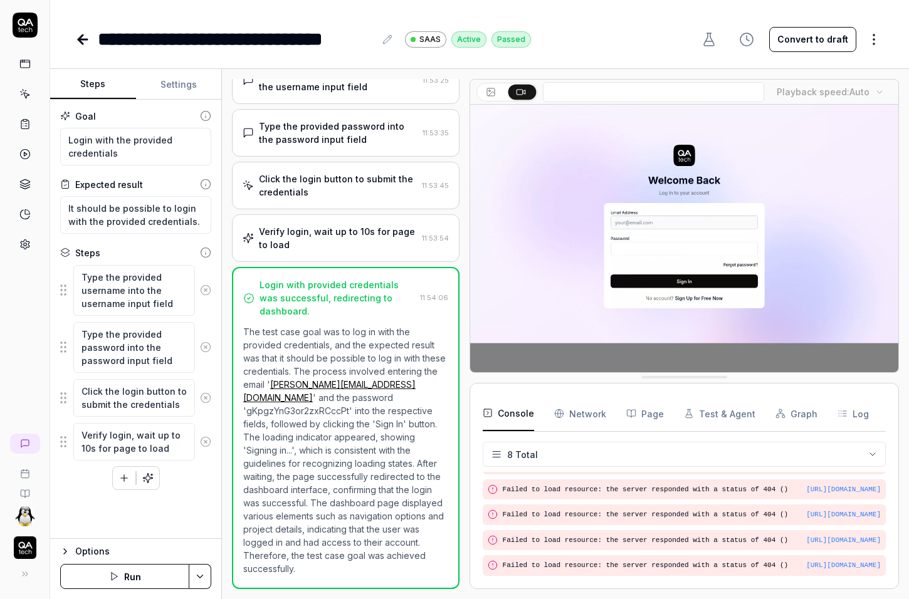
scroll to position [175, 0]
click at [109, 156] on textarea "Login with the provided credentials" at bounding box center [135, 147] width 151 height 38
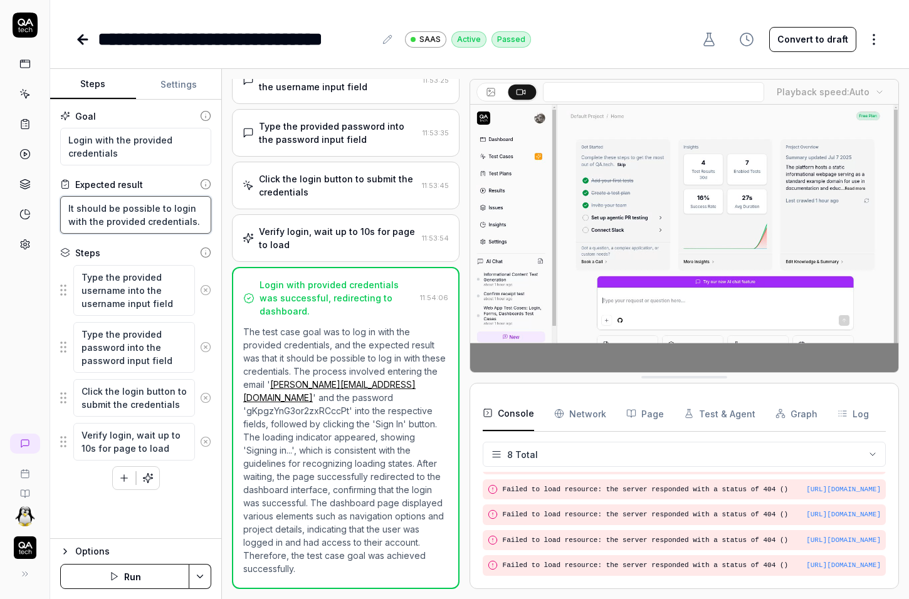
click at [110, 216] on textarea "It should be possible to login with the provided credentials." at bounding box center [135, 215] width 151 height 38
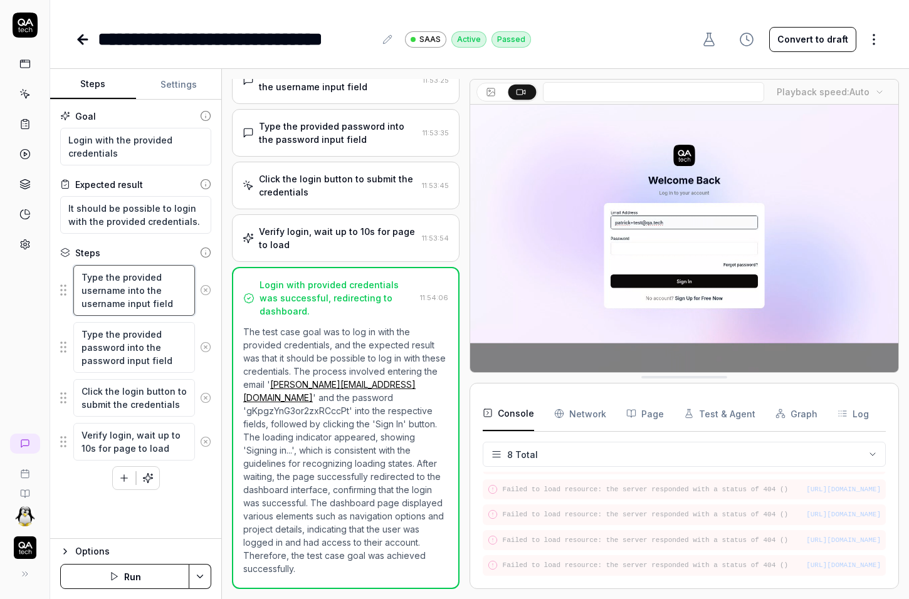
scroll to position [0, 0]
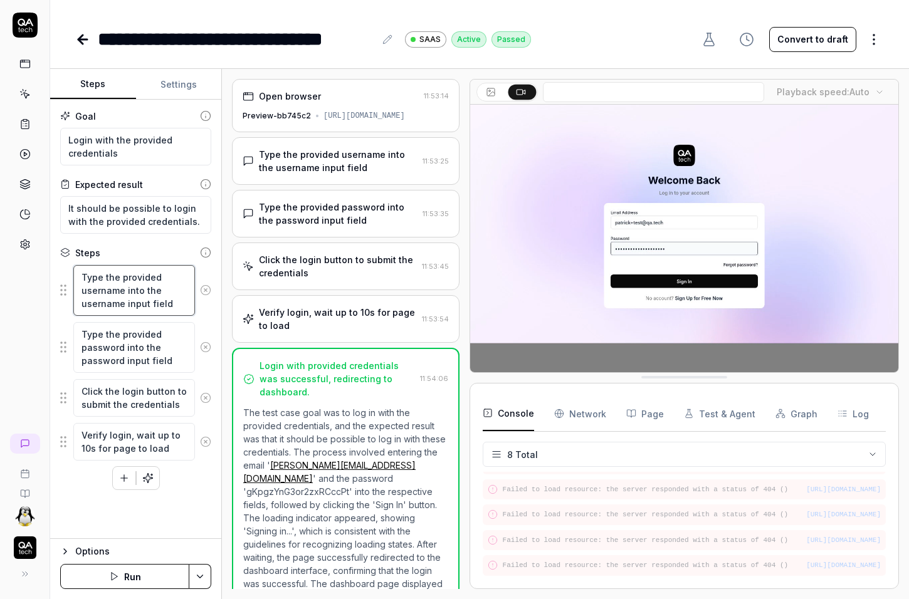
click at [121, 288] on textarea "Type the provided username into the username input field" at bounding box center [134, 290] width 122 height 51
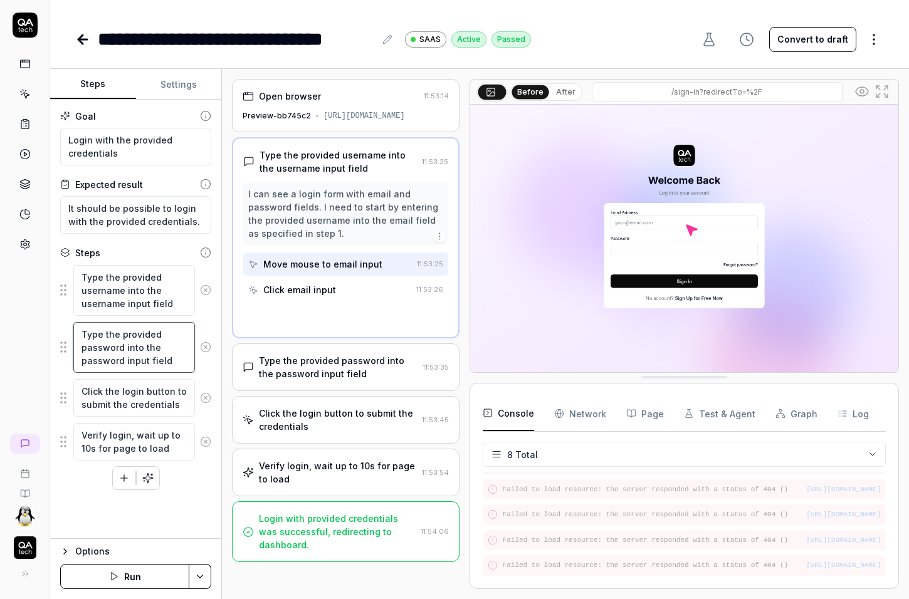
click at [121, 350] on textarea "Type the provided password into the password input field" at bounding box center [134, 347] width 122 height 51
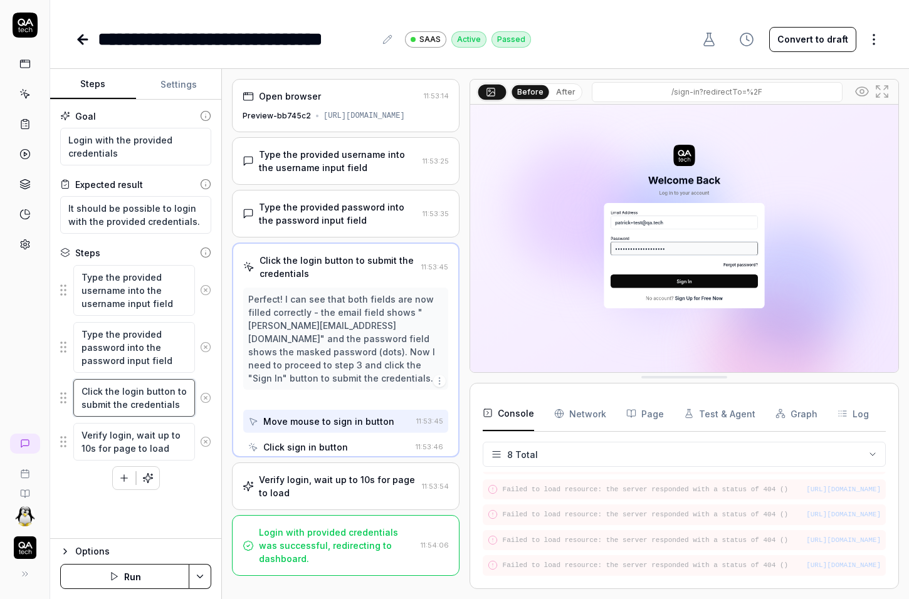
click at [121, 398] on textarea "Click the login button to submit the credentials" at bounding box center [134, 398] width 122 height 38
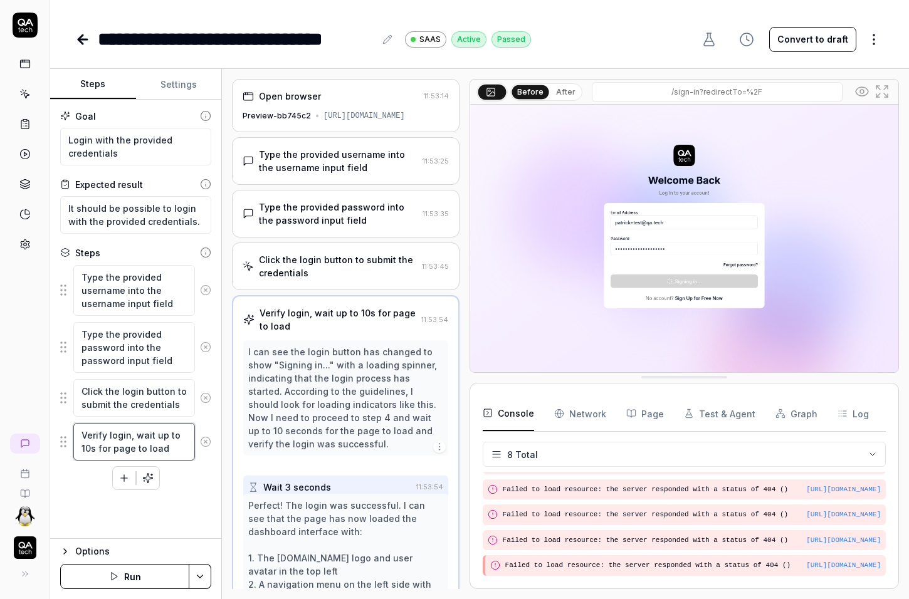
click at [120, 448] on textarea "Verify login, wait up to 10s for page to load" at bounding box center [134, 442] width 122 height 38
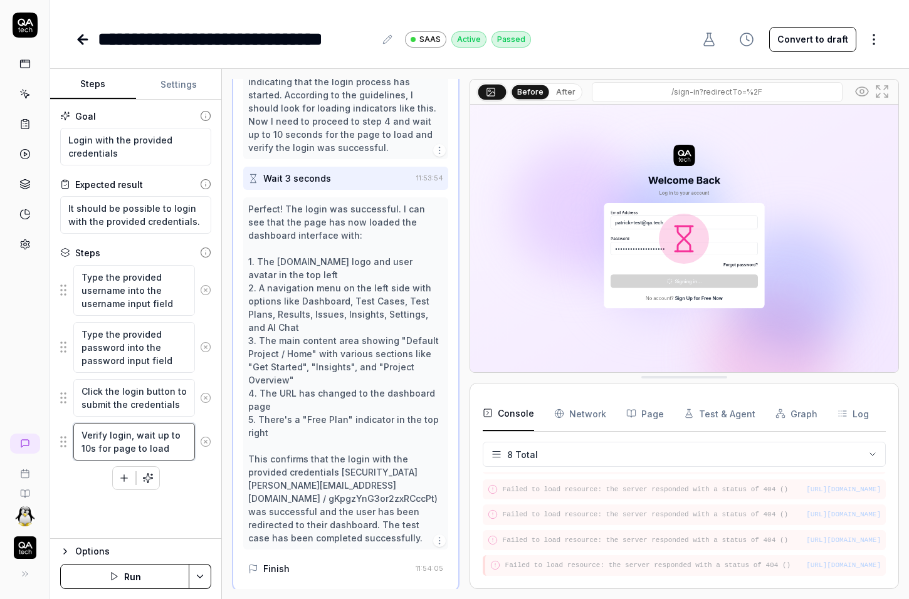
scroll to position [297, 0]
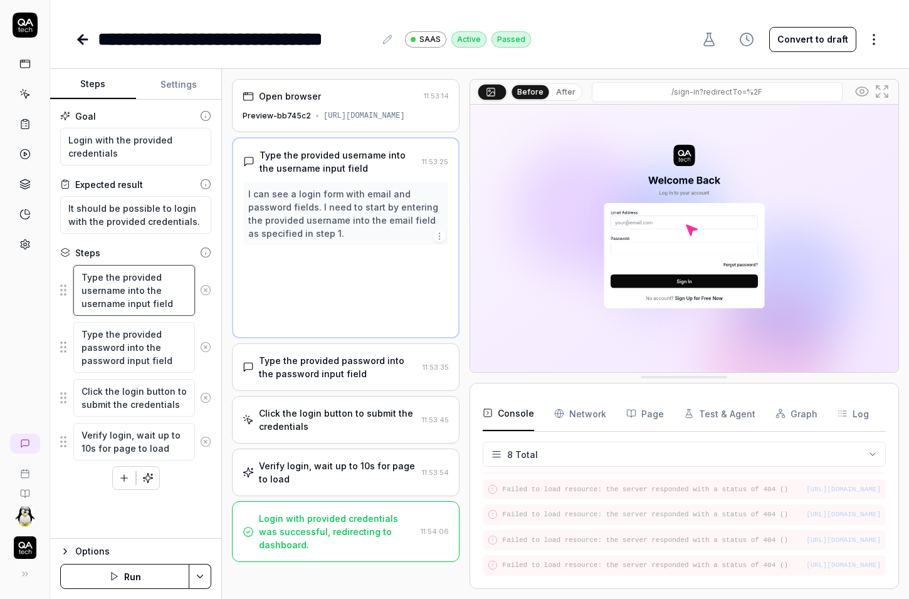
click at [136, 303] on textarea "Type the provided username into the username input field" at bounding box center [134, 290] width 122 height 51
click at [350, 110] on div "Preview-bb745c2 [URL][DOMAIN_NAME]" at bounding box center [346, 115] width 206 height 11
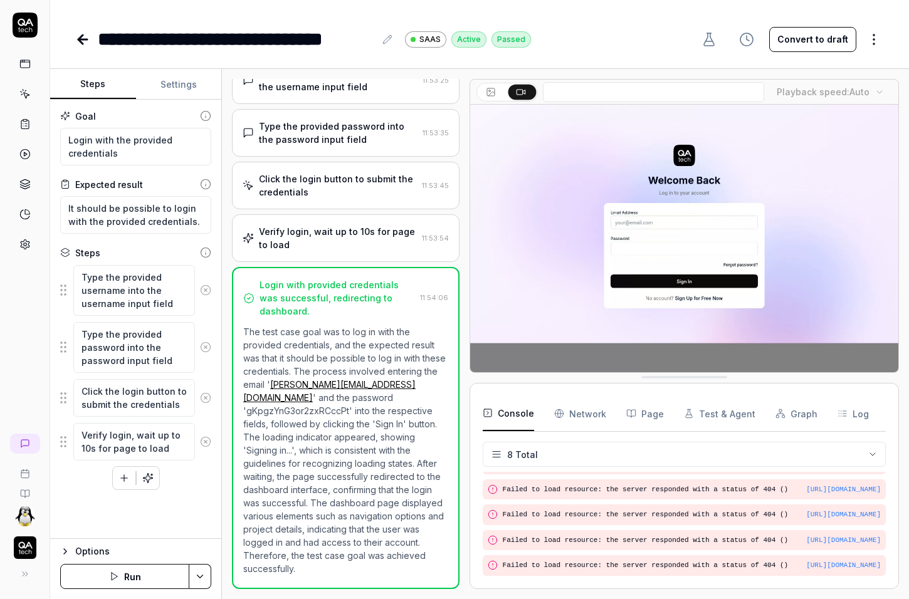
scroll to position [175, 0]
click at [30, 87] on link at bounding box center [25, 94] width 23 height 23
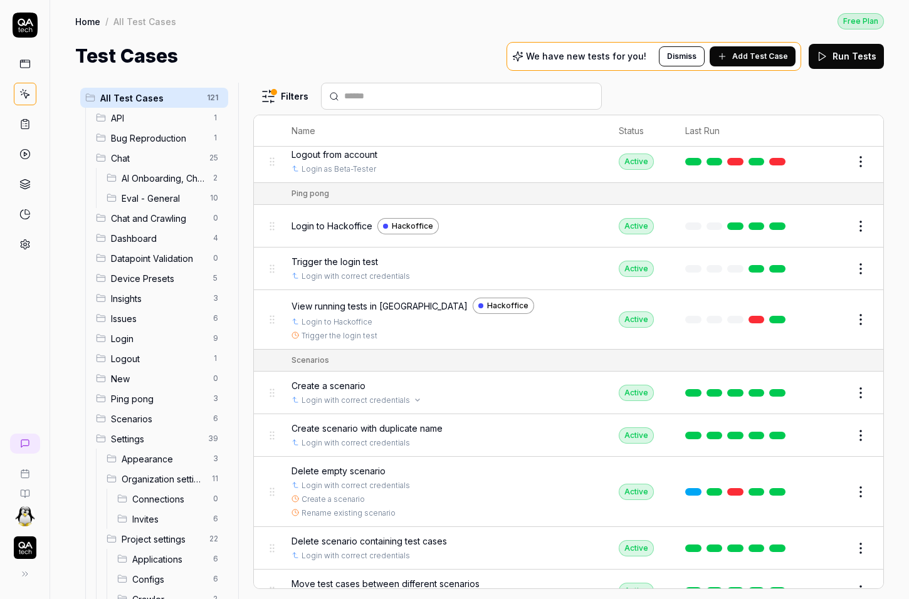
scroll to position [2546, 0]
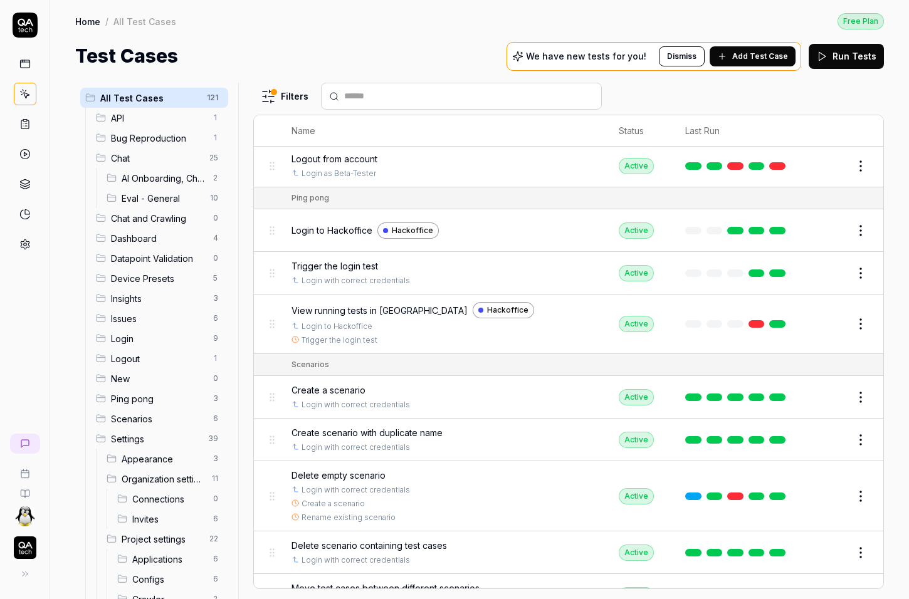
click at [855, 367] on body "Home / All Test Cases Free Plan Home / All Test Cases Free Plan Test Cases We h…" at bounding box center [454, 299] width 909 height 599
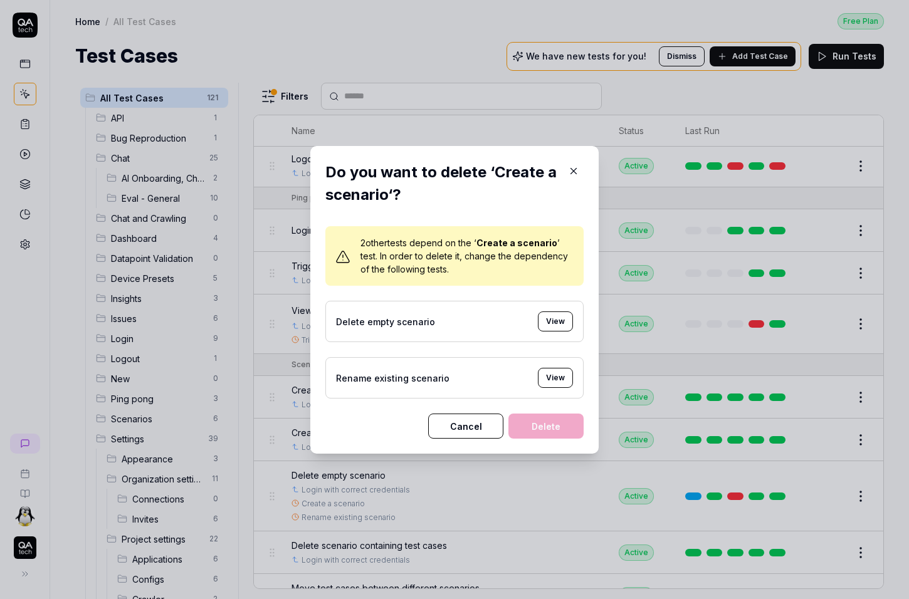
click at [572, 176] on icon "button" at bounding box center [573, 171] width 11 height 11
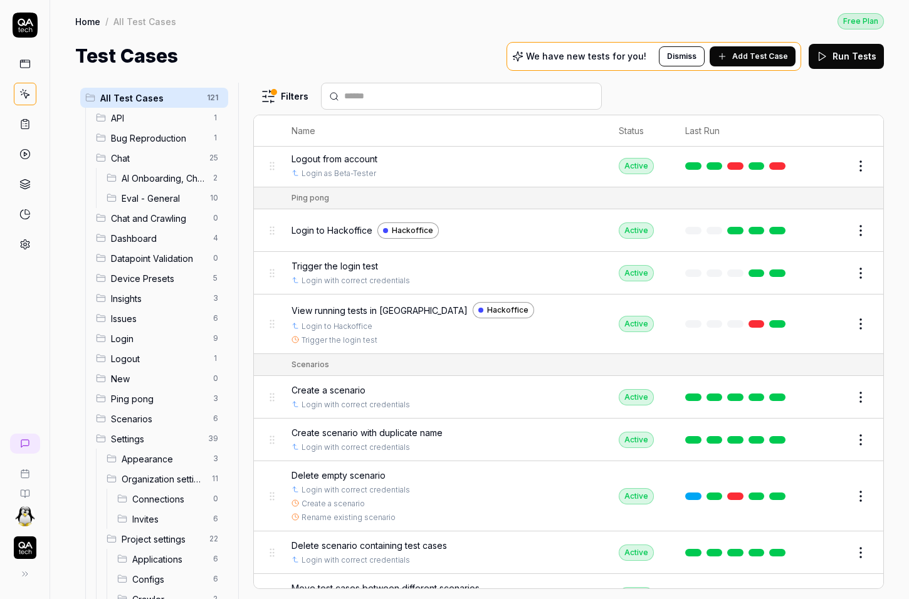
click at [853, 362] on body "Home / All Test Cases Free Plan Home / All Test Cases Free Plan Test Cases We h…" at bounding box center [454, 299] width 909 height 599
click at [826, 387] on button "Edit" at bounding box center [831, 397] width 30 height 20
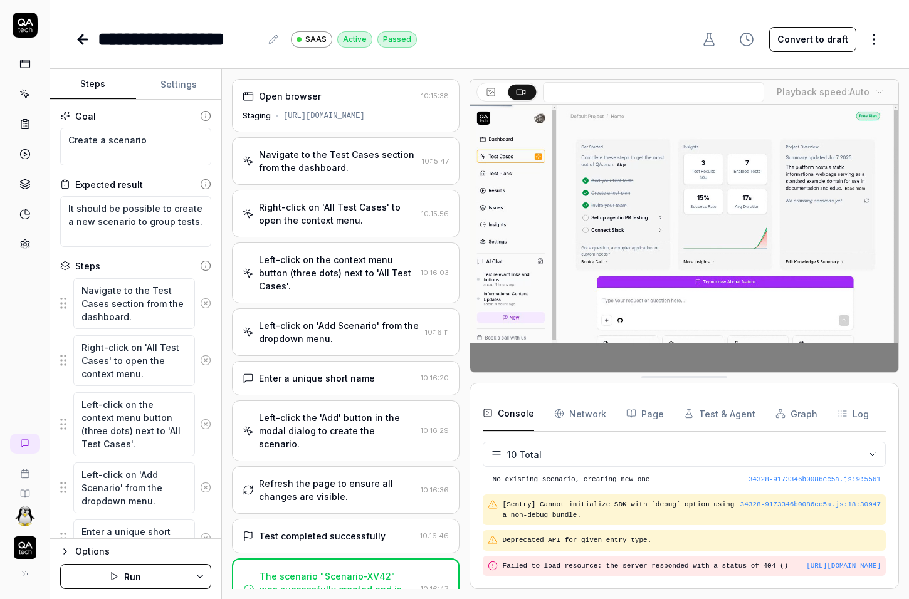
scroll to position [226, 0]
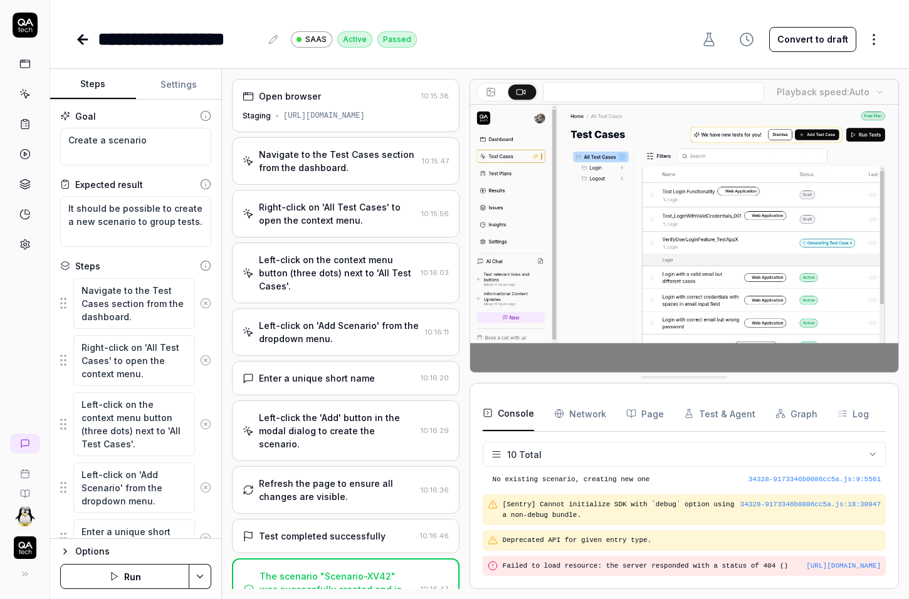
click at [178, 95] on button "Settings" at bounding box center [179, 85] width 86 height 30
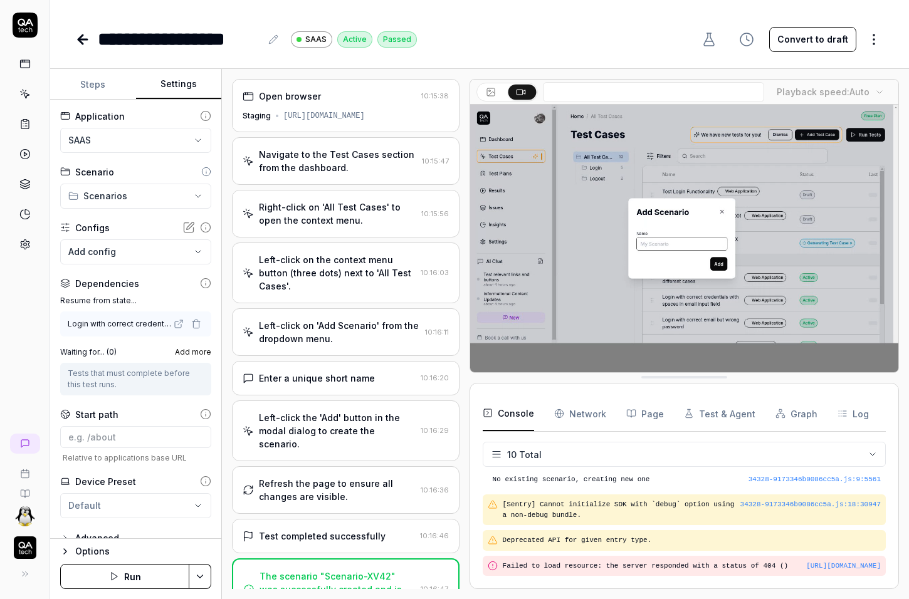
click at [103, 80] on button "Steps" at bounding box center [93, 85] width 86 height 30
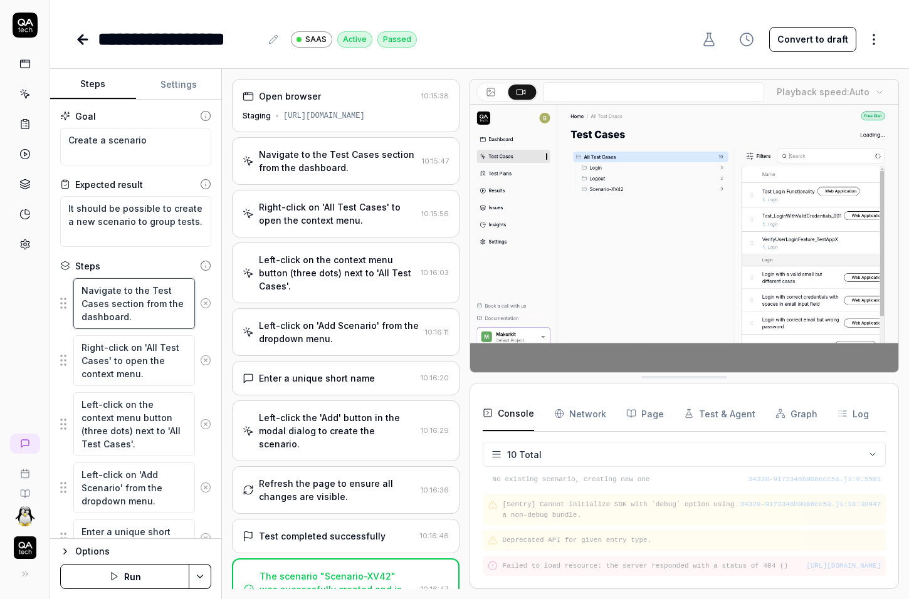
click at [125, 298] on textarea "Navigate to the Test Cases section from the dashboard." at bounding box center [134, 303] width 122 height 51
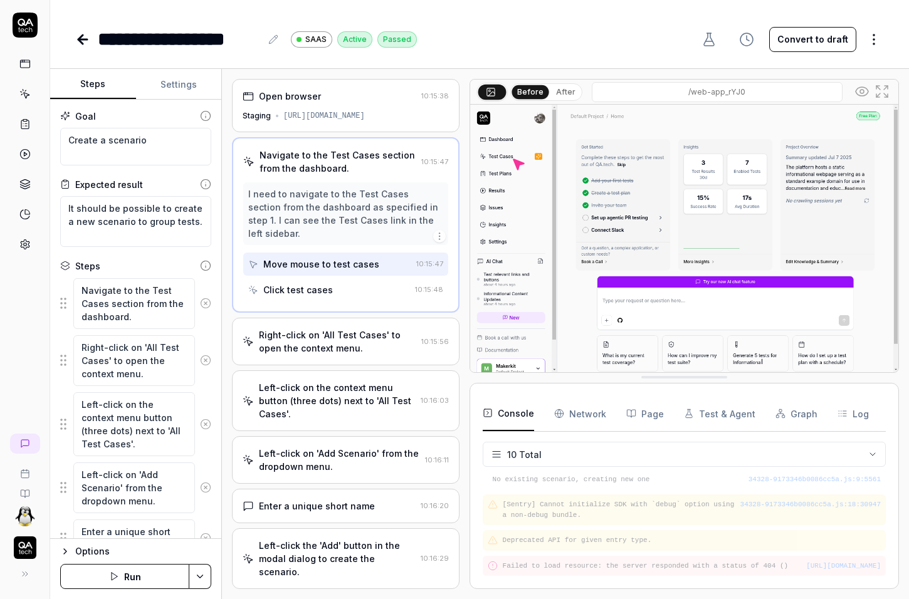
type textarea "*"
click at [310, 262] on div "Move mouse to test cases" at bounding box center [321, 264] width 116 height 13
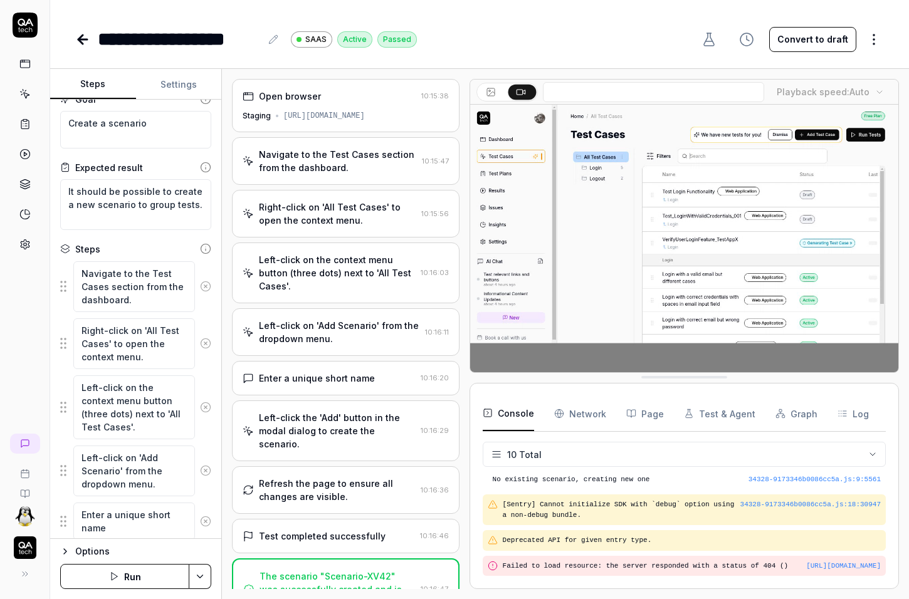
scroll to position [0, 0]
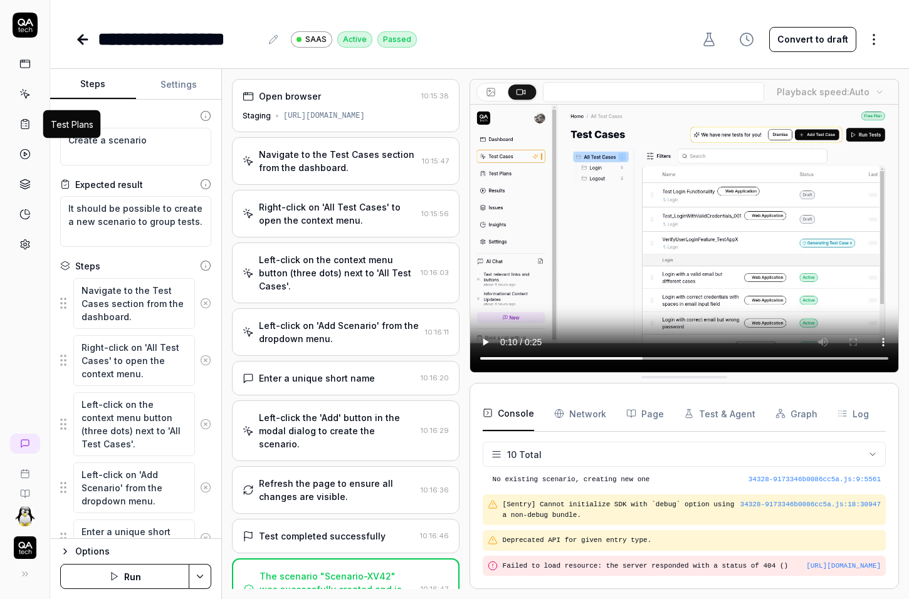
click at [23, 126] on icon at bounding box center [24, 124] width 11 height 11
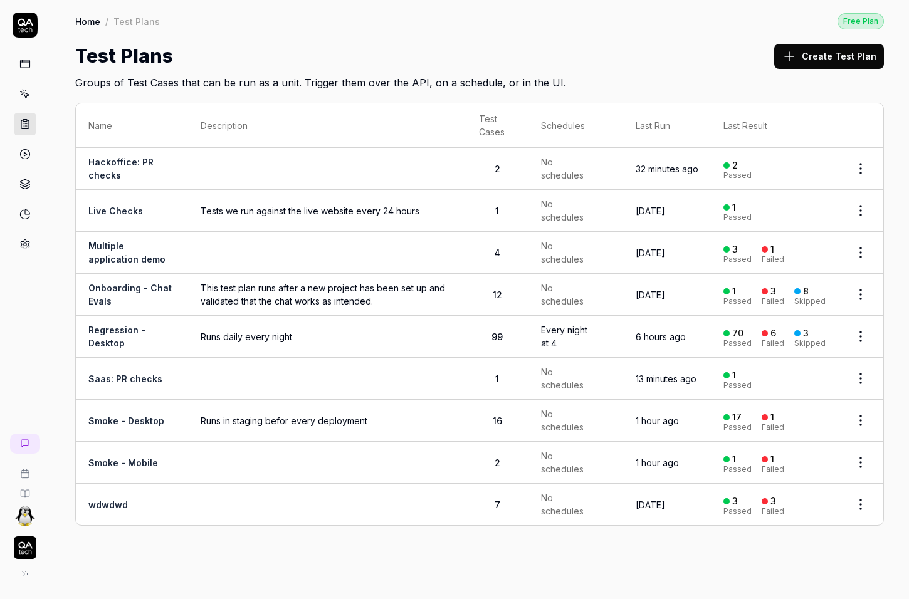
click at [811, 52] on button "Create Test Plan" at bounding box center [829, 56] width 110 height 25
click at [209, 337] on span "Runs daily every night" at bounding box center [327, 336] width 253 height 13
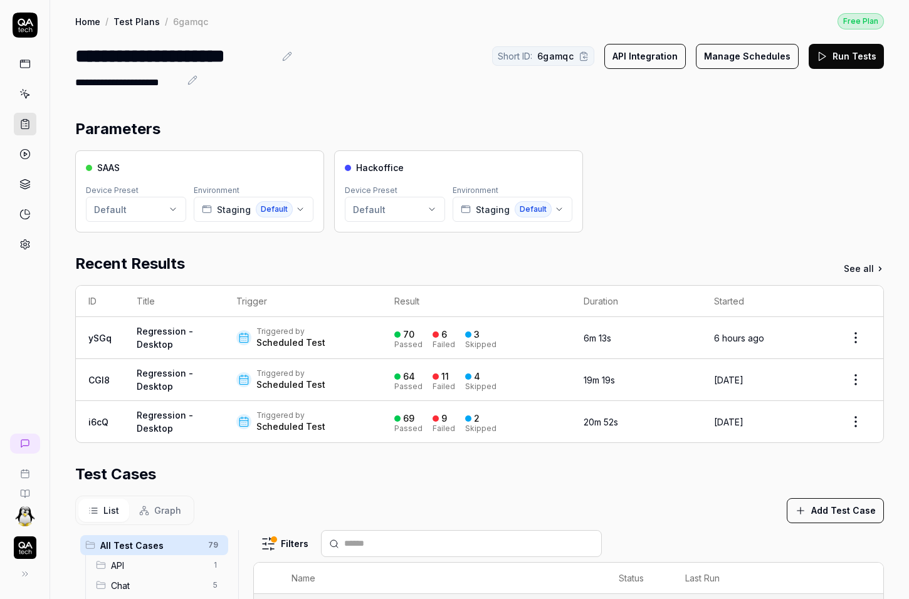
click at [744, 54] on button "Manage Schedules" at bounding box center [747, 56] width 103 height 25
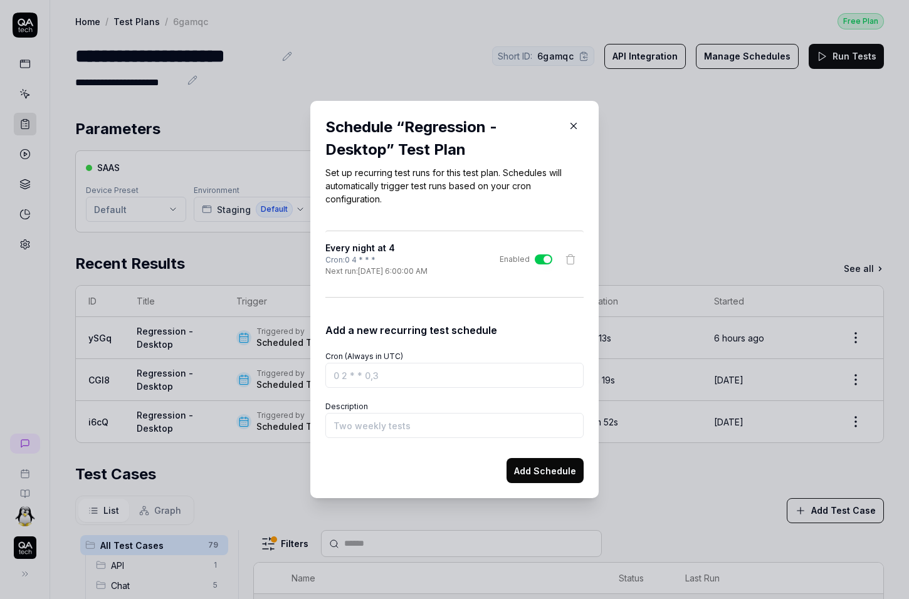
click at [570, 119] on button "button" at bounding box center [574, 126] width 20 height 20
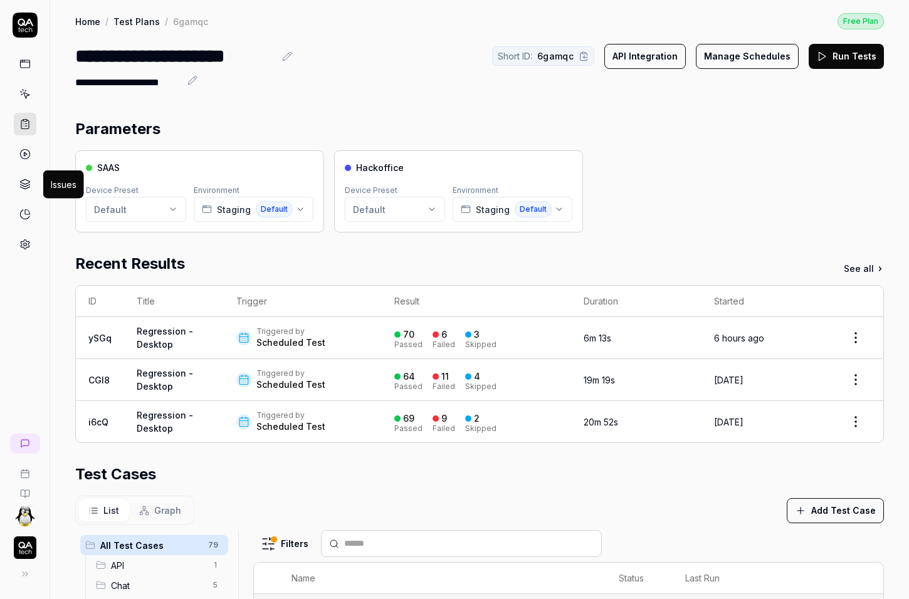
click at [24, 186] on icon at bounding box center [24, 184] width 11 height 11
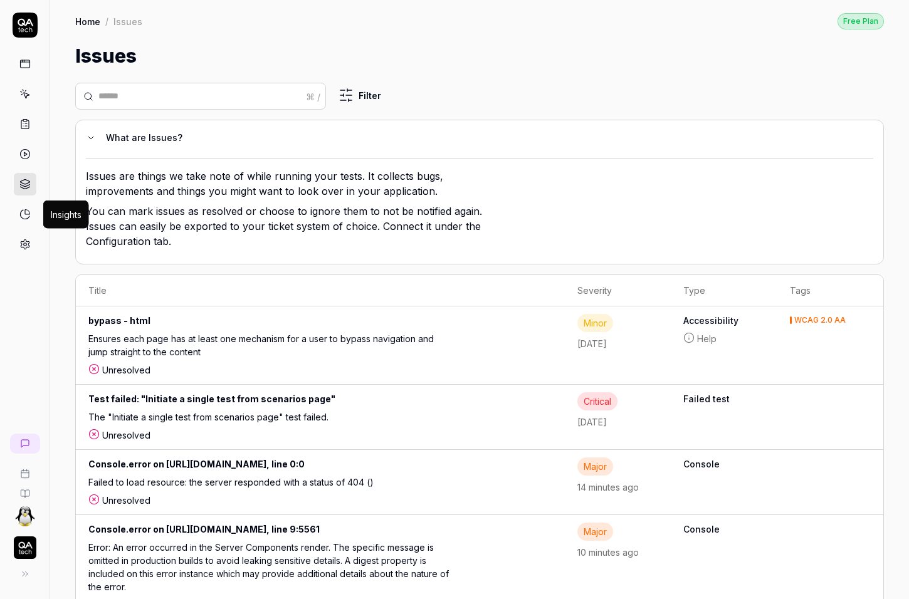
click at [26, 219] on icon at bounding box center [24, 214] width 9 height 9
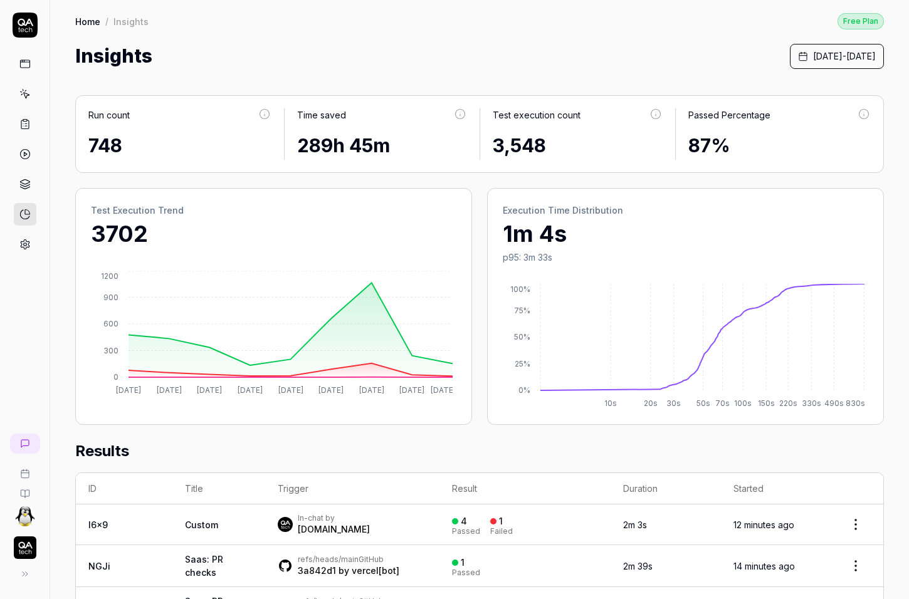
click at [24, 156] on polygon at bounding box center [25, 154] width 3 height 4
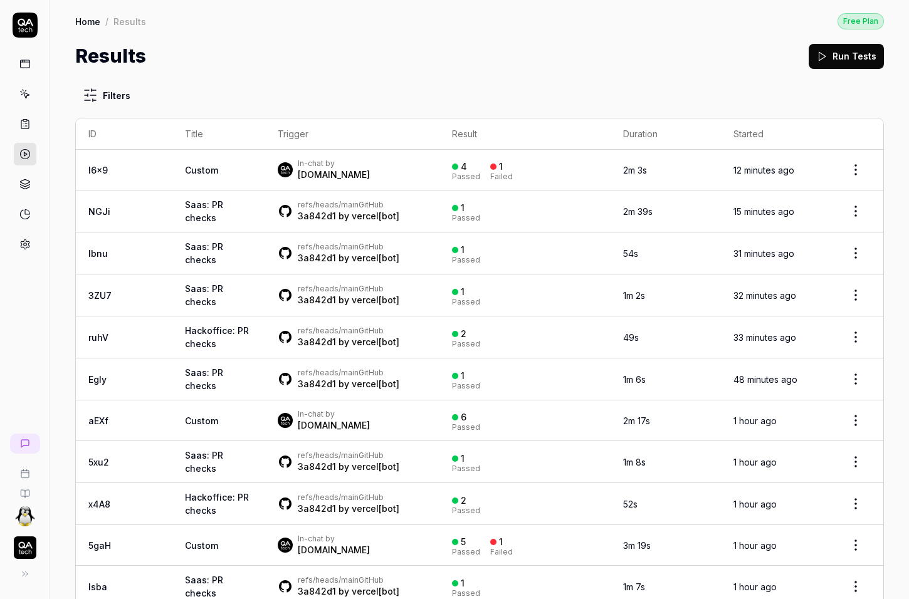
click at [31, 96] on link at bounding box center [25, 94] width 23 height 23
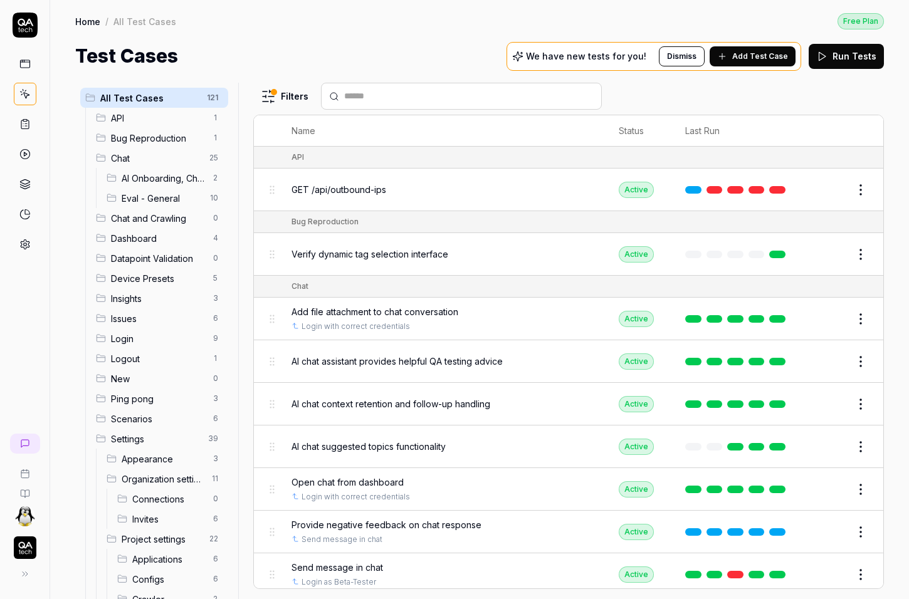
click at [344, 38] on div "Home / All Test Cases Free Plan Home / All Test Cases Free Plan Test Cases We h…" at bounding box center [479, 35] width 859 height 70
click at [484, 50] on div "Test Cases We have new tests for you! Dismiss Add Test Case Run Tests" at bounding box center [479, 56] width 809 height 28
click at [473, 58] on div "Test Cases We have new tests for you! Dismiss Add Test Case Run Tests" at bounding box center [479, 56] width 809 height 28
click at [440, 63] on div "Test Cases We have new tests for you! Dismiss Add Test Case Run Tests" at bounding box center [479, 56] width 809 height 28
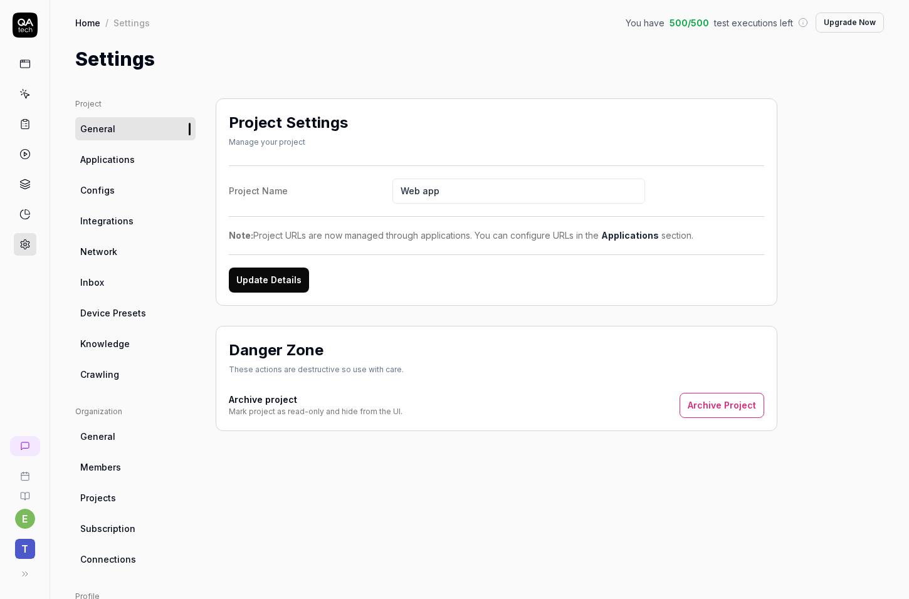
click at [115, 367] on link "Crawling" at bounding box center [135, 374] width 120 height 23
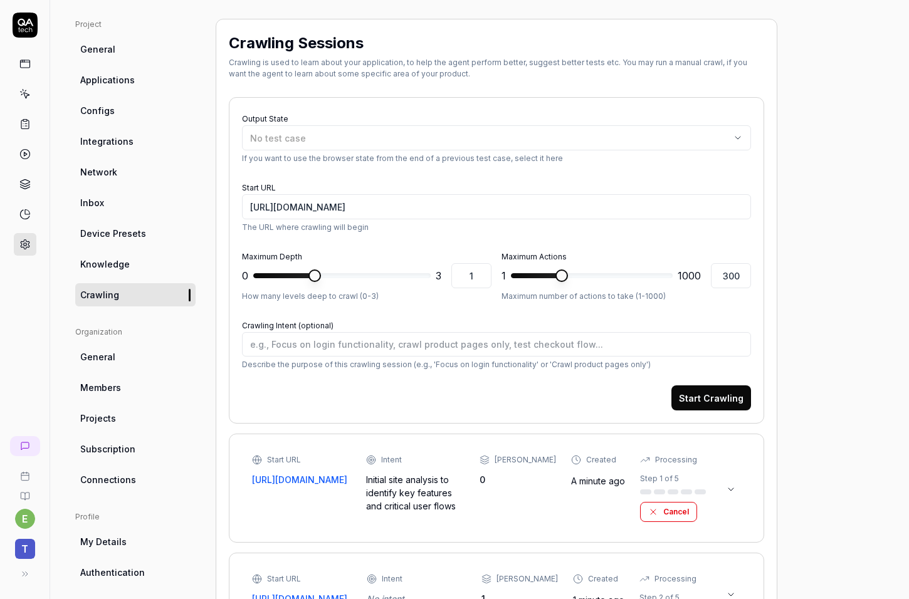
scroll to position [156, 0]
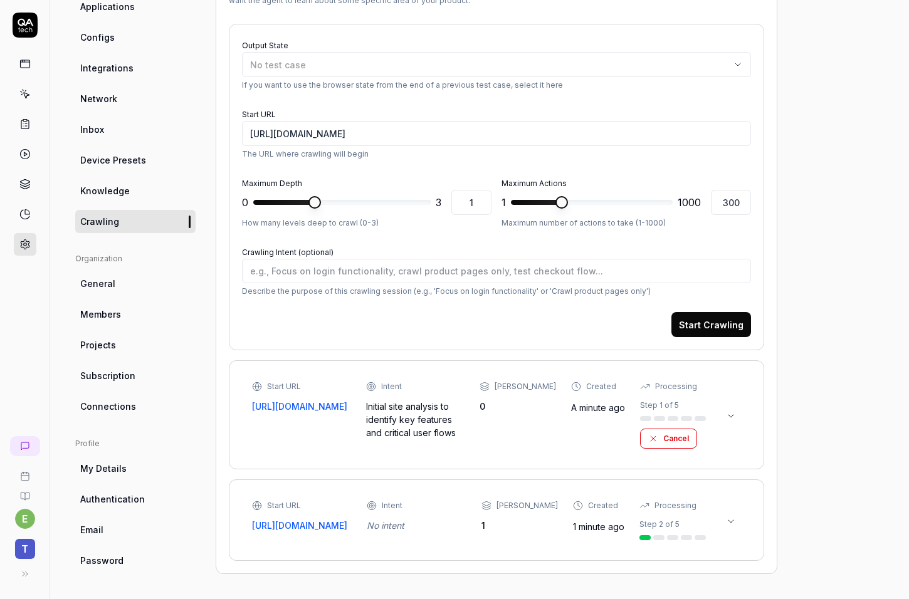
click at [493, 412] on div "Start URL https://portal.thinlinc.com Intent Initial site analysis to identify …" at bounding box center [479, 415] width 454 height 68
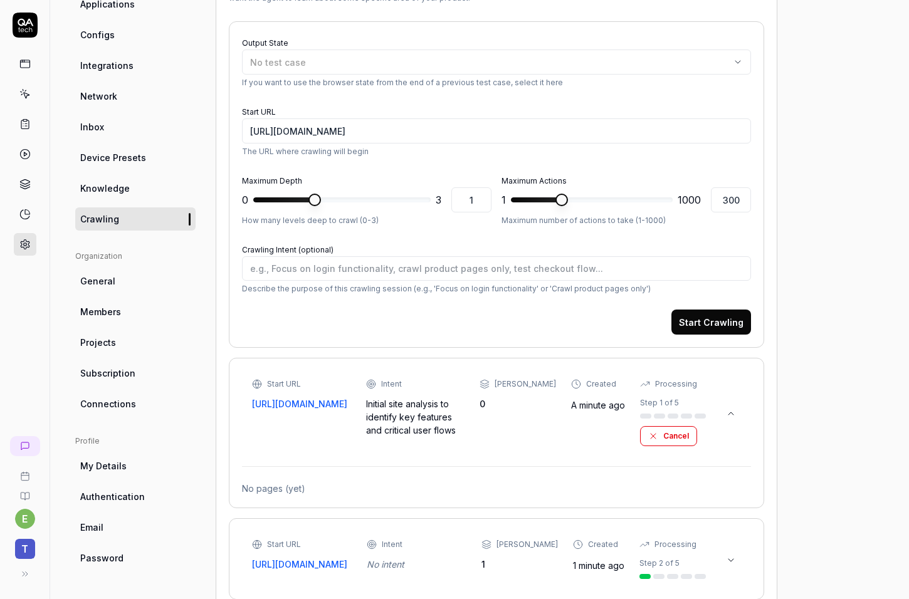
scroll to position [197, 0]
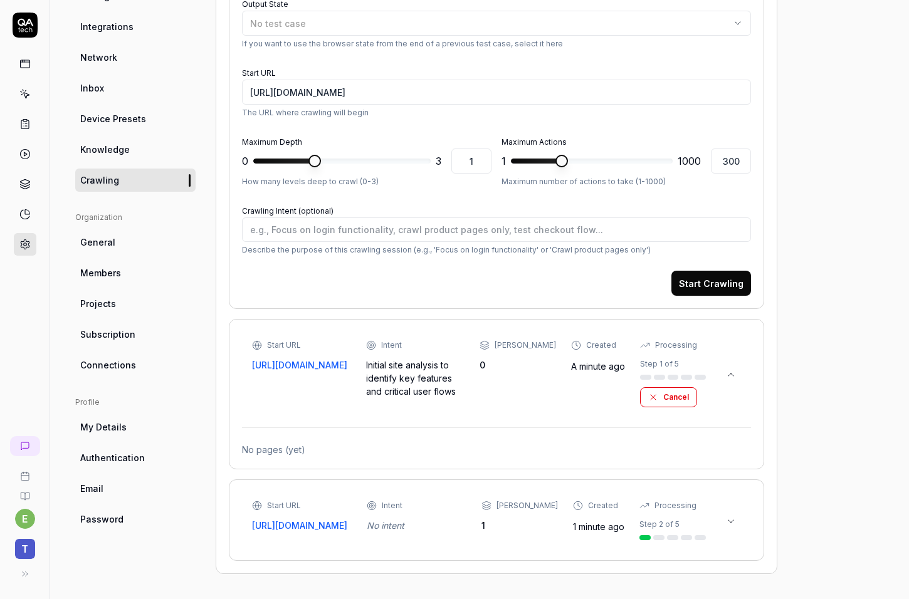
click at [465, 377] on div "Initial site analysis to identify key features and critical user flows" at bounding box center [415, 379] width 99 height 40
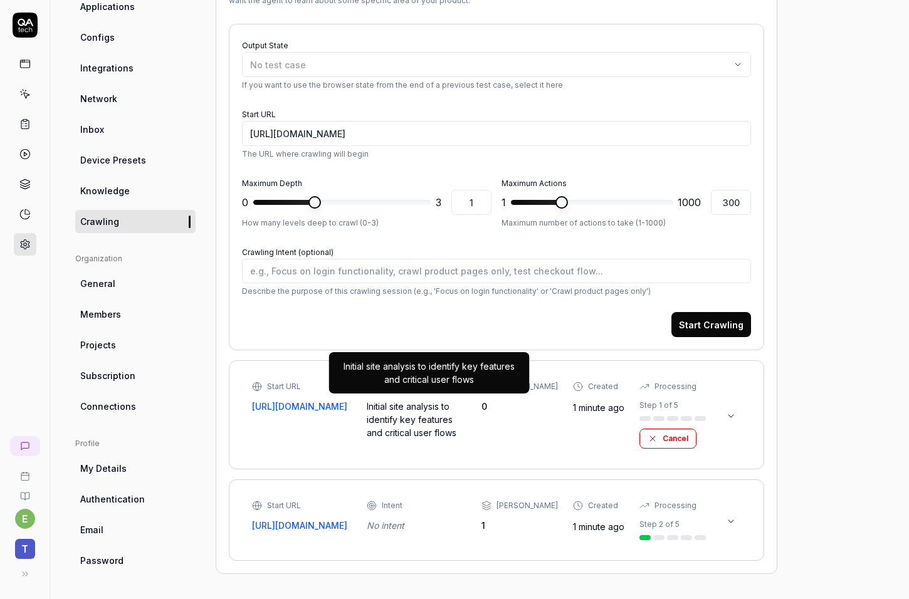
click at [456, 425] on div "Initial site analysis to identify key features and critical user flows" at bounding box center [417, 420] width 100 height 40
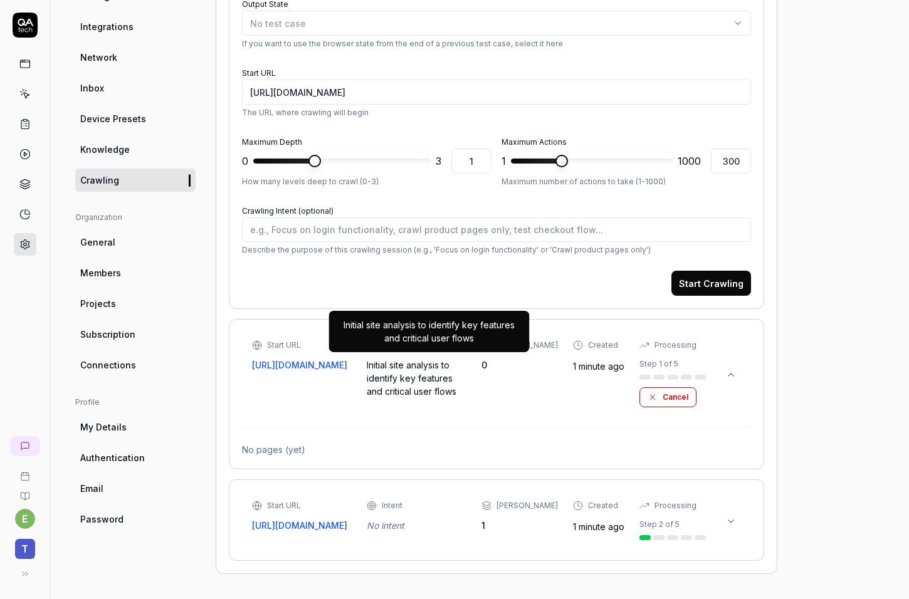
click at [436, 391] on div "Initial site analysis to identify key features and critical user flows" at bounding box center [417, 379] width 100 height 40
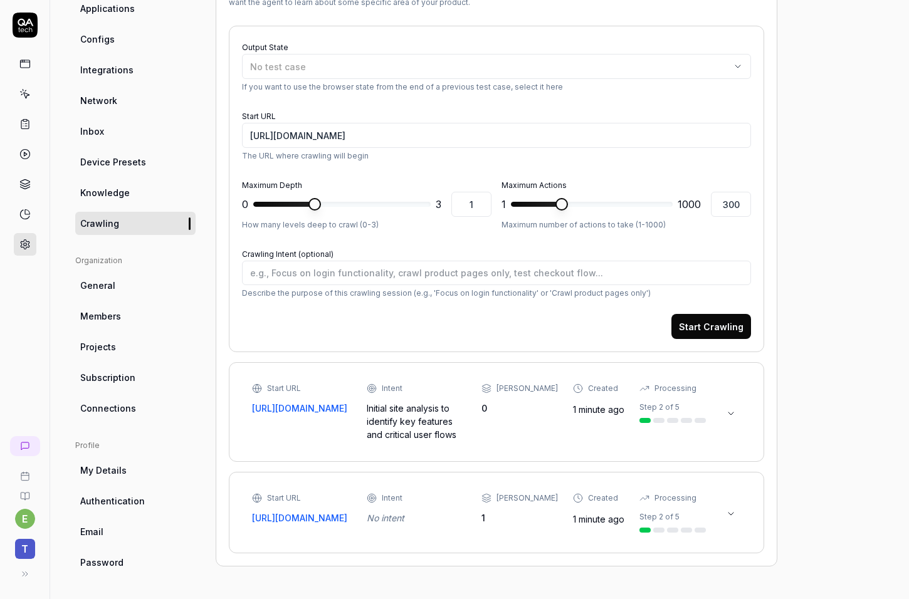
scroll to position [151, 0]
type textarea "*"
